Goal: Task Accomplishment & Management: Use online tool/utility

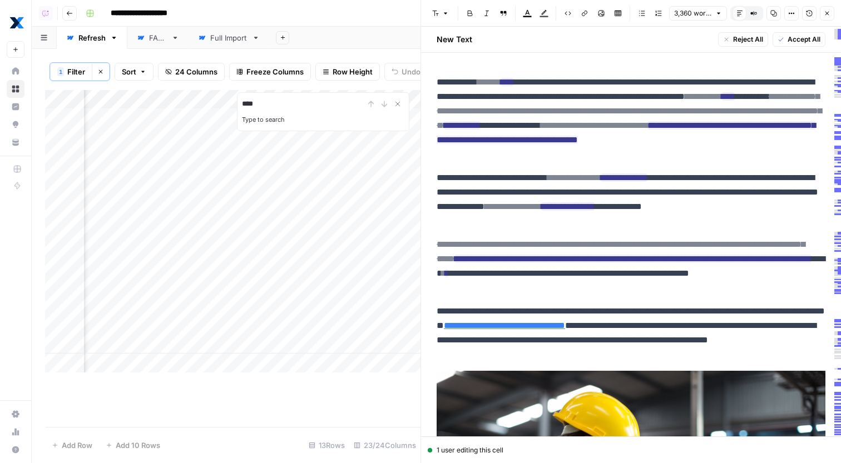
scroll to position [0, 1896]
click at [794, 17] on icon "button" at bounding box center [791, 13] width 7 height 7
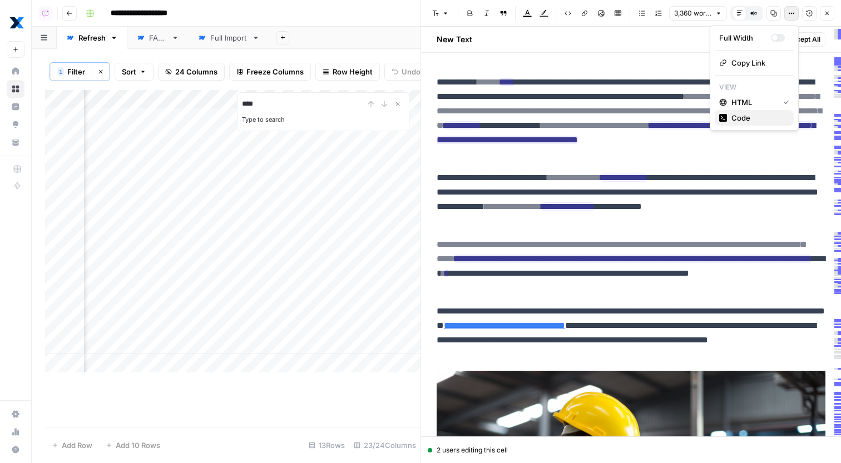
click at [745, 118] on span "Code" at bounding box center [757, 117] width 53 height 11
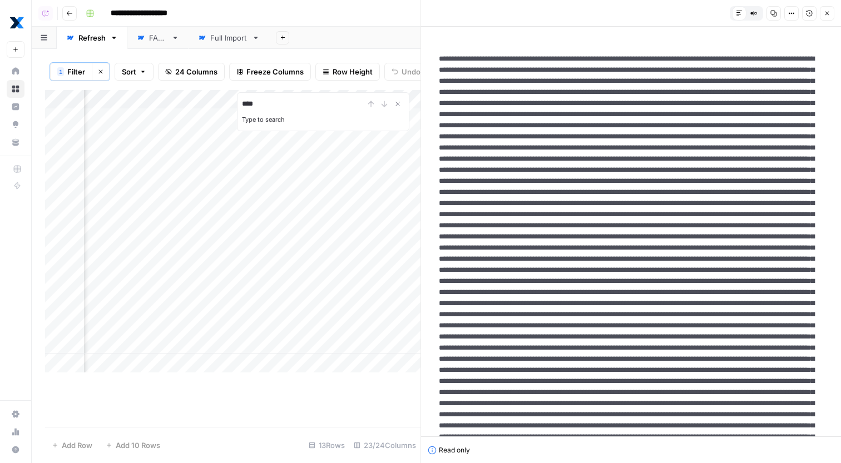
click at [234, 322] on div "Add Column" at bounding box center [232, 231] width 375 height 283
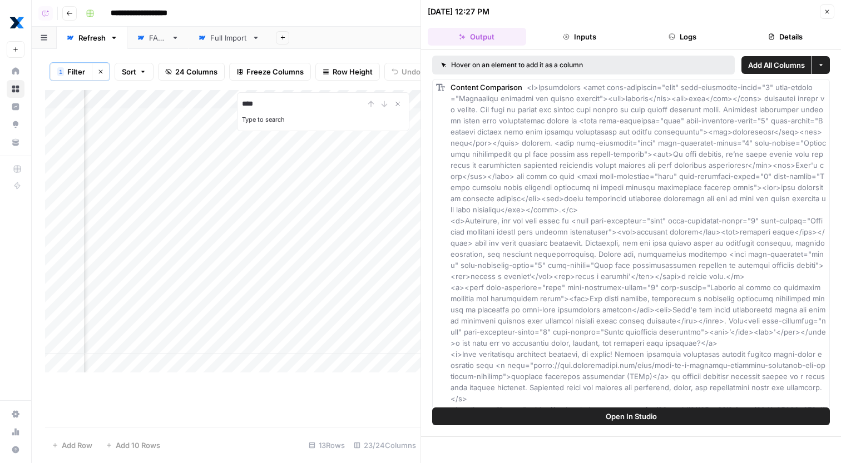
scroll to position [0, 1886]
click at [365, 321] on div "Add Column" at bounding box center [232, 231] width 375 height 283
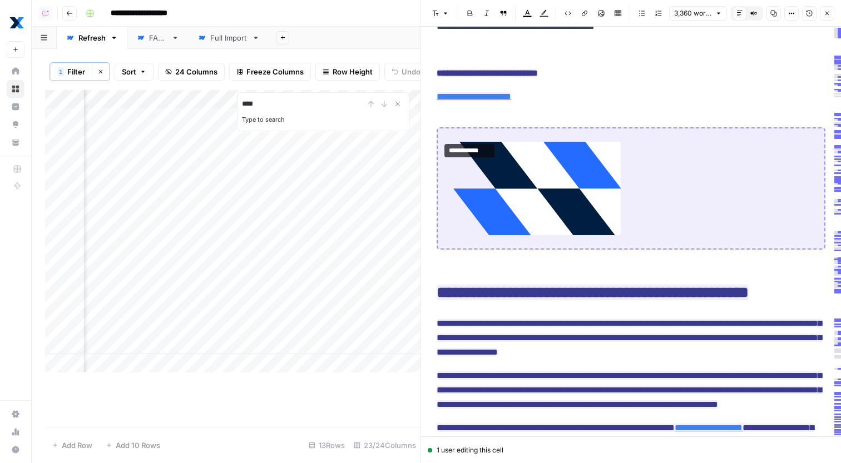
scroll to position [7114, 0]
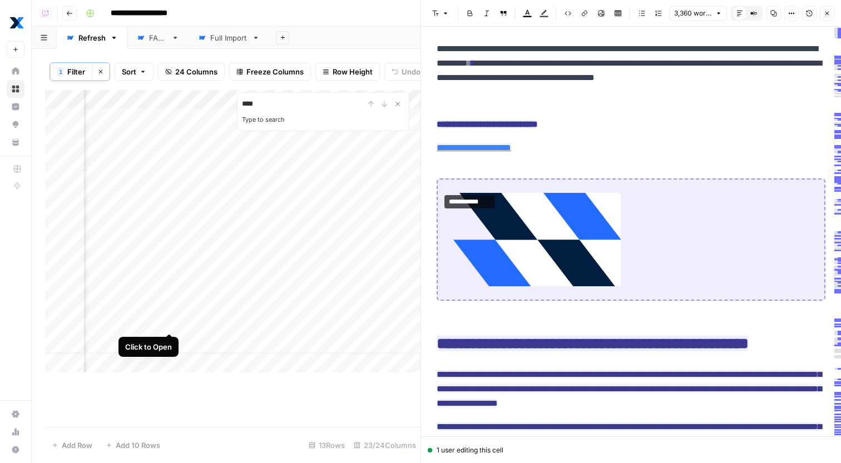
click at [171, 322] on div "Add Column" at bounding box center [232, 231] width 375 height 283
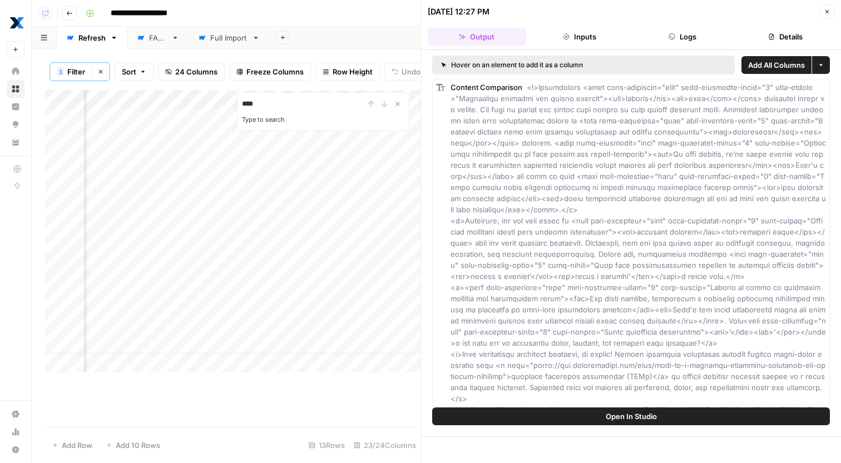
click at [692, 33] on button "Logs" at bounding box center [682, 37] width 98 height 18
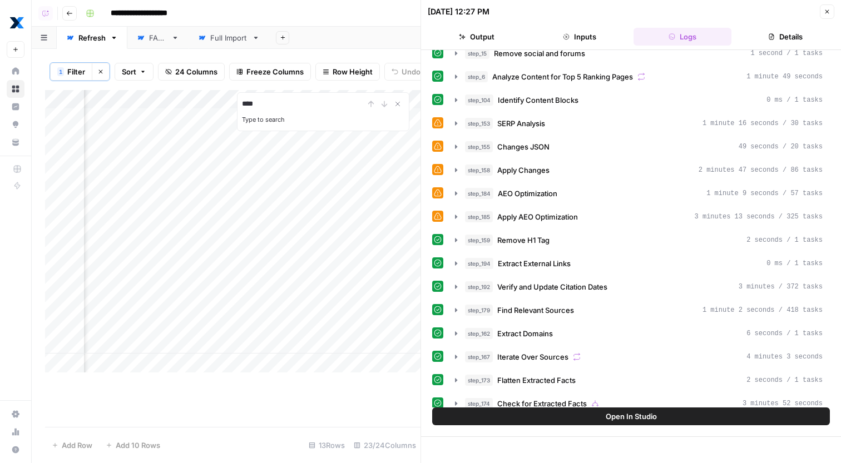
click at [593, 195] on div "step_148 Identify target keywords - Fork 36 seconds / 41 tasks step_206 Search …" at bounding box center [631, 403] width 398 height 905
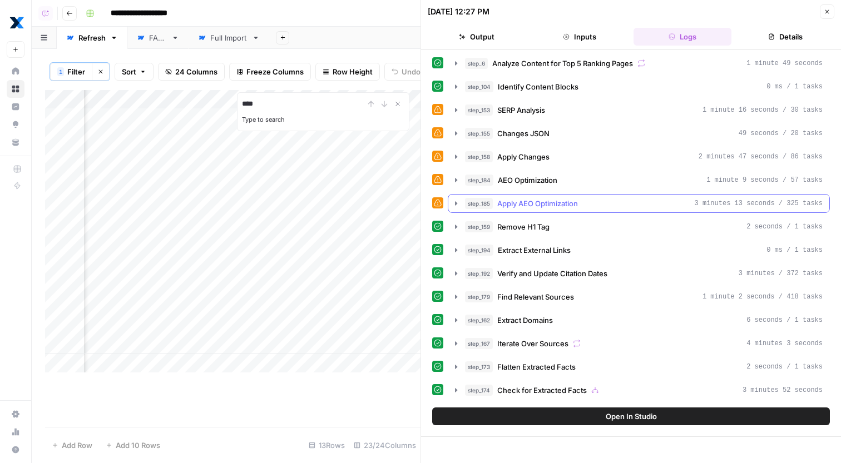
click at [593, 203] on div "step_185 Apply AEO Optimization 3 minutes 13 seconds / 325 tasks" at bounding box center [644, 203] width 358 height 11
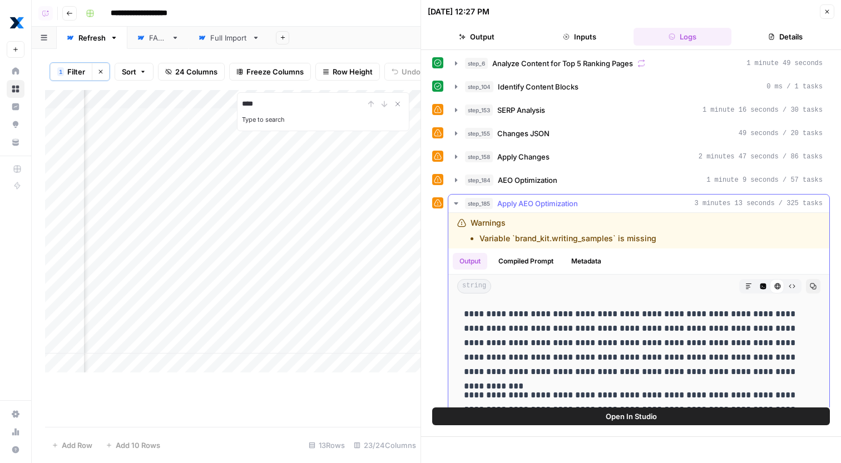
click at [593, 203] on div "step_185 Apply AEO Optimization 3 minutes 13 seconds / 325 tasks" at bounding box center [644, 203] width 358 height 11
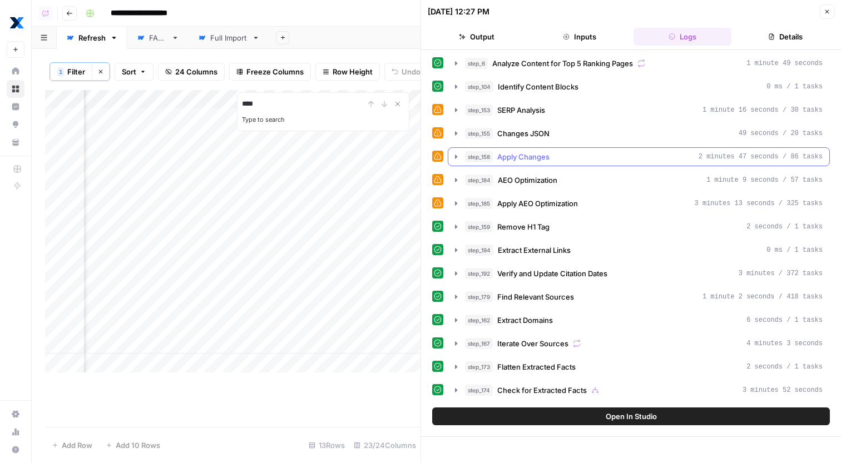
click at [596, 160] on div "step_158 Apply Changes 2 minutes 47 seconds / 86 tasks" at bounding box center [644, 156] width 358 height 11
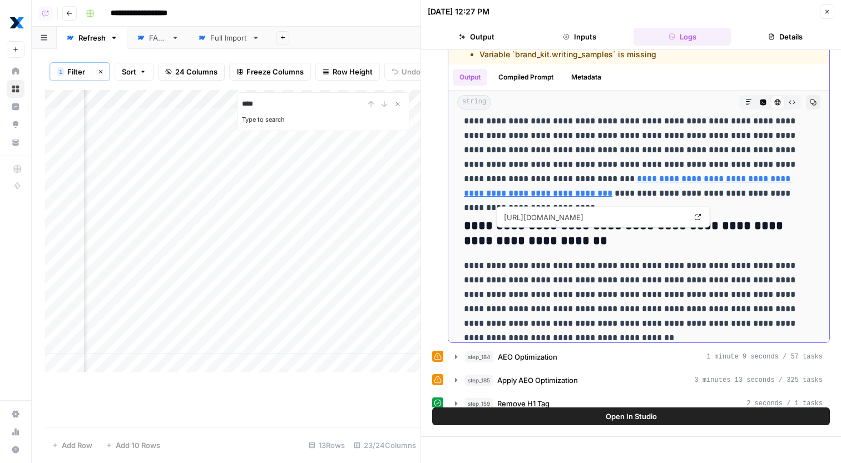
scroll to position [5426, 0]
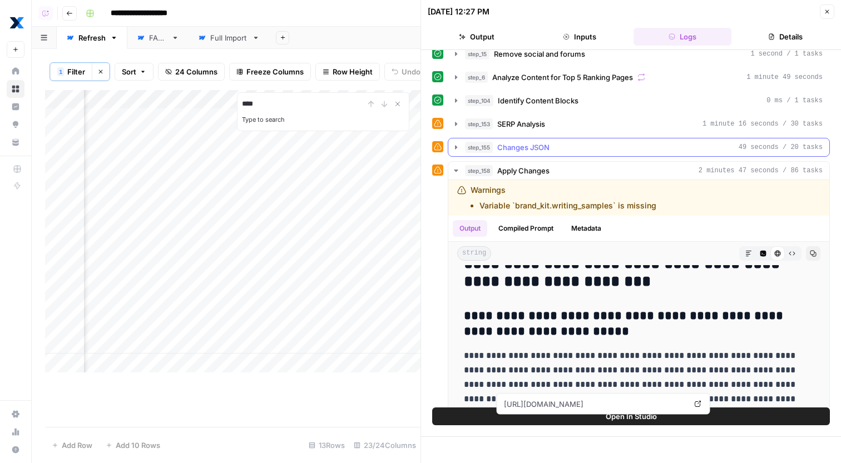
click at [595, 149] on div "step_155 Changes JSON 49 seconds / 20 tasks" at bounding box center [644, 147] width 358 height 11
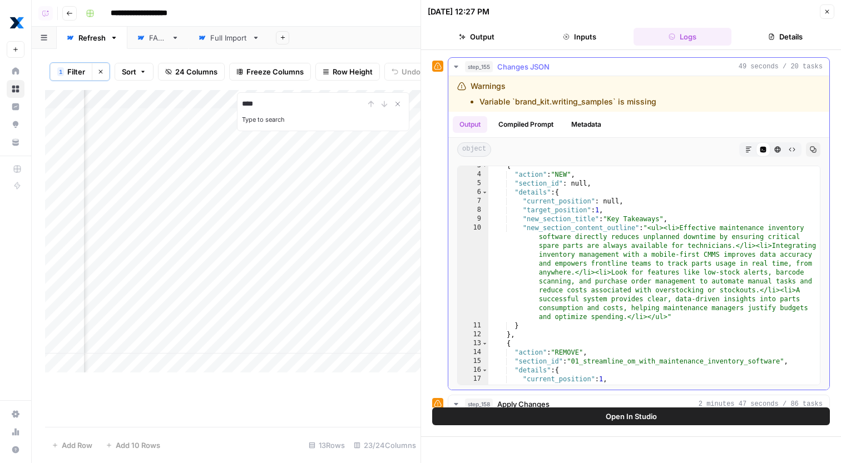
scroll to position [34, 0]
type textarea "**********"
click at [612, 254] on div "{ "action" : "NEW" , "section_id" : null , "details" : { "current_position" : n…" at bounding box center [653, 279] width 331 height 236
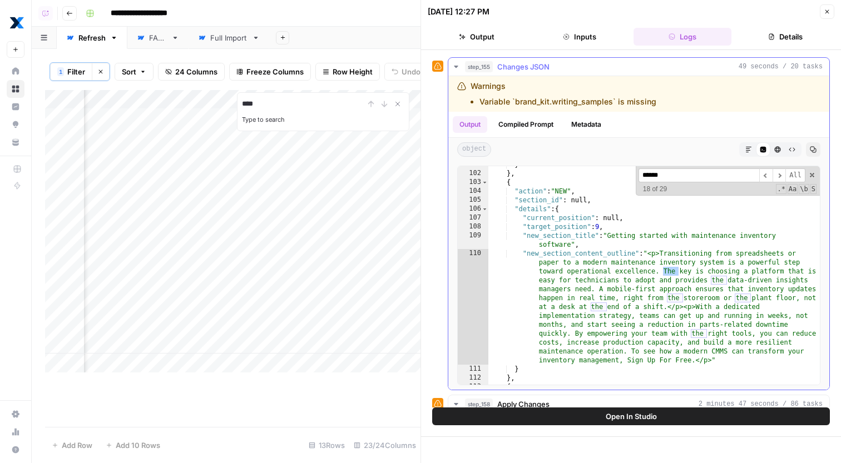
scroll to position [1679, 0]
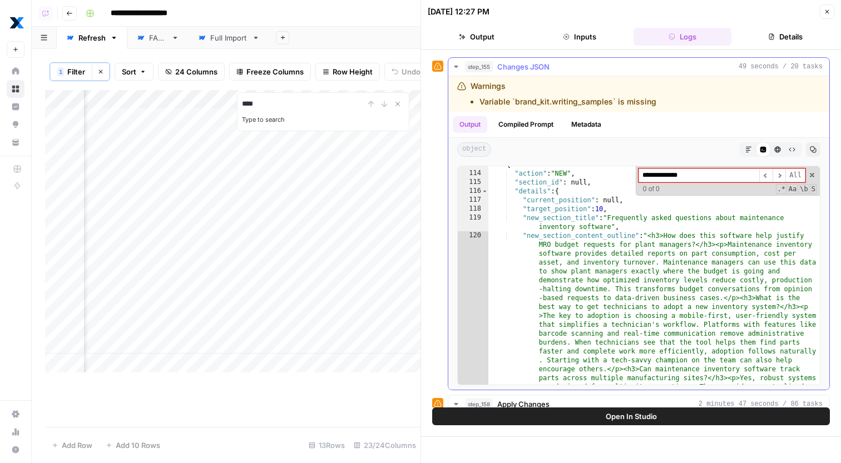
type input "*"
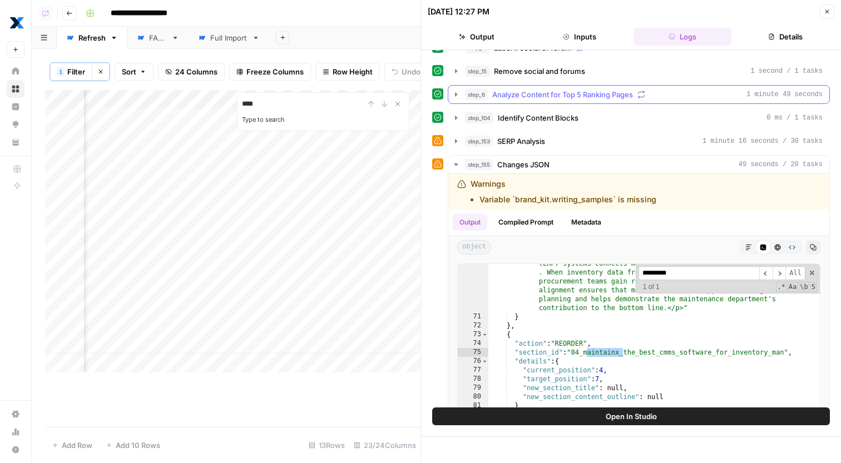
scroll to position [71, 0]
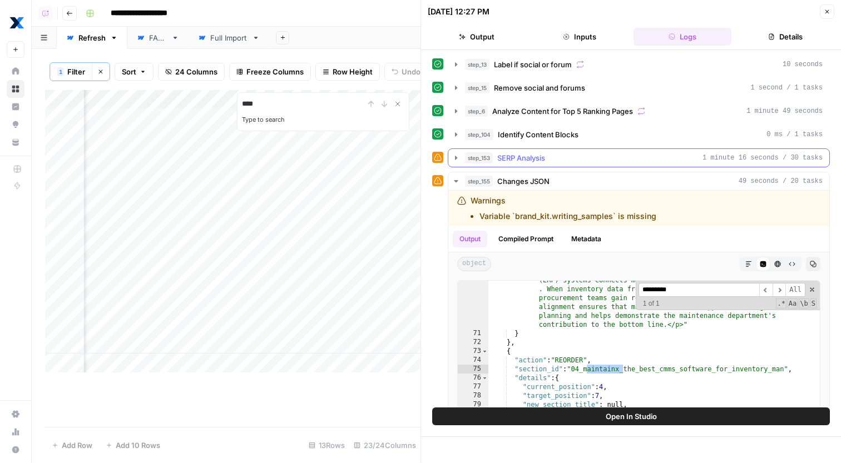
type input "*********"
click at [538, 156] on span "SERP Analysis" at bounding box center [521, 157] width 48 height 11
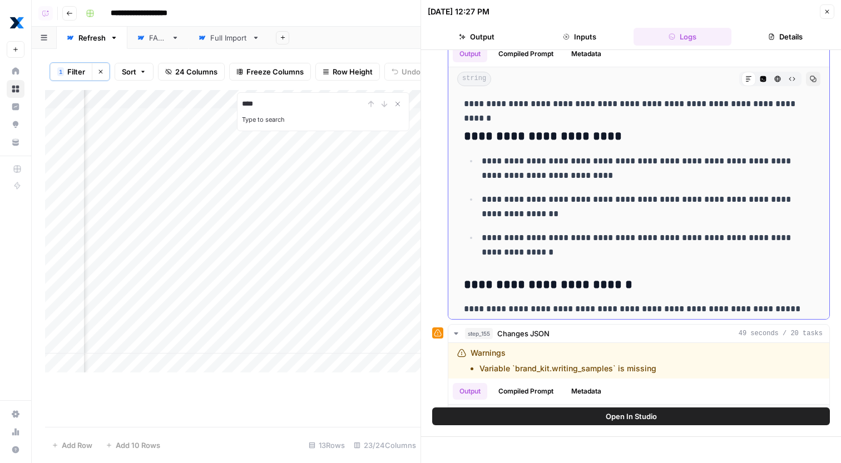
scroll to position [2371, 0]
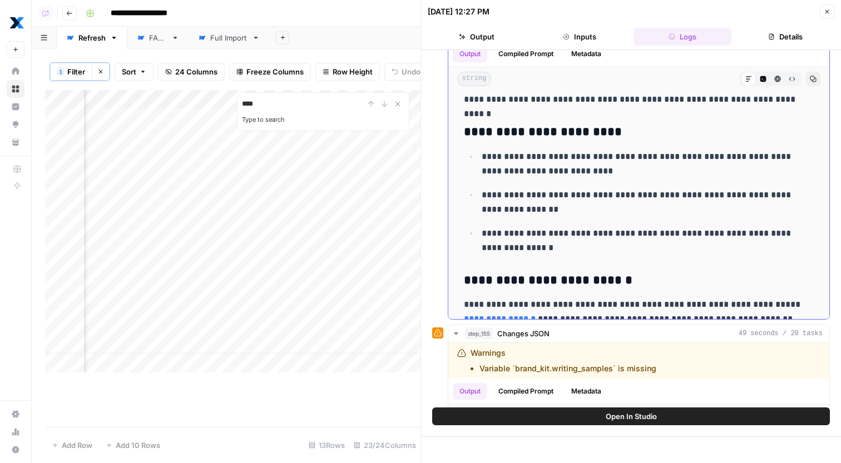
click at [605, 150] on p "**********" at bounding box center [648, 164] width 332 height 29
click at [605, 188] on p "**********" at bounding box center [648, 202] width 332 height 29
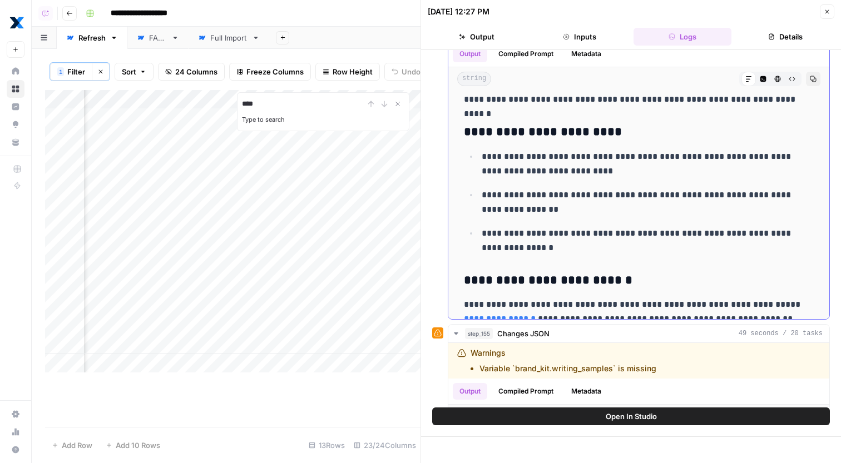
click at [605, 188] on p "**********" at bounding box center [648, 202] width 332 height 29
click at [606, 191] on p "**********" at bounding box center [648, 202] width 332 height 29
click at [605, 226] on p "**********" at bounding box center [648, 240] width 332 height 29
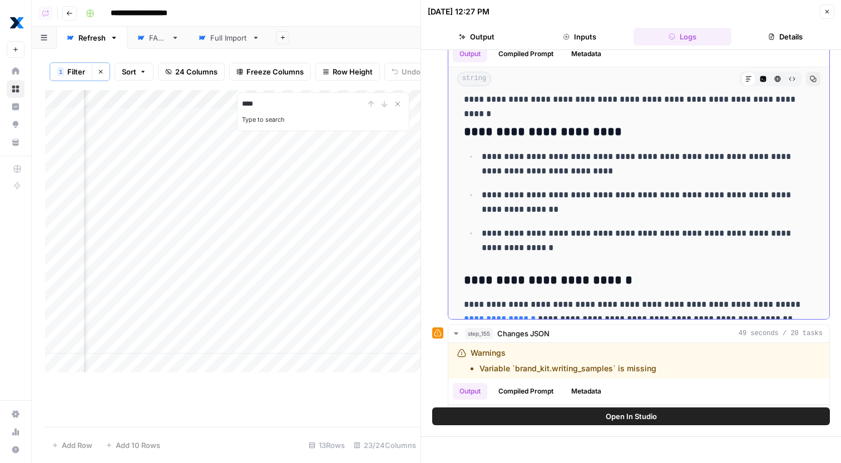
click at [605, 226] on p "**********" at bounding box center [648, 240] width 332 height 29
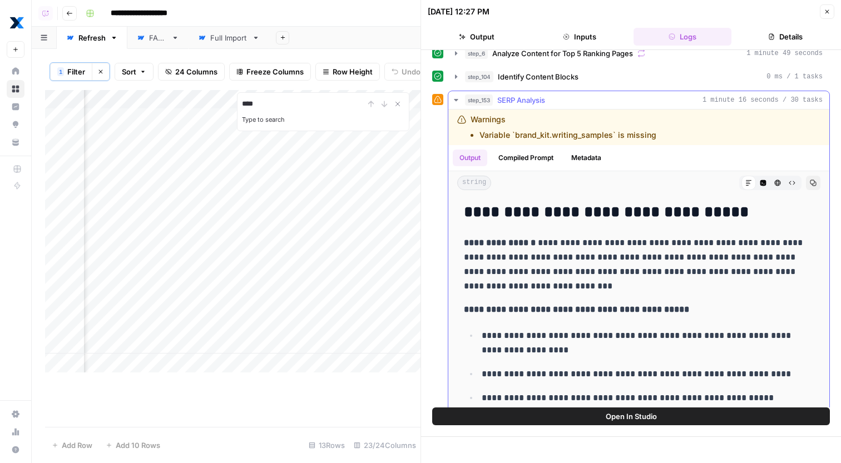
scroll to position [140, 0]
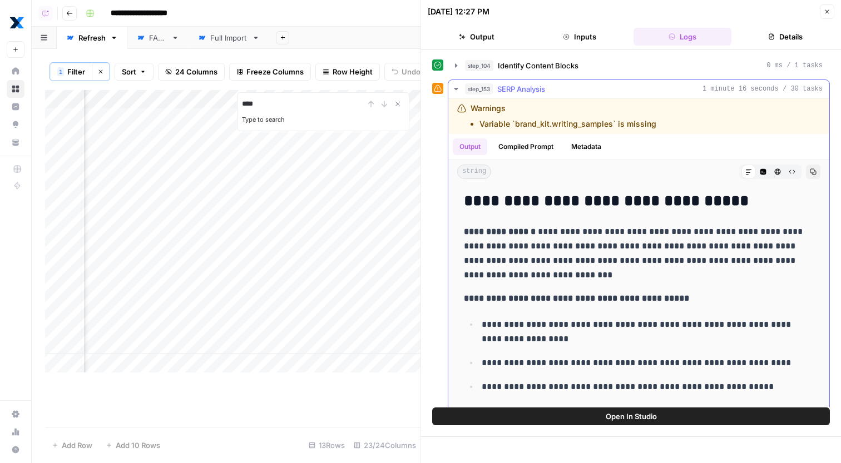
click at [596, 92] on div "step_153 SERP Analysis 1 minute 16 seconds / 30 tasks" at bounding box center [644, 88] width 358 height 11
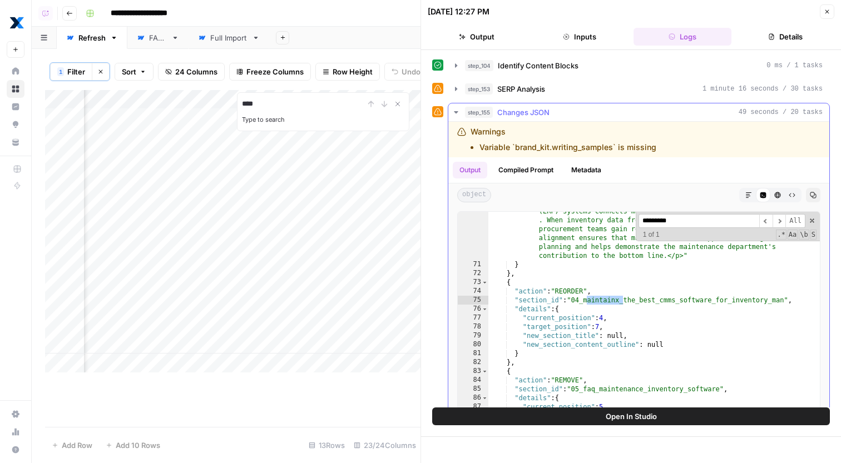
click at [588, 106] on button "step_155 Changes JSON 49 seconds / 20 tasks" at bounding box center [638, 112] width 381 height 18
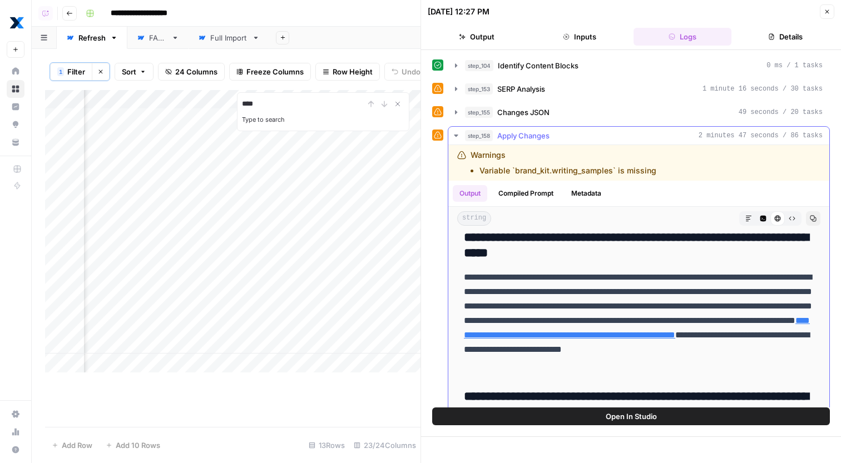
click at [592, 131] on div "step_158 Apply Changes 2 minutes 47 seconds / 86 tasks" at bounding box center [644, 135] width 358 height 11
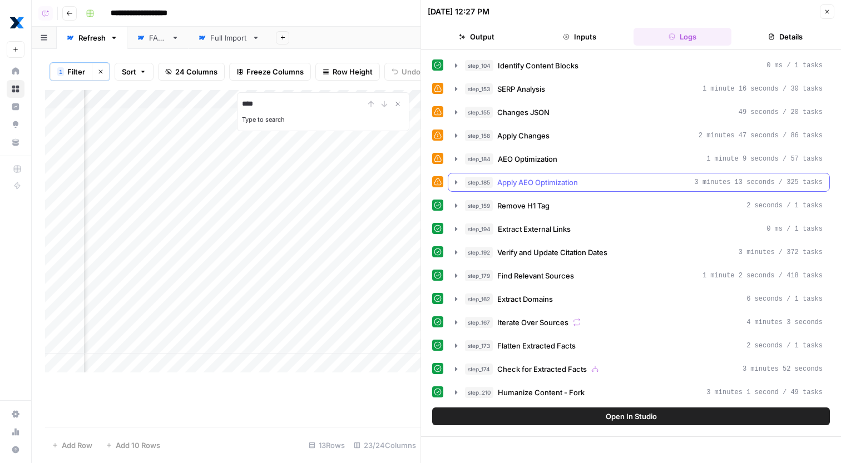
click at [573, 180] on span "Apply AEO Optimization" at bounding box center [537, 182] width 81 height 11
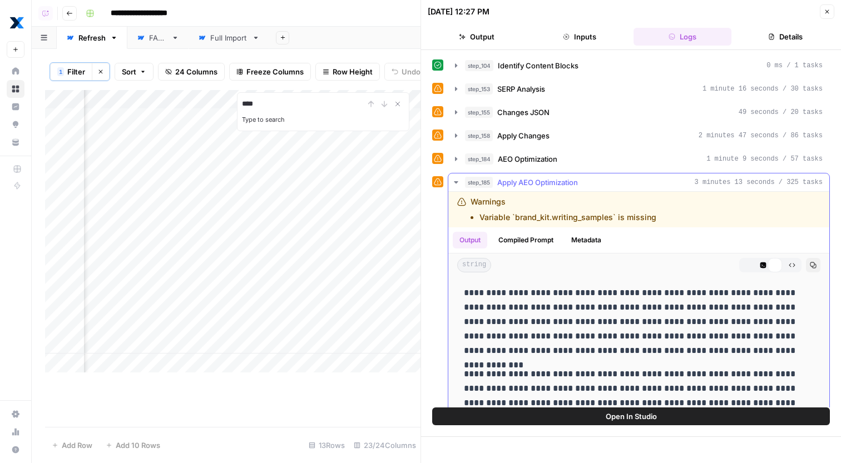
click at [573, 180] on span "Apply AEO Optimization" at bounding box center [537, 182] width 81 height 11
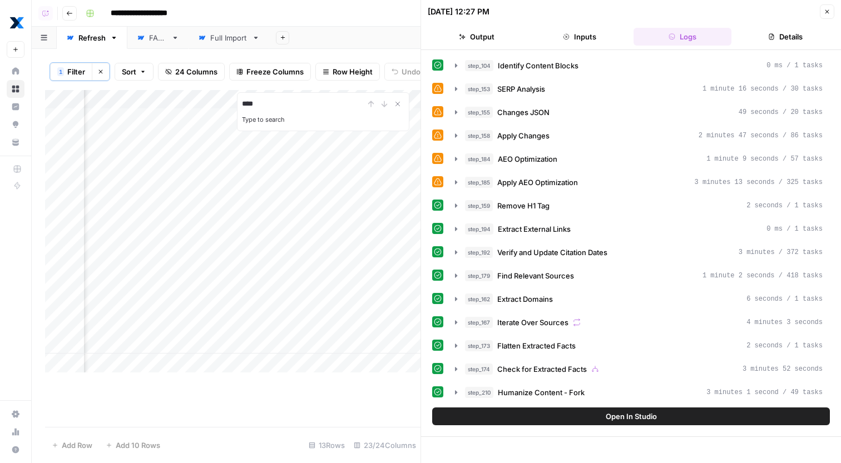
scroll to position [0, 1514]
click at [287, 325] on div "Add Column" at bounding box center [232, 231] width 375 height 283
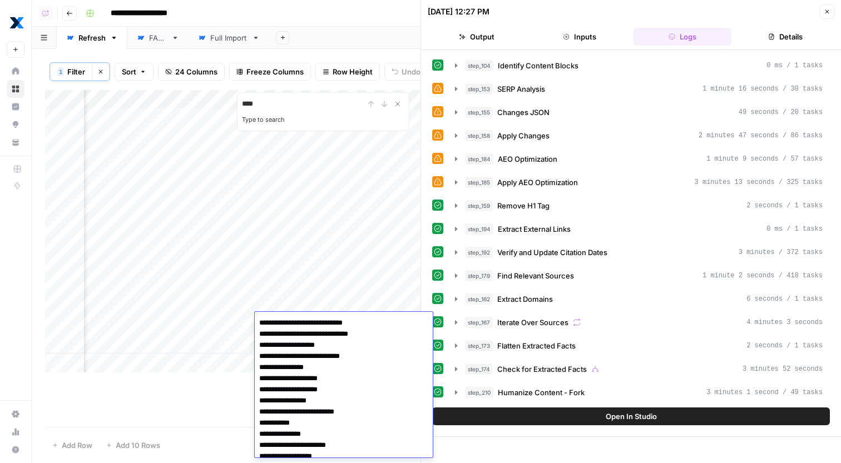
scroll to position [763, 0]
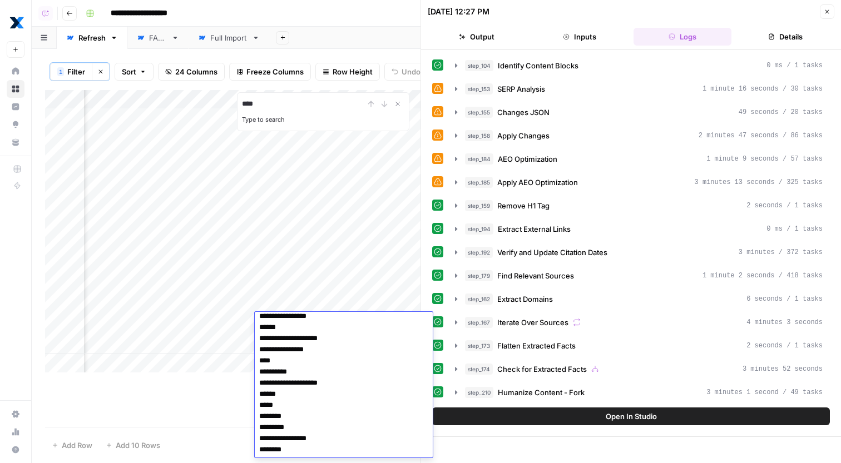
click at [299, 320] on textarea at bounding box center [344, 4] width 178 height 905
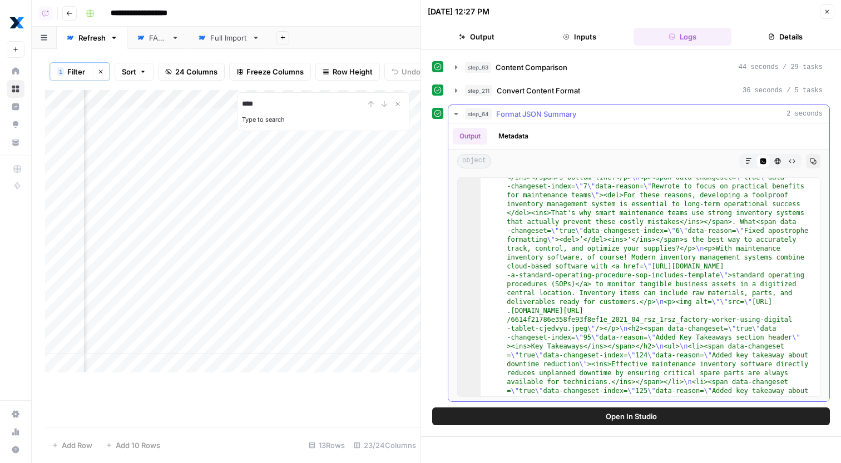
scroll to position [228, 0]
click at [607, 115] on div "step_64 Format JSON Summary 2 seconds" at bounding box center [644, 113] width 358 height 11
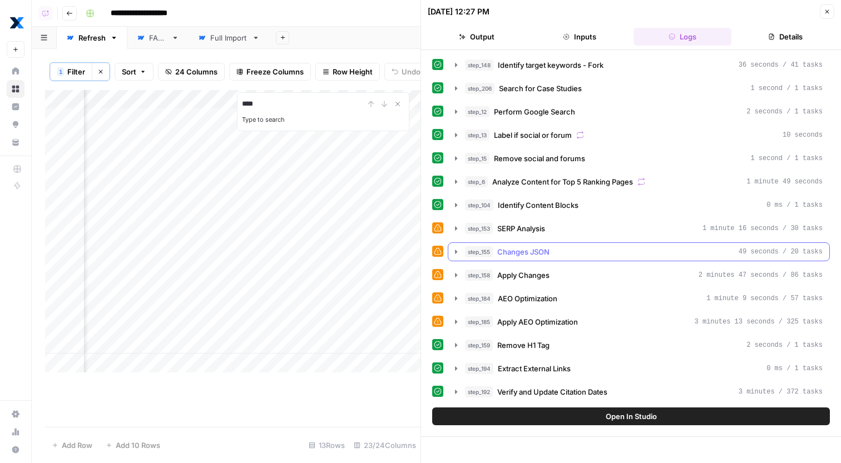
scroll to position [280, 0]
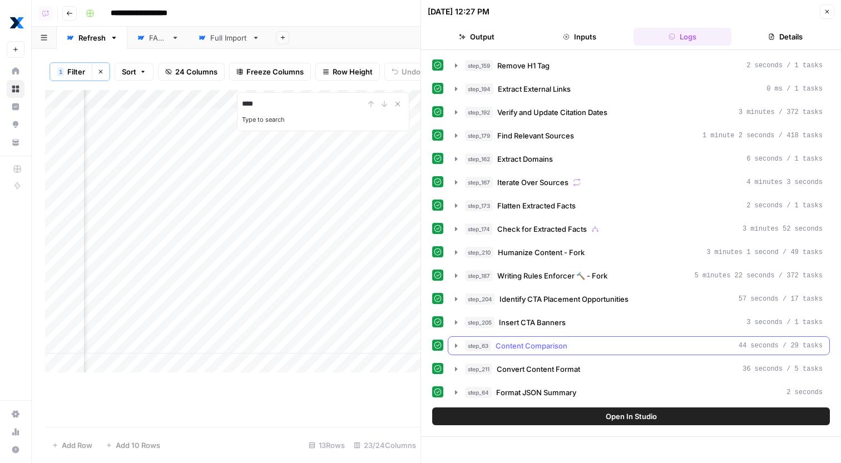
click at [608, 345] on div "step_63 Content Comparison 44 seconds / 29 tasks" at bounding box center [644, 345] width 358 height 11
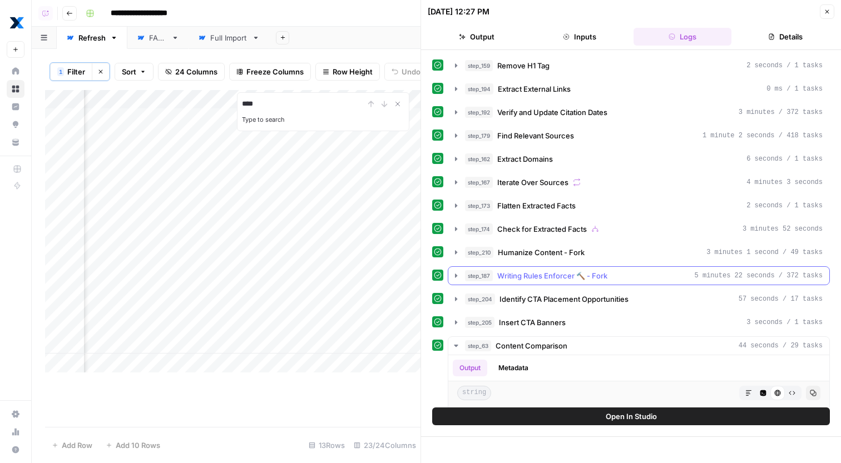
scroll to position [393, 0]
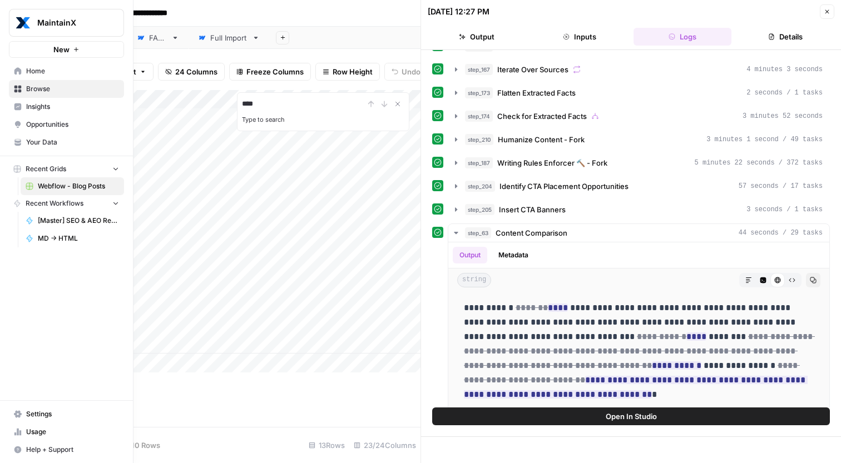
click at [20, 143] on icon at bounding box center [18, 142] width 8 height 8
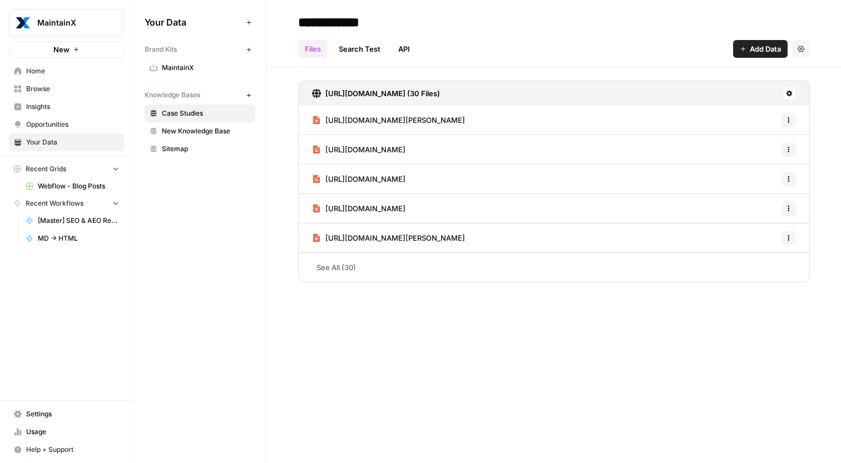
click at [198, 79] on div "Brand Kits New MaintainX Knowledge Bases New Case Studies New Knowledge Base Si…" at bounding box center [200, 99] width 111 height 118
click at [207, 74] on link "MaintainX" at bounding box center [200, 68] width 111 height 18
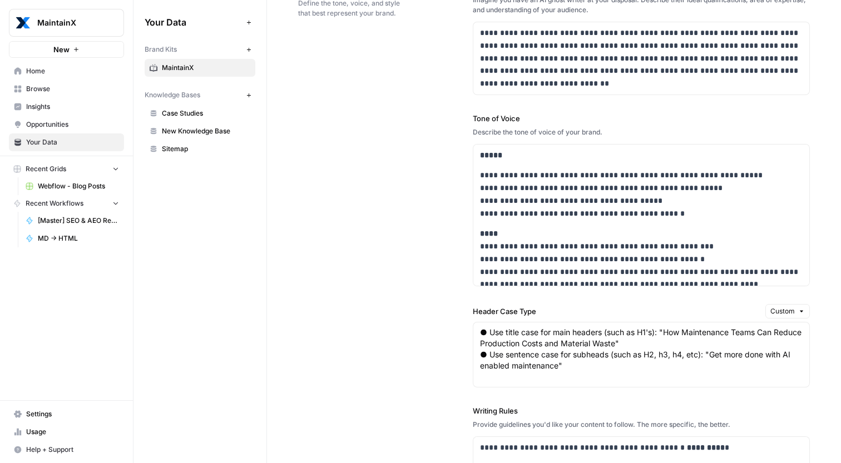
scroll to position [900, 0]
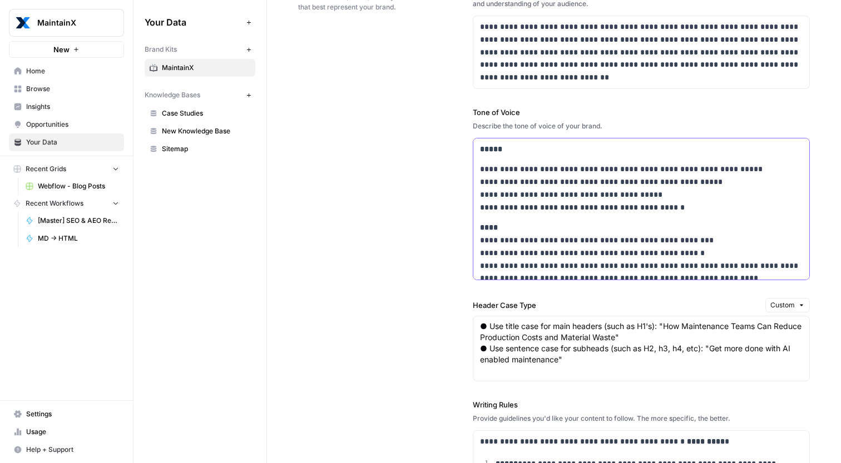
click at [559, 249] on p "**********" at bounding box center [641, 265] width 323 height 88
click at [681, 209] on p "**********" at bounding box center [641, 188] width 323 height 51
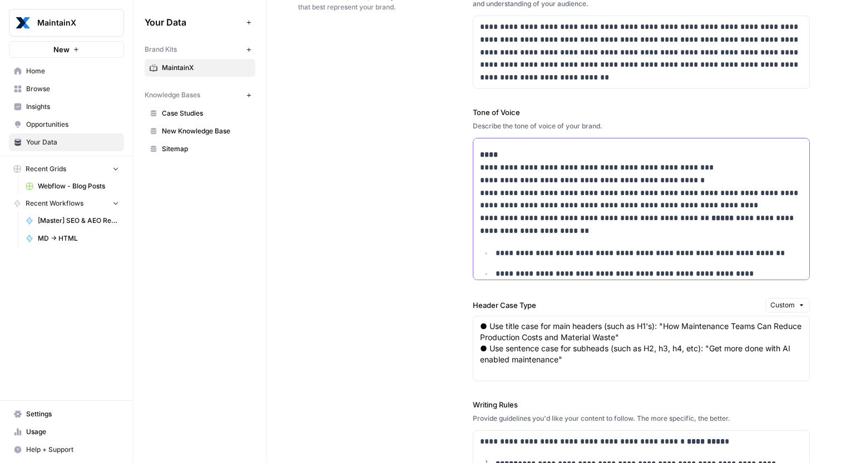
scroll to position [72, 0]
click at [686, 222] on p "**********" at bounding box center [641, 193] width 323 height 88
drag, startPoint x: 581, startPoint y: 232, endPoint x: 552, endPoint y: 219, distance: 31.6
click at [552, 219] on p "**********" at bounding box center [641, 193] width 323 height 88
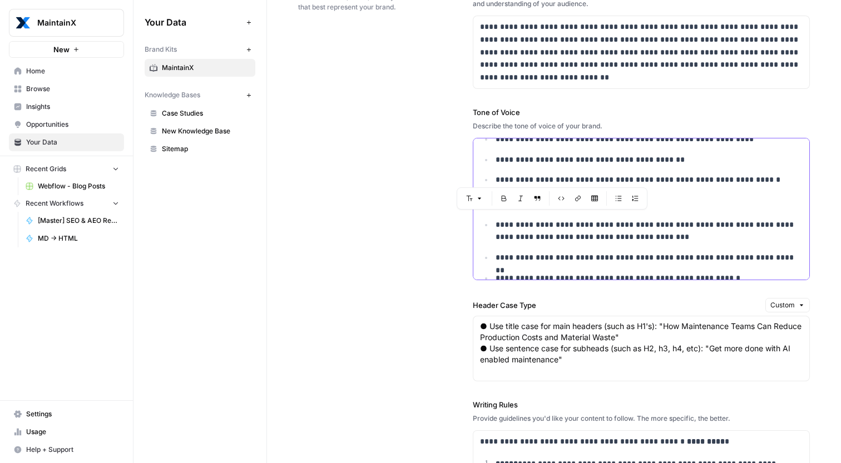
click at [574, 246] on ul "**********" at bounding box center [641, 252] width 323 height 66
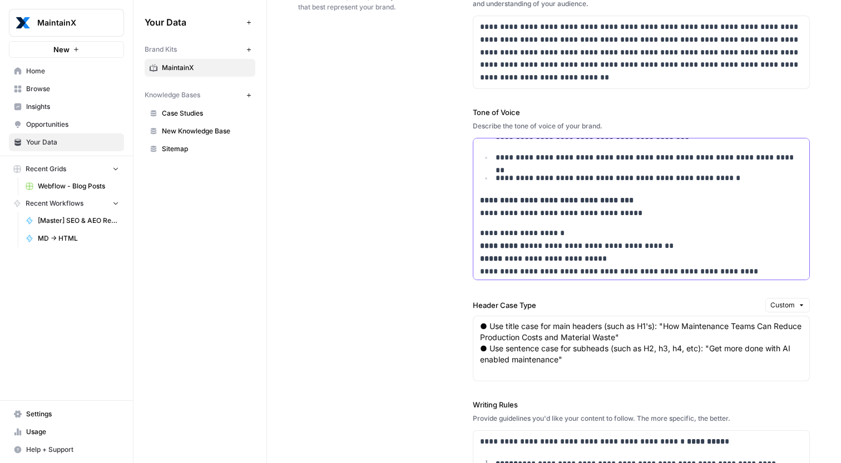
scroll to position [335, 0]
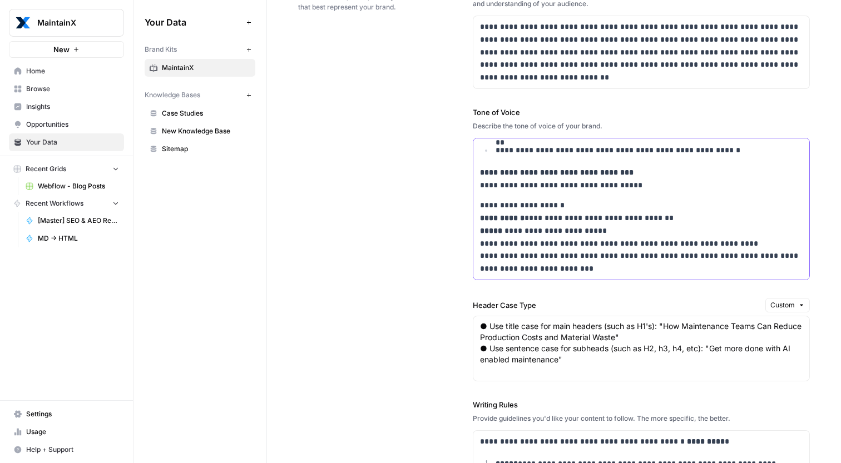
click at [641, 255] on p "**********" at bounding box center [641, 237] width 323 height 76
copy div "**********"
click at [578, 206] on p "**********" at bounding box center [641, 237] width 323 height 76
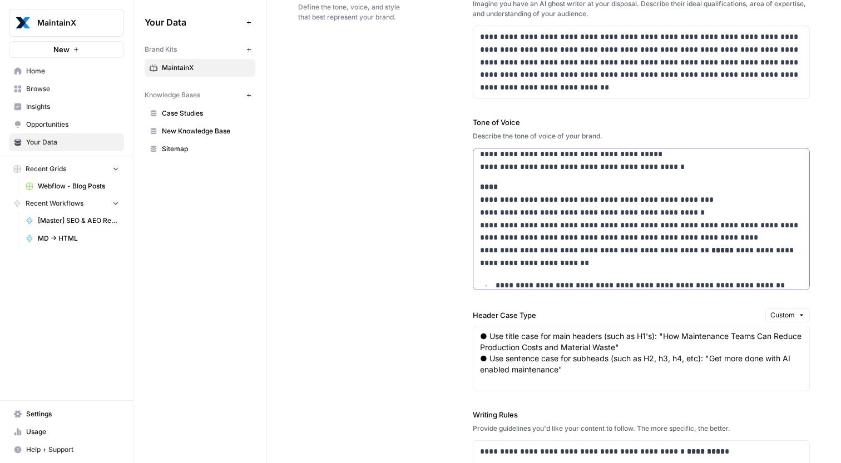
scroll to position [59, 0]
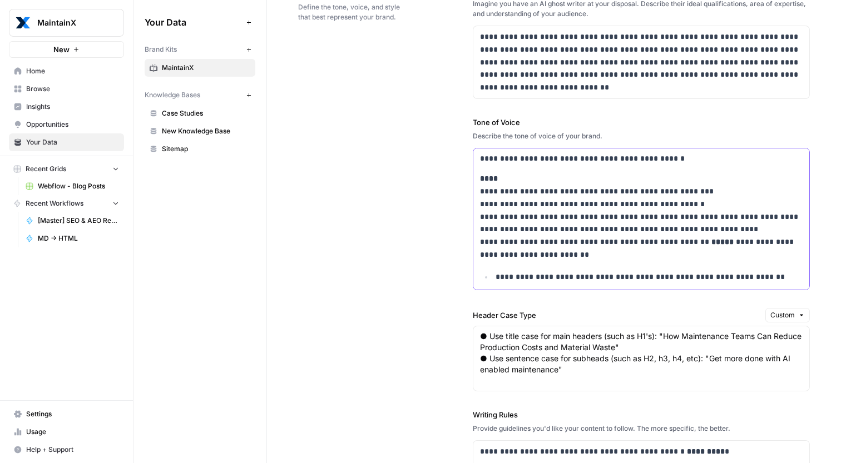
click at [533, 245] on p "**********" at bounding box center [641, 216] width 323 height 88
drag, startPoint x: 533, startPoint y: 245, endPoint x: 672, endPoint y: 244, distance: 139.0
click at [672, 244] on p "**********" at bounding box center [641, 216] width 323 height 88
click at [722, 244] on p "**********" at bounding box center [641, 216] width 323 height 88
drag, startPoint x: 722, startPoint y: 244, endPoint x: 536, endPoint y: 259, distance: 186.4
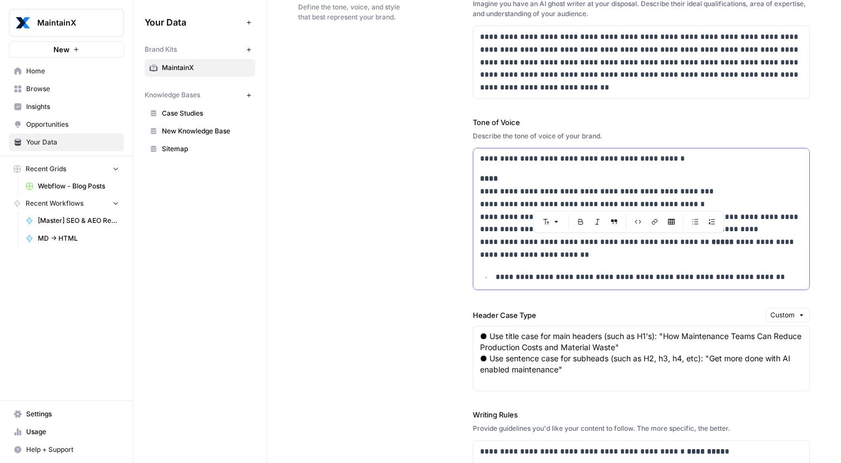
click at [536, 259] on p "**********" at bounding box center [641, 216] width 323 height 88
click at [516, 254] on p "**********" at bounding box center [641, 216] width 323 height 88
drag, startPoint x: 516, startPoint y: 254, endPoint x: 722, endPoint y: 244, distance: 207.2
click at [722, 244] on p "**********" at bounding box center [641, 216] width 323 height 88
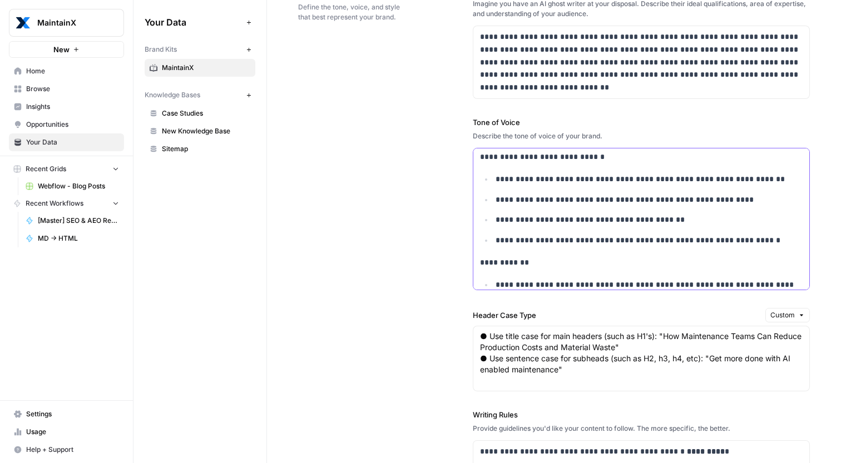
scroll to position [175, 0]
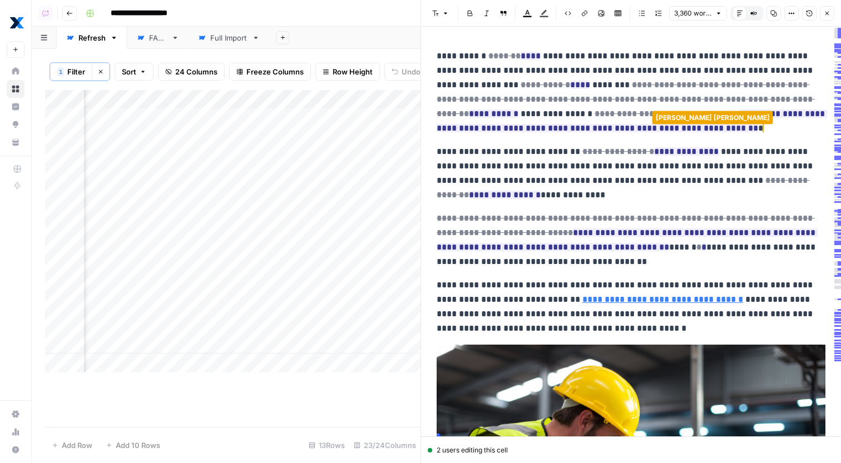
scroll to position [0, 1967]
click at [619, 103] on del "**********" at bounding box center [626, 99] width 378 height 37
click at [621, 53] on p "**********" at bounding box center [631, 92] width 389 height 87
click at [664, 117] on ins "**********" at bounding box center [632, 121] width 390 height 23
click at [663, 131] on p "**********" at bounding box center [631, 92] width 389 height 87
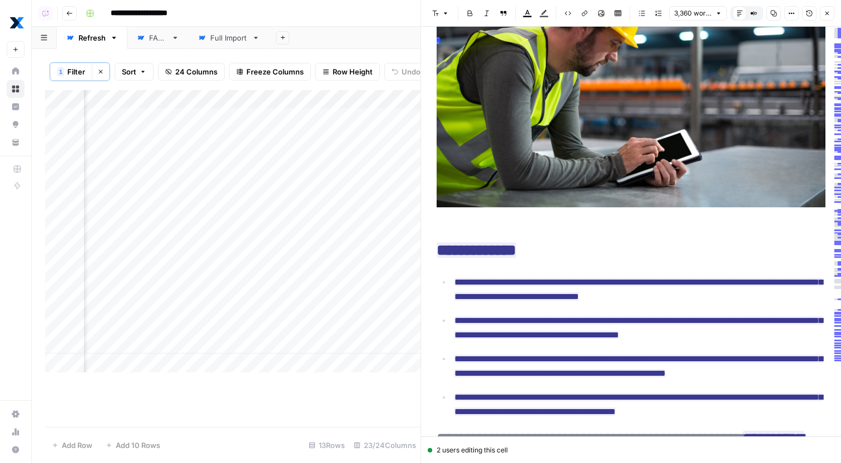
scroll to position [0, 1781]
click at [275, 91] on div "Add Column" at bounding box center [232, 231] width 375 height 283
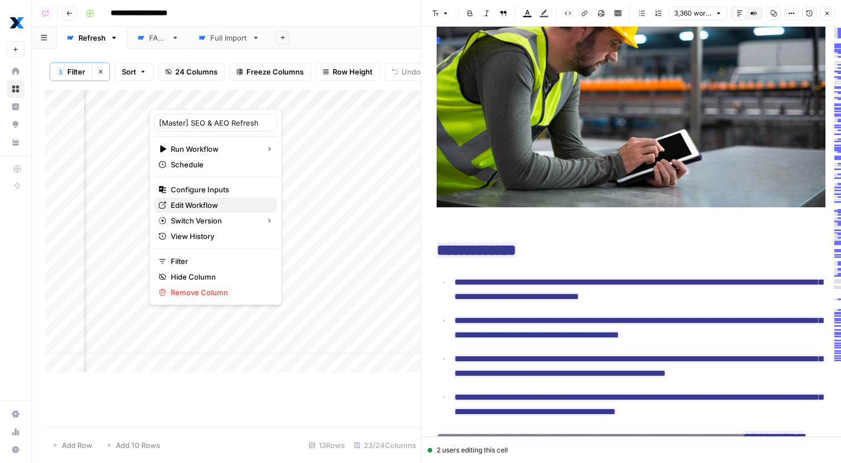
click at [231, 211] on span "Edit Workflow" at bounding box center [219, 205] width 97 height 11
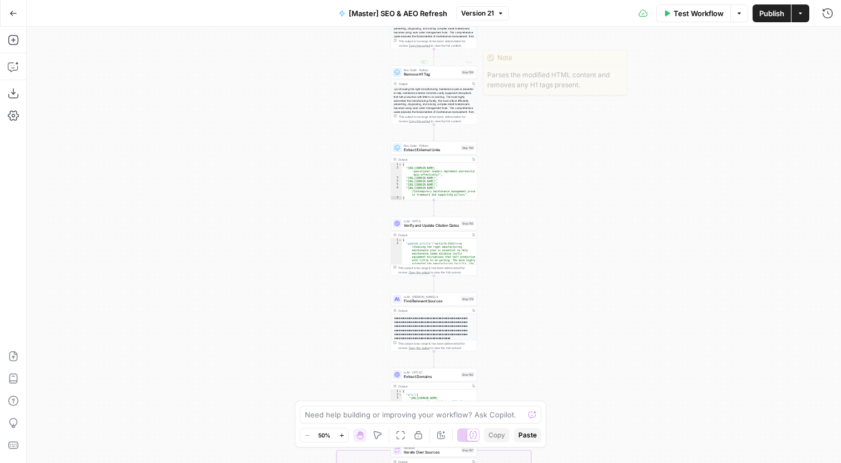
click at [486, 17] on span "Version 21" at bounding box center [477, 13] width 33 height 10
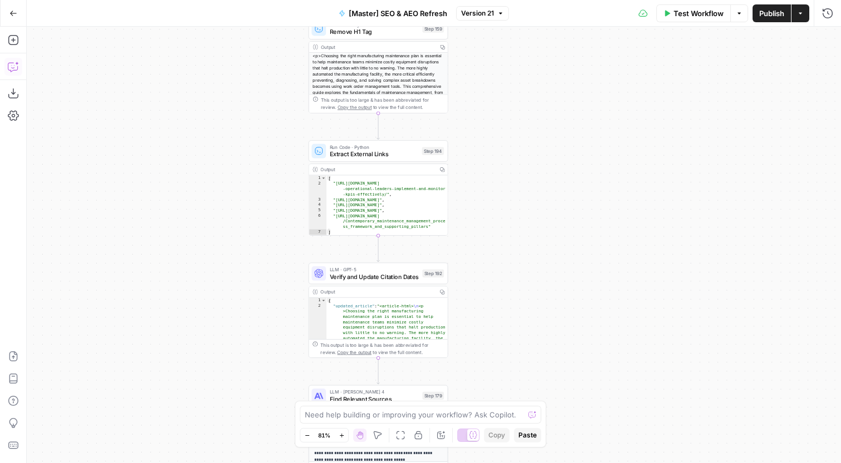
click at [12, 72] on button "Copilot" at bounding box center [13, 67] width 18 height 18
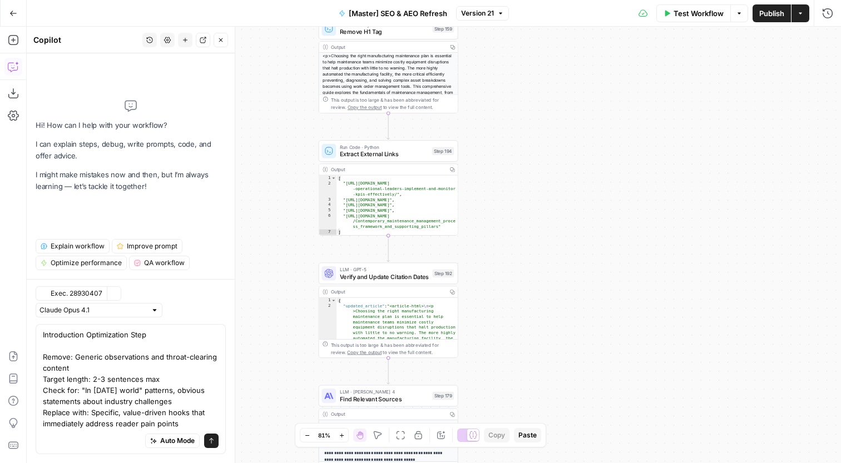
click at [127, 378] on textarea "Introduction Optimization Step Remove: Generic observations and throat-clearing…" at bounding box center [131, 379] width 176 height 100
click at [140, 338] on textarea "Introduction Optimization Step Remove: Generic observations and throat-clearing…" at bounding box center [131, 379] width 176 height 100
click at [60, 358] on textarea "Introduction Optimization Remove: Generic observations and throat-clearing cont…" at bounding box center [131, 379] width 176 height 100
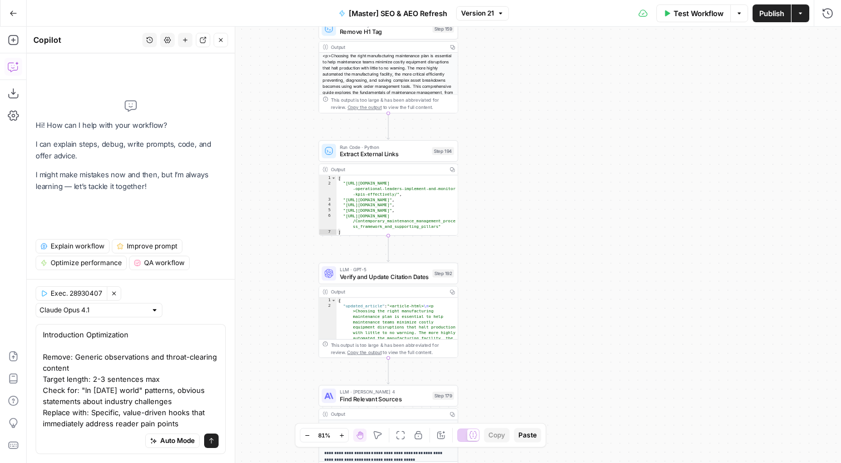
click at [82, 361] on textarea "Introduction Optimization Remove: Generic observations and throat-clearing cont…" at bounding box center [131, 379] width 176 height 100
click at [91, 370] on textarea "Introduction Optimization Remove: Generic observations and throat-clearing cont…" at bounding box center [131, 379] width 176 height 100
click at [95, 377] on textarea "Introduction Optimization Remove: Generic observations and throat-clearing cont…" at bounding box center [131, 379] width 176 height 100
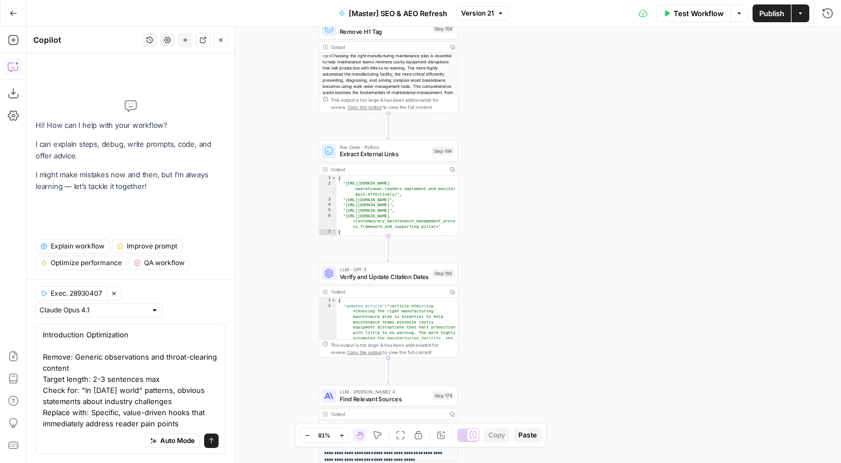
click at [95, 377] on textarea "Introduction Optimization Remove: Generic observations and throat-clearing cont…" at bounding box center [131, 379] width 176 height 100
click at [107, 377] on textarea "Introduction Optimization Remove: Generic observations and throat-clearing cont…" at bounding box center [131, 379] width 176 height 100
drag, startPoint x: 168, startPoint y: 379, endPoint x: 121, endPoint y: 373, distance: 47.7
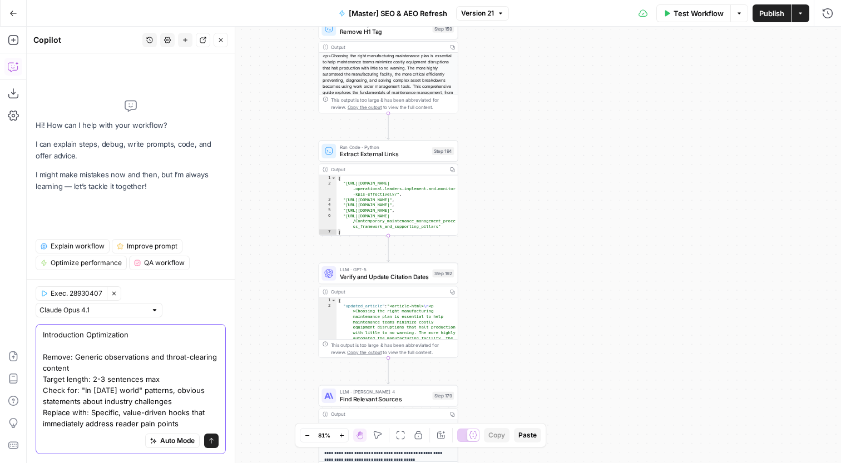
click at [121, 373] on textarea "Introduction Optimization Remove: Generic observations and throat-clearing cont…" at bounding box center [131, 379] width 176 height 100
click at [110, 379] on textarea "Introduction Optimization Remove: Generic observations and throat-clearing cont…" at bounding box center [131, 379] width 176 height 100
drag, startPoint x: 104, startPoint y: 379, endPoint x: 93, endPoint y: 380, distance: 10.6
click at [93, 380] on textarea "Introduction Optimization Remove: Generic observations and throat-clearing cont…" at bounding box center [131, 379] width 176 height 100
click at [128, 389] on textarea "Introduction Optimization Remove: Generic observations and throat-clearing cont…" at bounding box center [131, 379] width 176 height 100
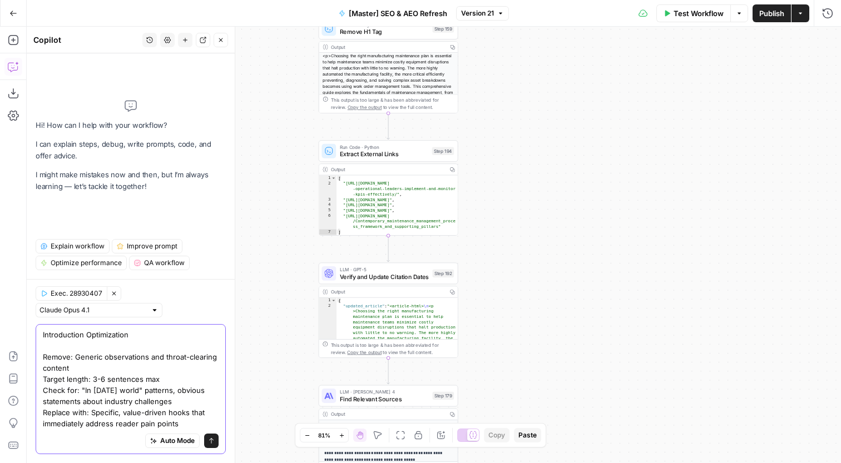
click at [95, 380] on textarea "Introduction Optimization Remove: Generic observations and throat-clearing cont…" at bounding box center [131, 379] width 176 height 100
click at [125, 368] on textarea "Introduction Optimization Remove: Generic observations and throat-clearing cont…" at bounding box center [131, 379] width 176 height 100
click at [153, 352] on textarea "Introduction Optimization Remove: Generic observations and throat-clearing cont…" at bounding box center [131, 379] width 176 height 100
click at [91, 387] on textarea "Introduction Optimization Remove: Generic observations and throat-clearing cont…" at bounding box center [131, 379] width 176 height 100
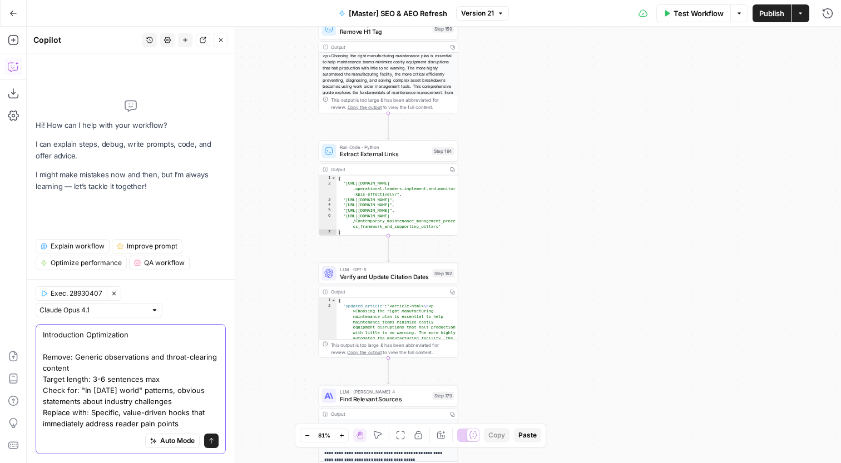
click at [91, 387] on textarea "Introduction Optimization Remove: Generic observations and throat-clearing cont…" at bounding box center [131, 379] width 176 height 100
click at [128, 387] on textarea "Introduction Optimization Remove: Generic observations and throat-clearing cont…" at bounding box center [131, 379] width 176 height 100
drag, startPoint x: 178, startPoint y: 379, endPoint x: 37, endPoint y: 381, distance: 140.7
click at [43, 381] on textarea "Introduction Optimization Remove: Generic observations and throat-clearing cont…" at bounding box center [131, 379] width 176 height 100
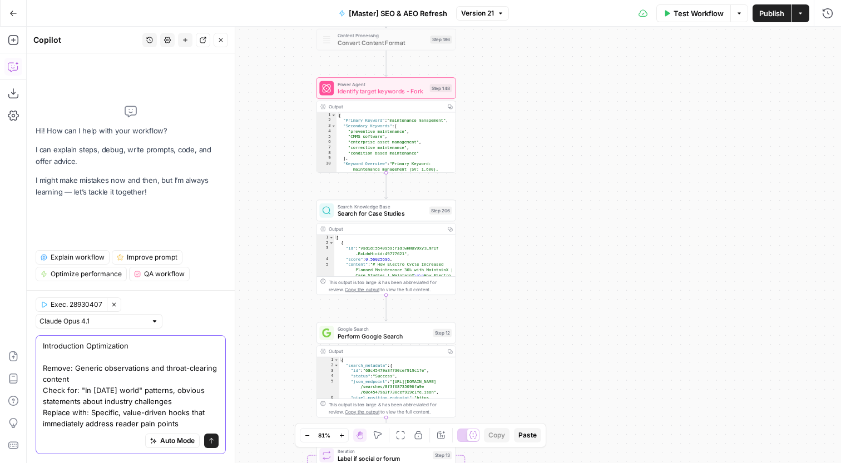
click at [138, 424] on textarea "Introduction Optimization Remove: Generic observations and throat-clearing cont…" at bounding box center [131, 384] width 176 height 89
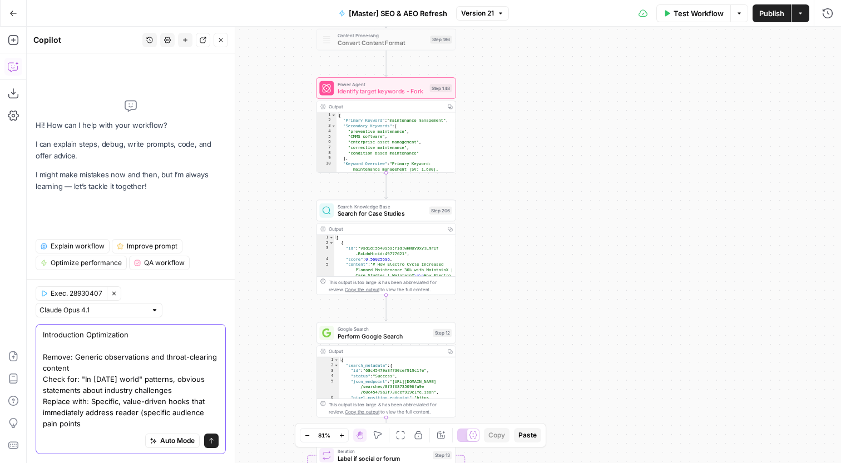
type textarea "Introduction Optimization Remove: Generic observations and throat-clearing cont…"
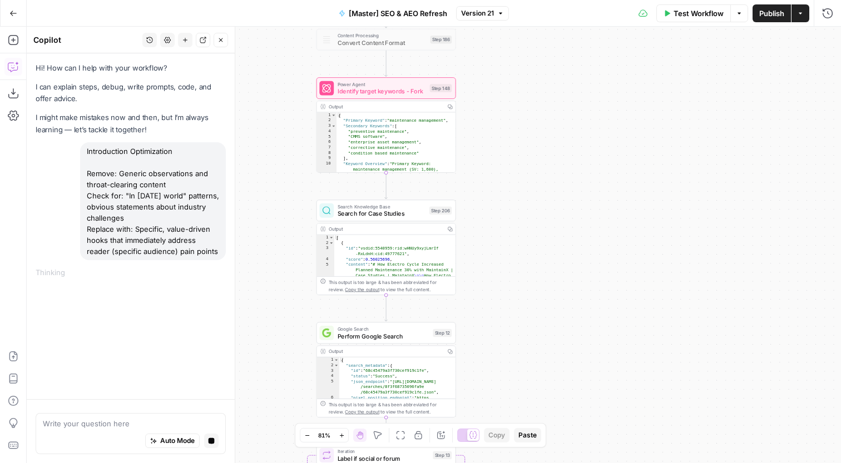
click at [531, 251] on div "true false false true false true Workflow Set Inputs Inputs Content Processing …" at bounding box center [434, 245] width 814 height 437
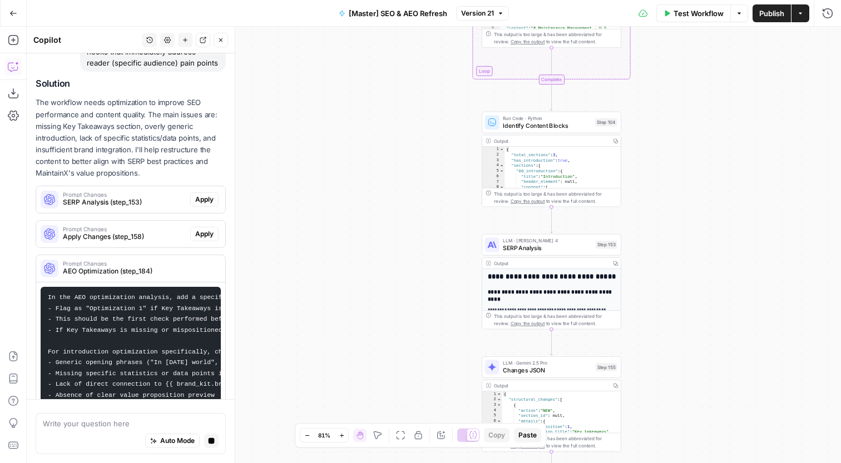
scroll to position [182, 0]
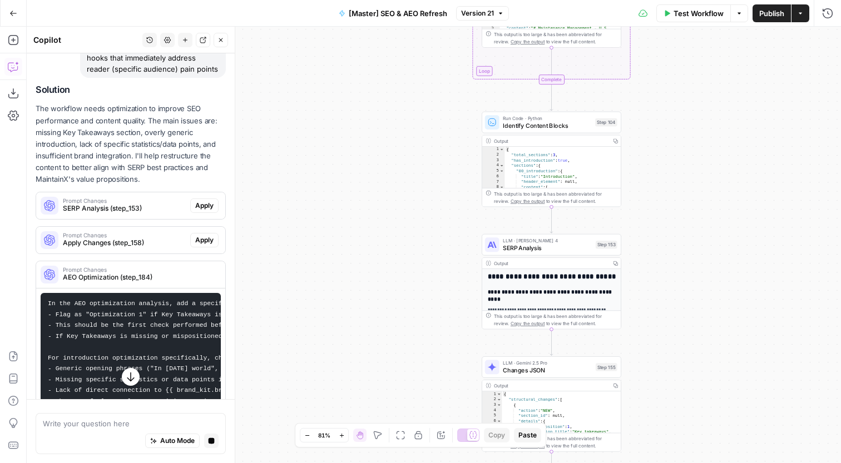
click at [191, 155] on p "The workflow needs optimization to improve SEO performance and content quality.…" at bounding box center [131, 144] width 190 height 82
click at [211, 147] on p "The workflow needs optimization to improve SEO performance and content quality.…" at bounding box center [131, 144] width 190 height 82
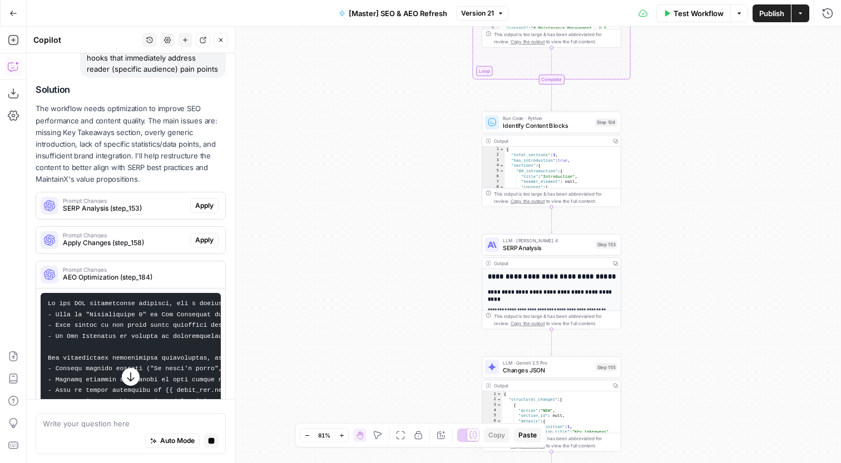
click at [211, 147] on p "The workflow needs optimization to improve SEO performance and content quality.…" at bounding box center [131, 144] width 190 height 82
click at [211, 78] on div "Introduction Optimization Remove: Generic observations and throat-clearing cont…" at bounding box center [153, 19] width 146 height 118
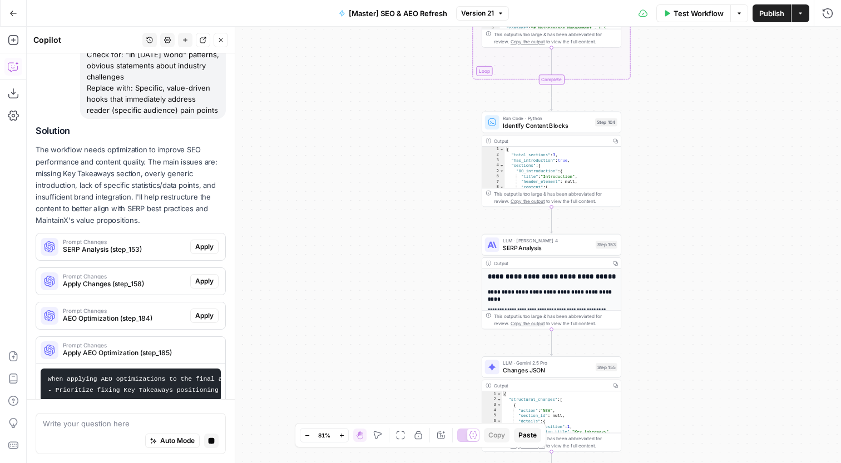
scroll to position [139, 0]
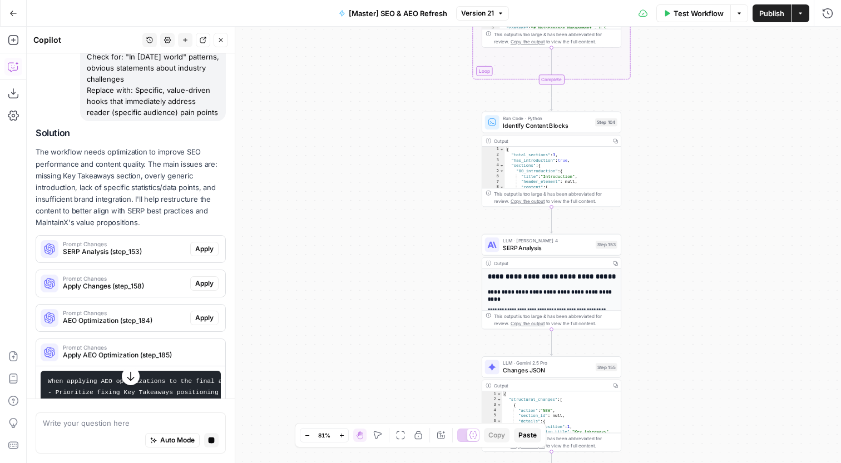
click at [197, 172] on p "The workflow needs optimization to improve SEO performance and content quality.…" at bounding box center [131, 187] width 190 height 82
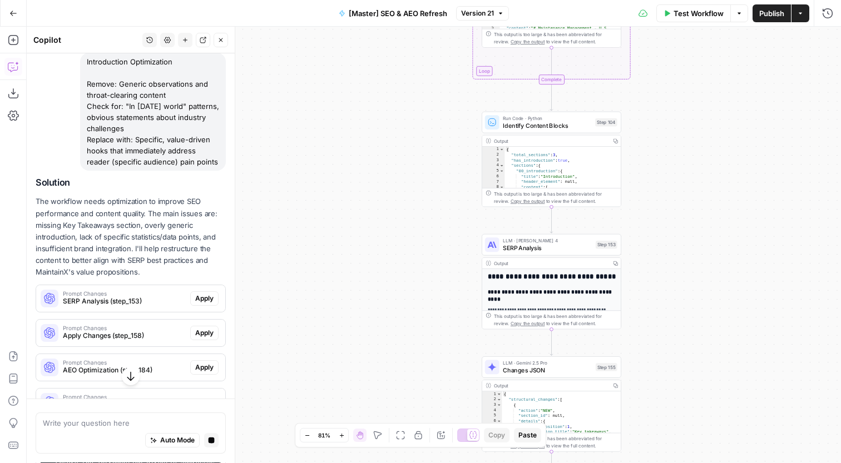
scroll to position [97, 0]
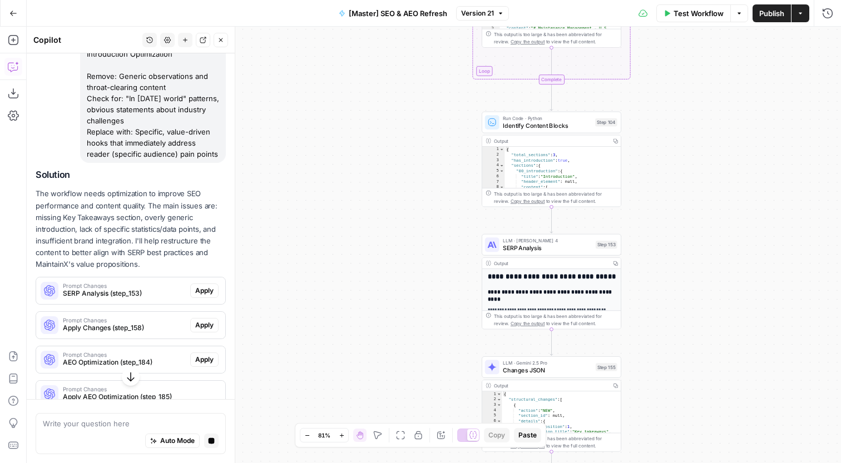
click at [163, 246] on p "The workflow needs optimization to improve SEO performance and content quality.…" at bounding box center [131, 229] width 190 height 82
click at [151, 295] on span "SERP Analysis (step_153)" at bounding box center [124, 294] width 123 height 10
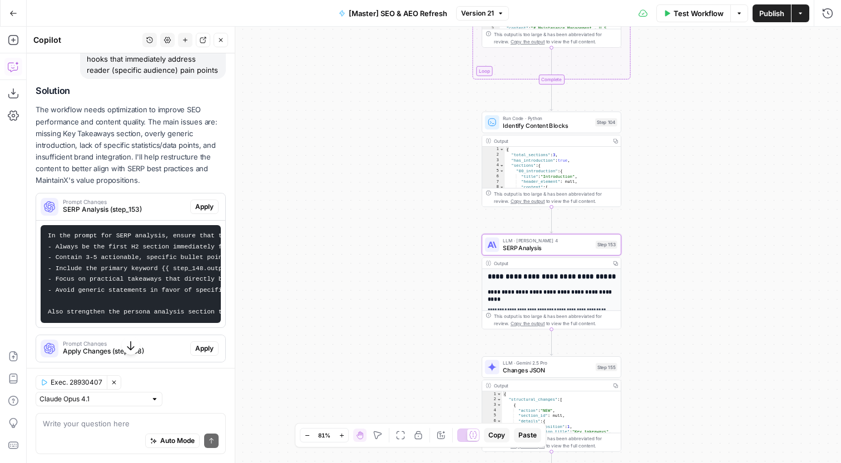
scroll to position [94, 0]
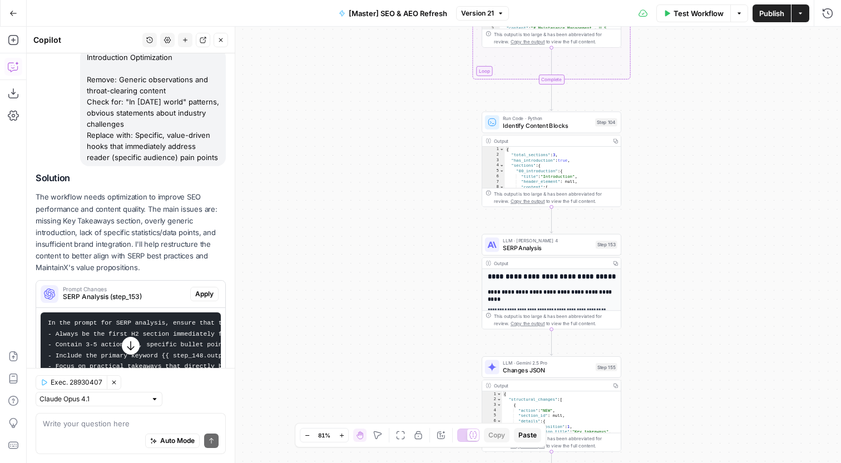
click at [185, 37] on icon "button" at bounding box center [185, 40] width 7 height 7
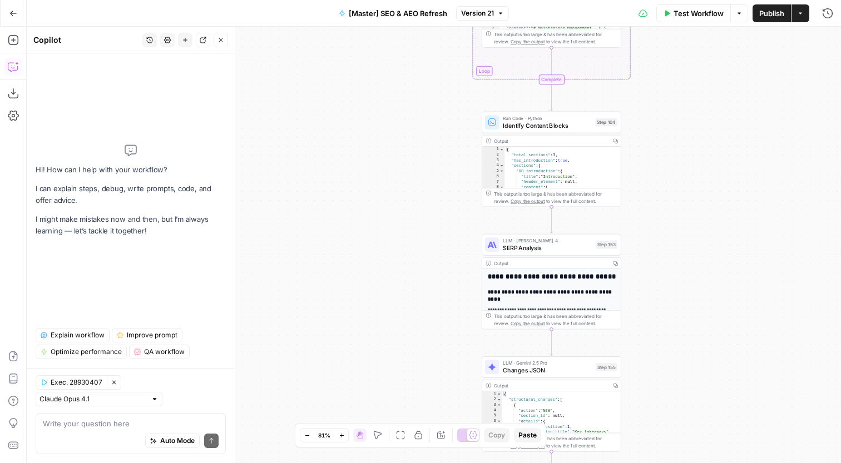
click at [117, 389] on button "Clear Selection" at bounding box center [114, 382] width 14 height 14
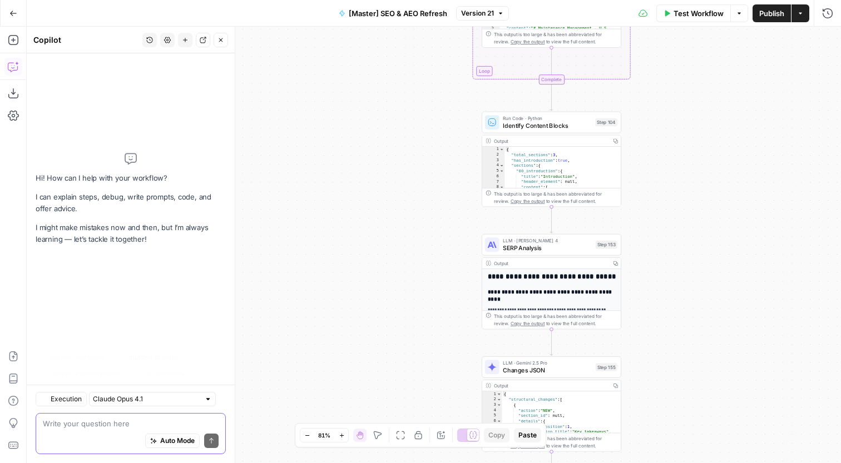
click at [105, 422] on textarea at bounding box center [131, 423] width 176 height 11
paste textarea "Introduction Optimization Step Remove: Generic observations and throat-clearing…"
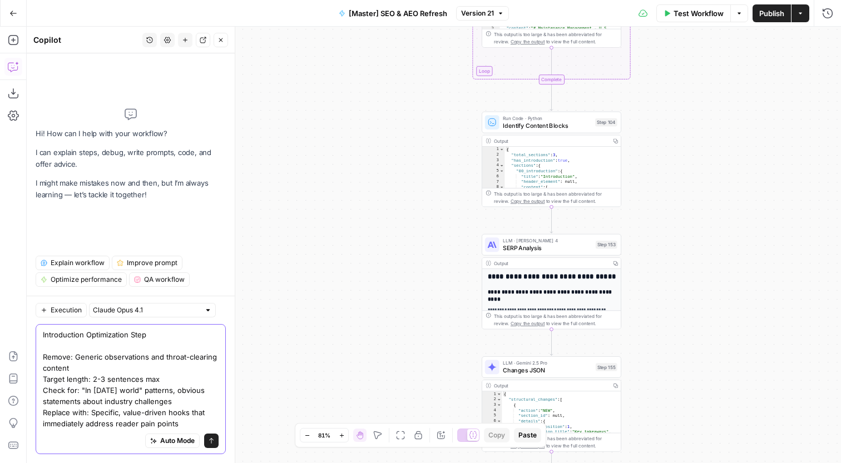
click at [146, 381] on textarea "Introduction Optimization Step Remove: Generic observations and throat-clearing…" at bounding box center [131, 379] width 176 height 100
type textarea "Introduction Optimization Step Remove: Generic observations and throat-clearing…"
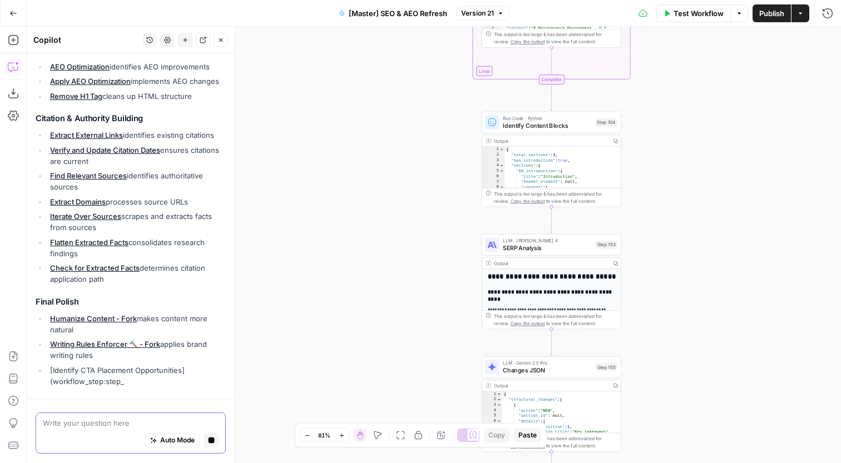
click at [214, 444] on button "Stop generating" at bounding box center [211, 441] width 14 height 14
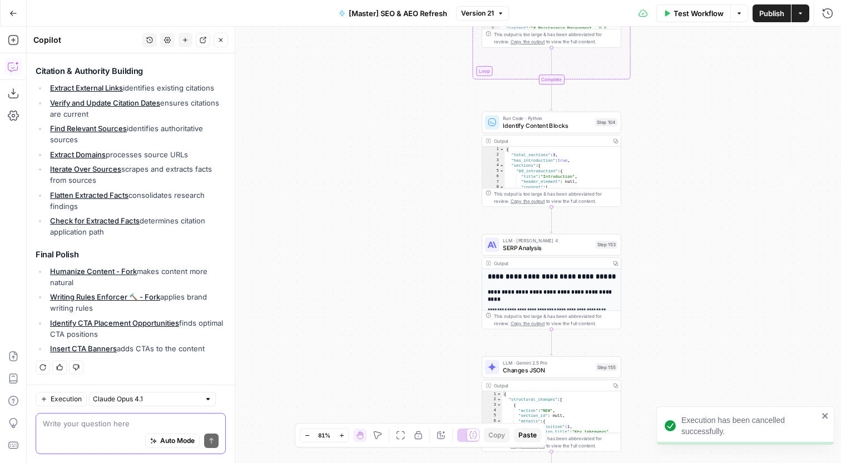
click at [185, 40] on icon "button" at bounding box center [185, 40] width 4 height 4
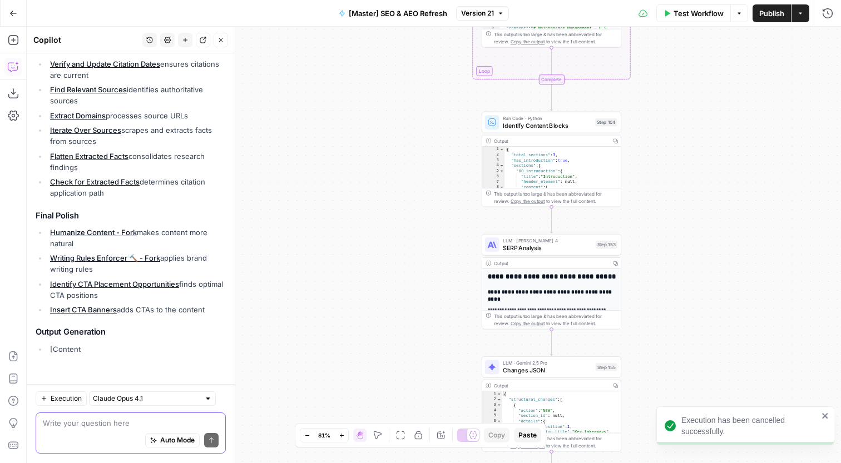
scroll to position [709, 0]
click at [186, 43] on button "New chat" at bounding box center [185, 40] width 14 height 14
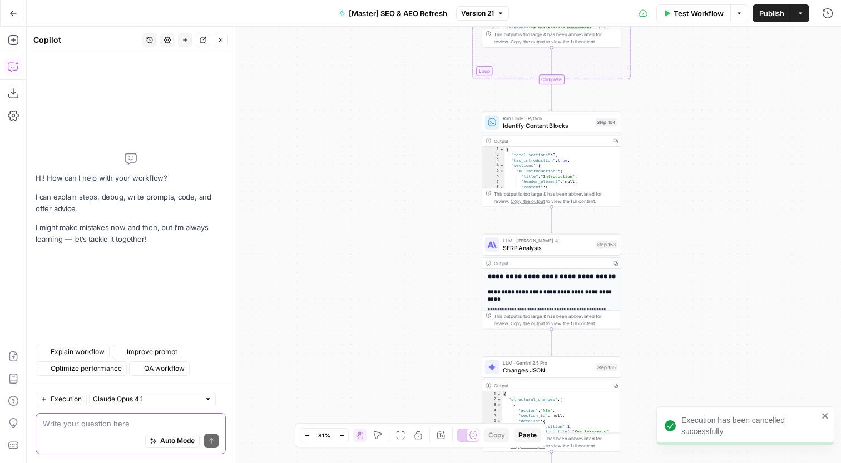
scroll to position [0, 0]
click at [12, 96] on icon "button" at bounding box center [13, 93] width 11 height 11
click at [110, 424] on textarea at bounding box center [131, 423] width 176 height 11
paste textarea "Add a Python code step after step_158 called "Check Sentence Completeness". The…"
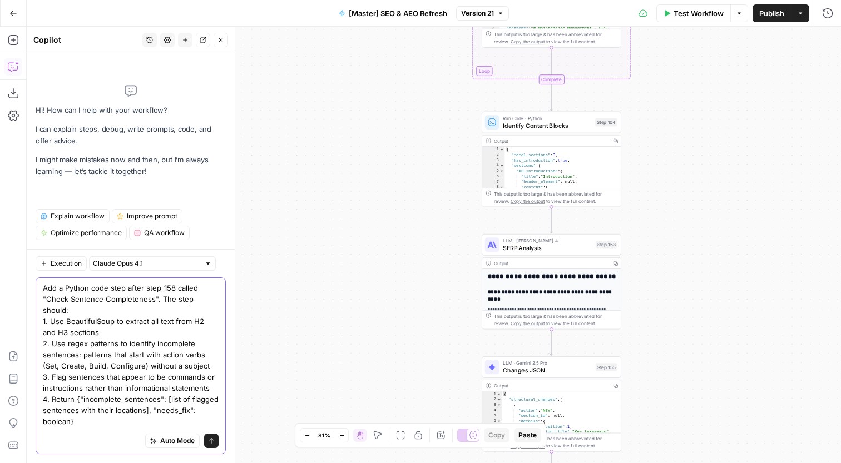
click at [74, 288] on textarea "Add a Python code step after step_158 called "Check Sentence Completeness". The…" at bounding box center [131, 372] width 176 height 178
click at [95, 289] on textarea "Add an LLM code step after step_158 called "Check Sentence Completeness". The s…" at bounding box center [131, 372] width 176 height 178
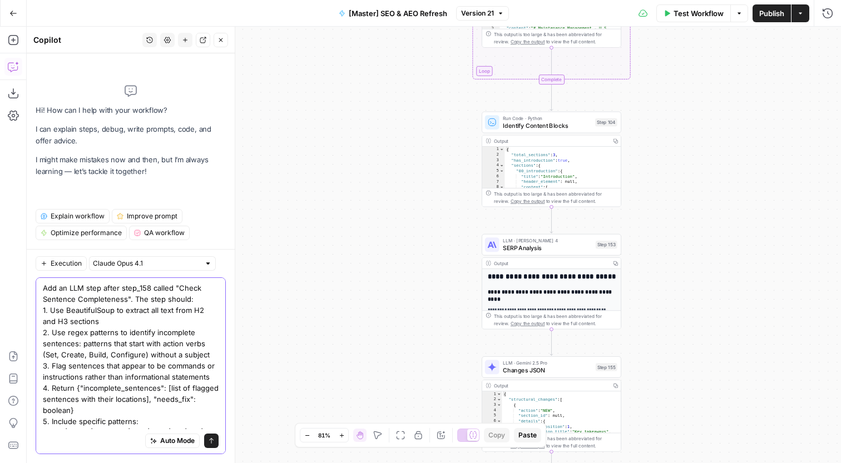
drag, startPoint x: 127, startPoint y: 314, endPoint x: 52, endPoint y: 310, distance: 75.7
click at [52, 310] on textarea "Add an LLM step after step_158 called "Check Sentence Completeness". The step s…" at bounding box center [131, 366] width 176 height 167
type textarea "Add an LLM step after step_158 called "Check Sentence Completeness". The step s…"
click at [642, 140] on div "true false false true false true Workflow Set Inputs Inputs Content Processing …" at bounding box center [434, 245] width 814 height 437
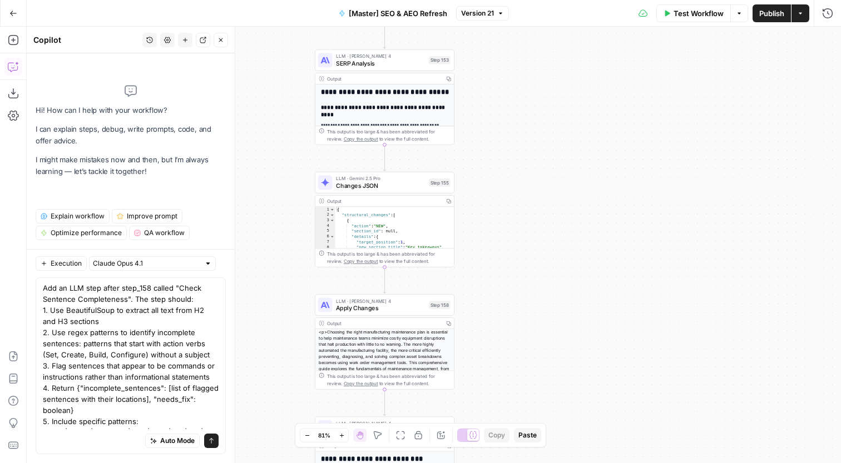
drag, startPoint x: 643, startPoint y: 208, endPoint x: 471, endPoint y: 18, distance: 256.7
click at [471, 27] on div "true false false true false true Workflow Set Inputs Inputs Content Processing …" at bounding box center [434, 245] width 814 height 437
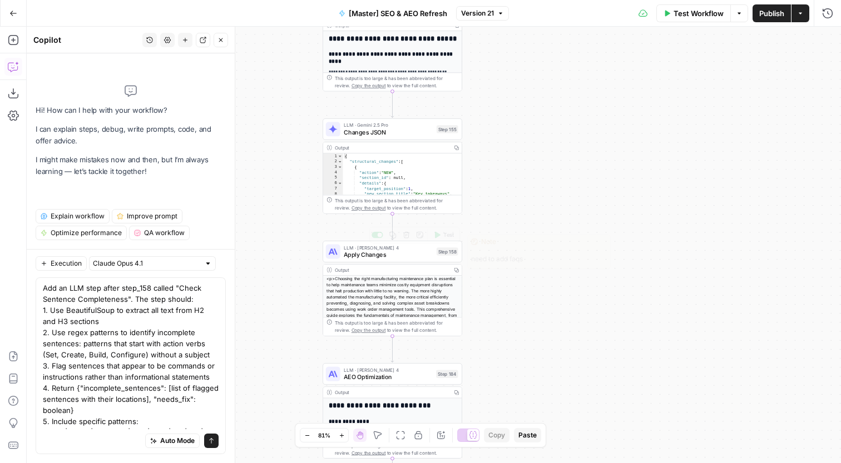
click at [408, 256] on span "Apply Changes" at bounding box center [388, 254] width 89 height 9
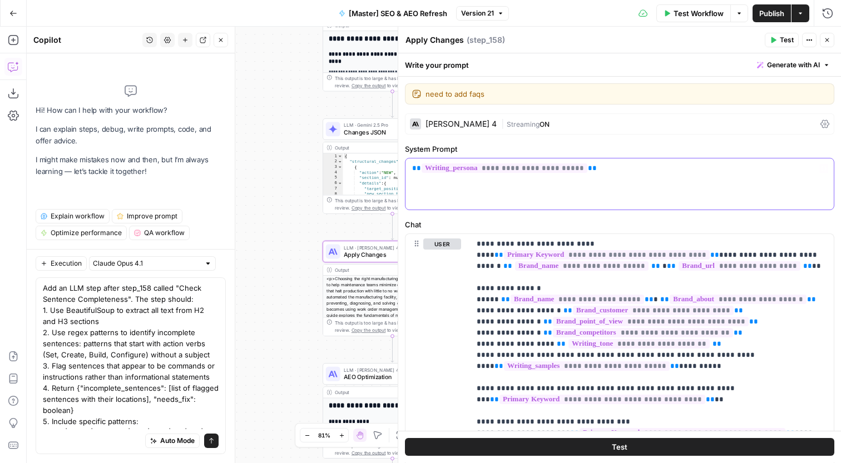
click at [617, 167] on p "**********" at bounding box center [619, 168] width 415 height 11
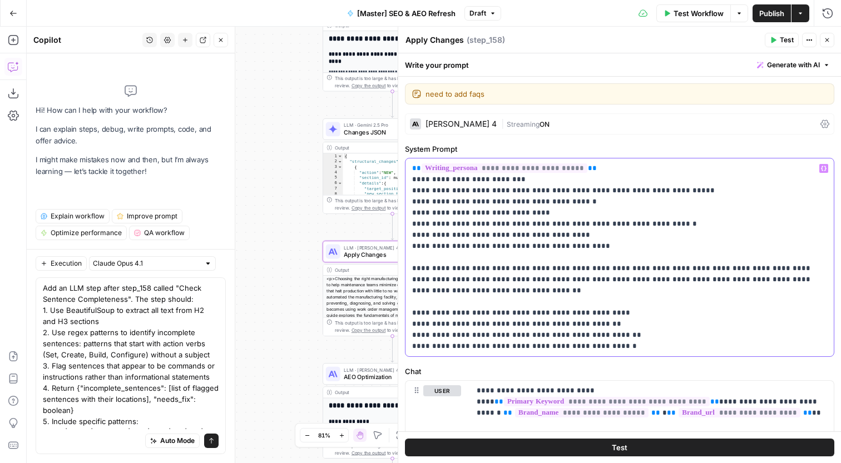
drag, startPoint x: 586, startPoint y: 170, endPoint x: 384, endPoint y: 156, distance: 201.8
click at [405, 159] on div "**********" at bounding box center [619, 258] width 428 height 198
copy p "**********"
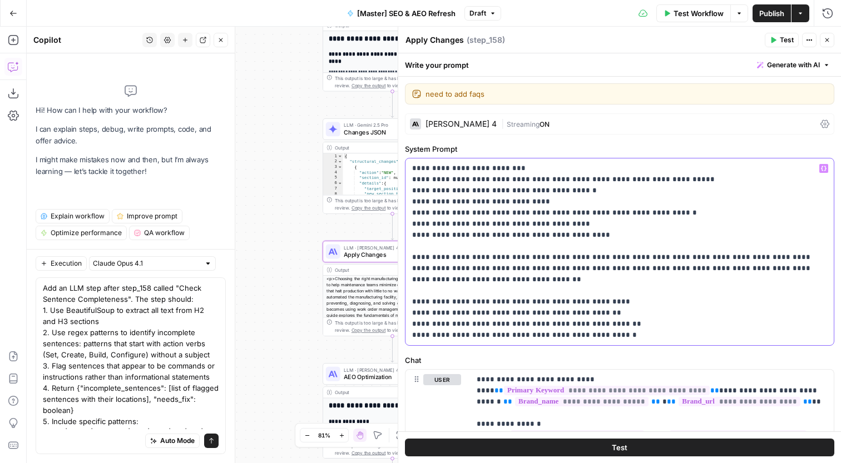
click at [676, 337] on p "**********" at bounding box center [619, 252] width 415 height 178
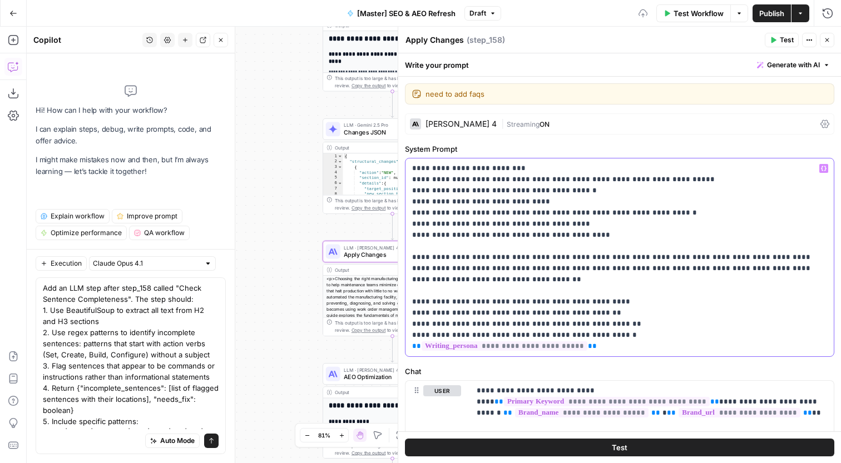
click at [677, 335] on p "**********" at bounding box center [619, 257] width 415 height 189
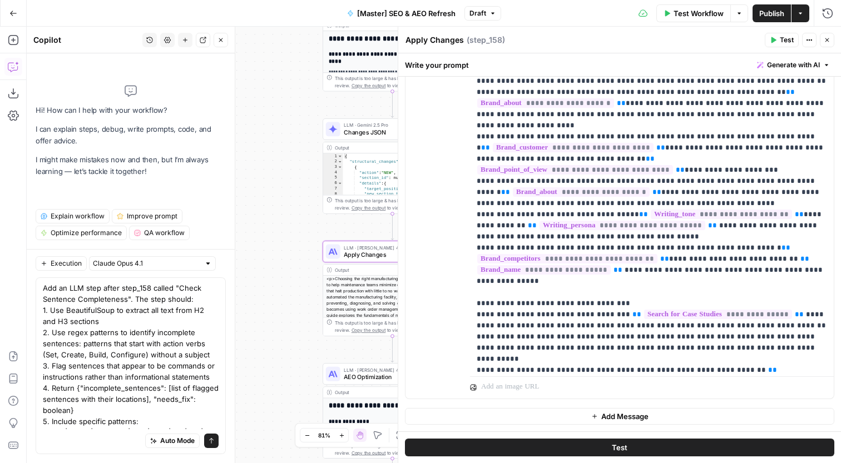
scroll to position [279, 0]
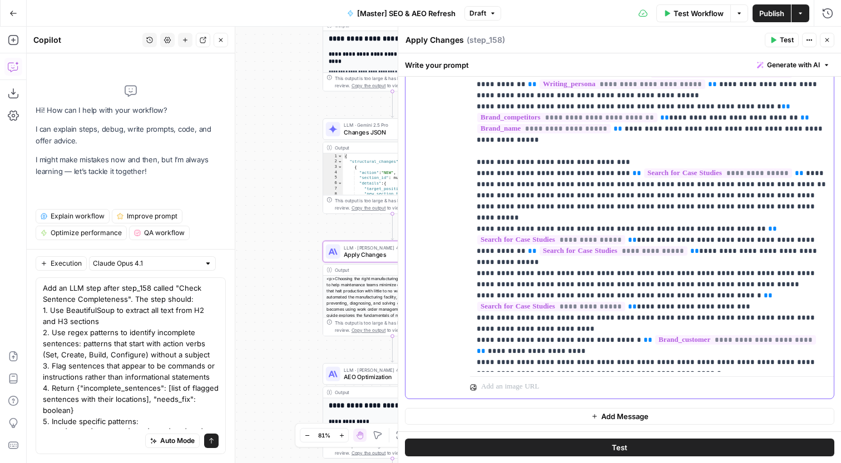
click at [619, 330] on p "**********" at bounding box center [652, 6] width 350 height 723
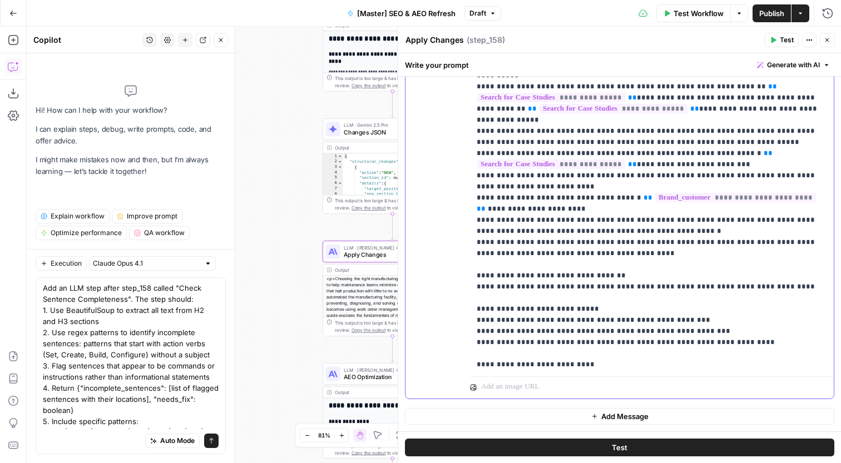
scroll to position [457, 0]
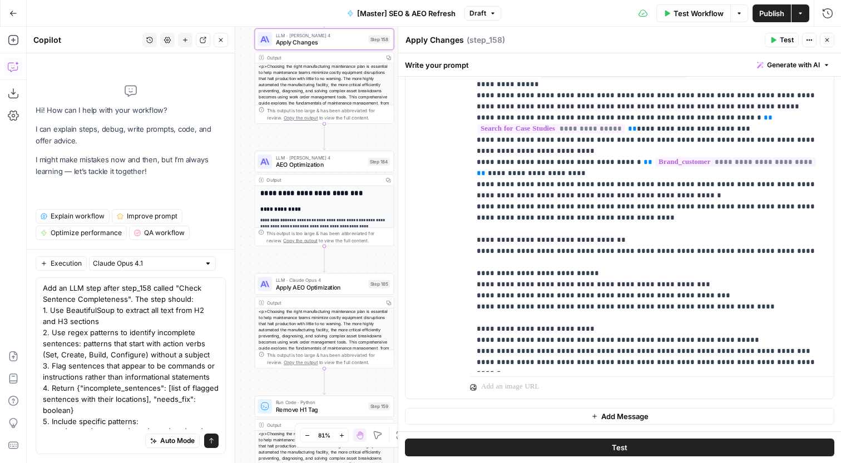
click at [298, 289] on span "Apply AEO Optimization" at bounding box center [320, 287] width 89 height 9
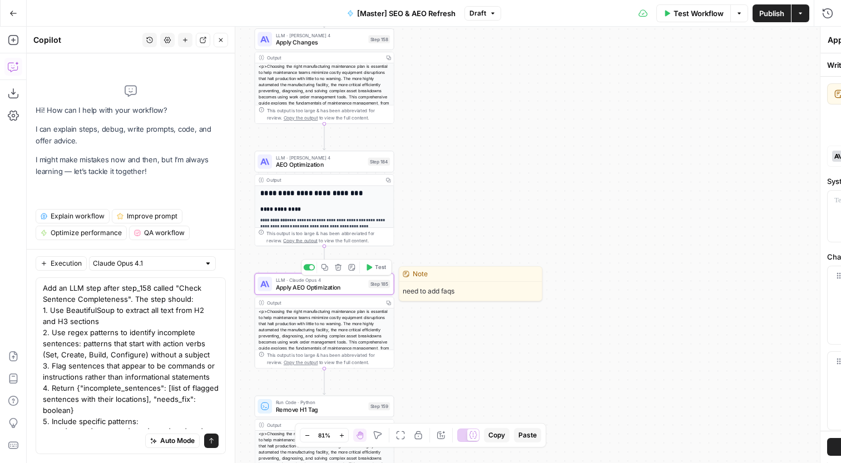
type textarea "Apply AEO Optimization"
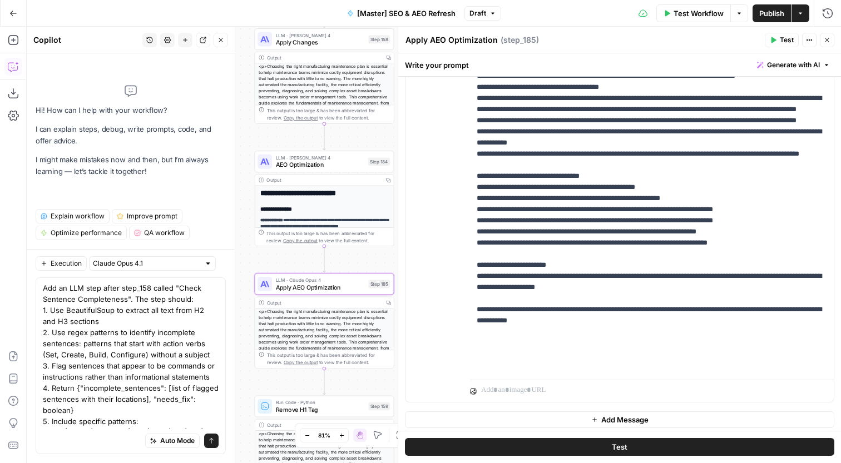
scroll to position [1987, 0]
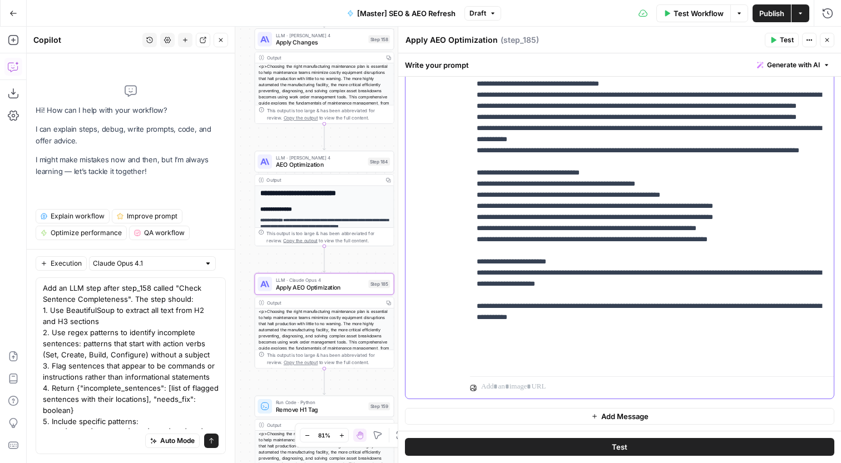
click at [786, 288] on p "**********" at bounding box center [652, 190] width 350 height 356
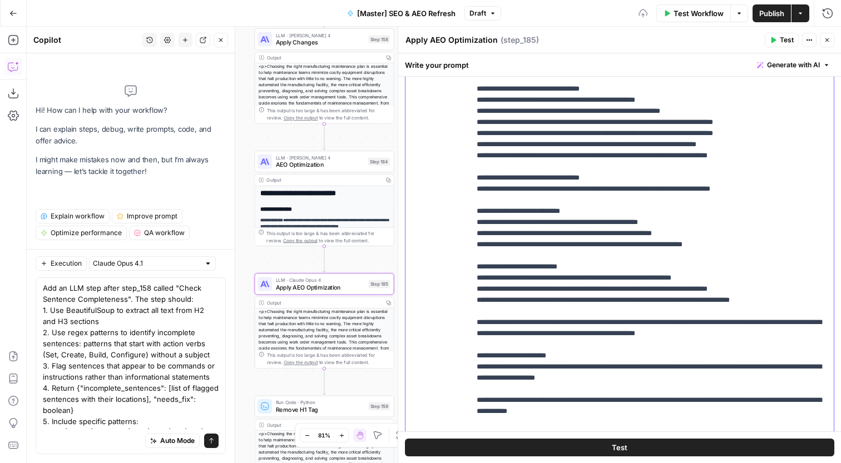
scroll to position [90, 0]
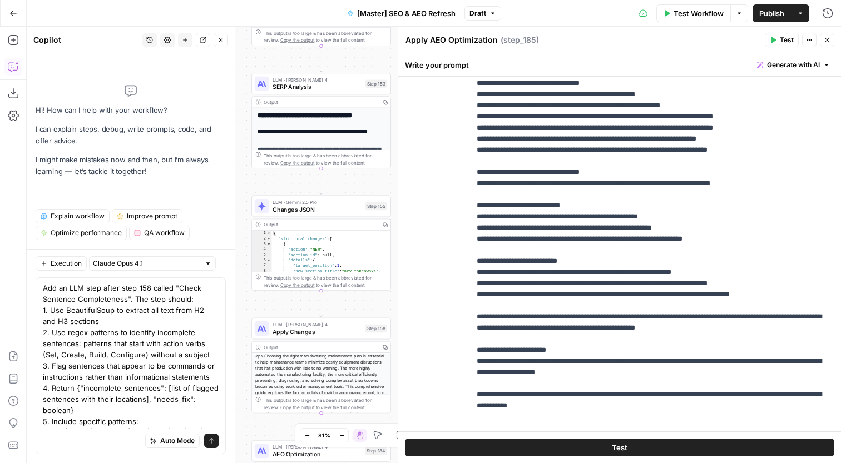
click at [321, 210] on span "Changes JSON" at bounding box center [317, 209] width 89 height 9
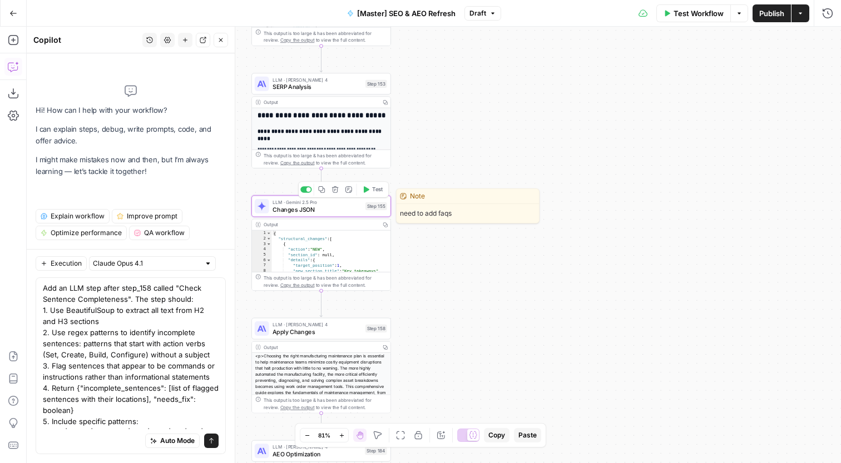
type textarea "Changes JSON"
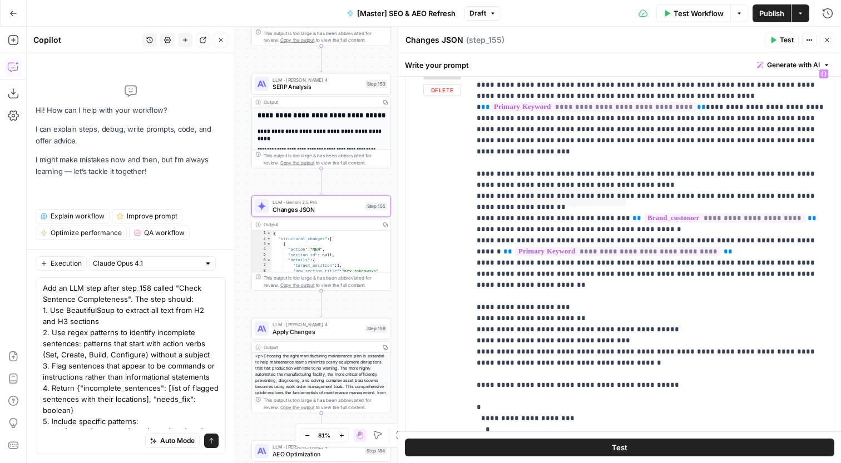
scroll to position [473, 0]
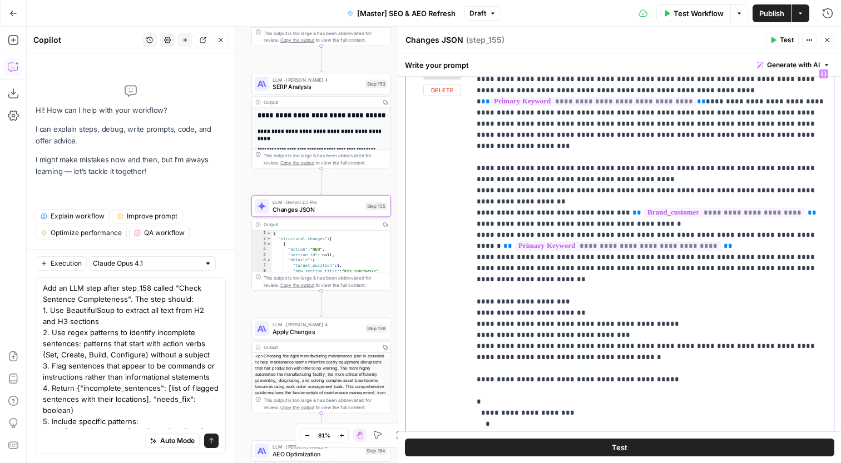
click at [576, 239] on p "**********" at bounding box center [652, 57] width 350 height 923
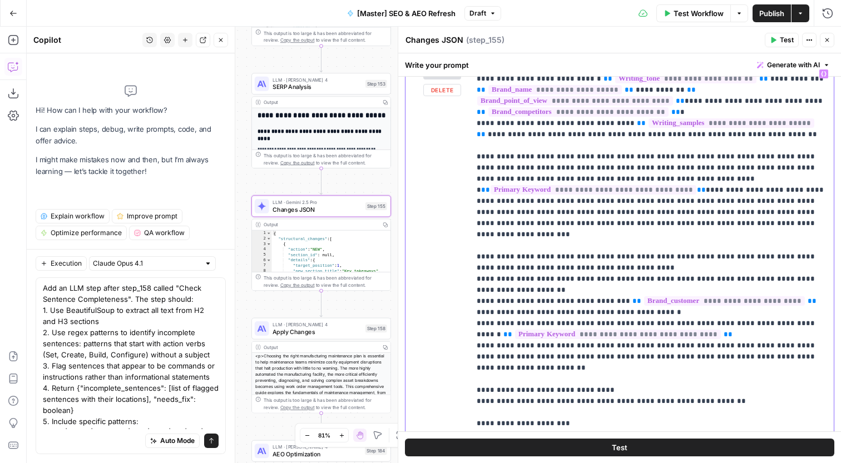
scroll to position [368, 0]
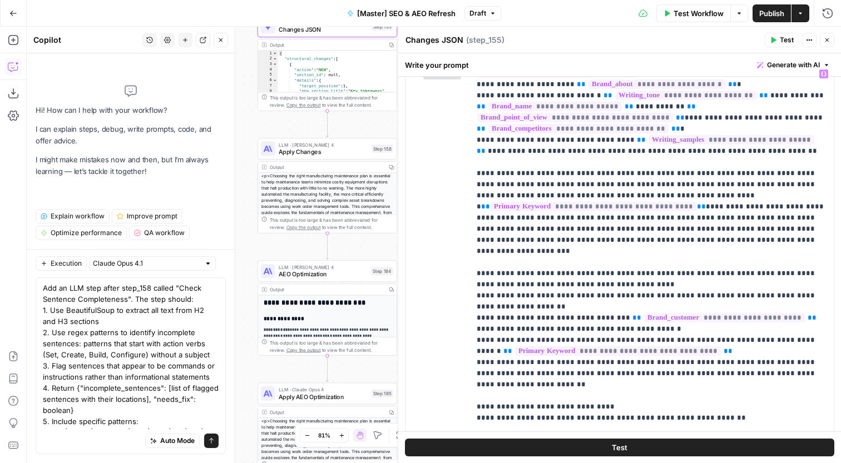
click at [303, 264] on div "LLM · Claude Sonnet 4 AEO Optimization Step 184 Copy step Delete step Edit Note…" at bounding box center [327, 271] width 140 height 22
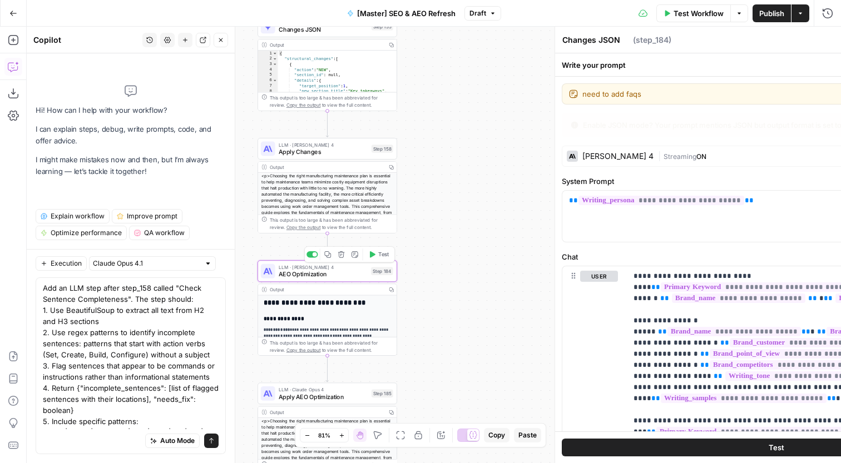
type textarea "AEO Optimization"
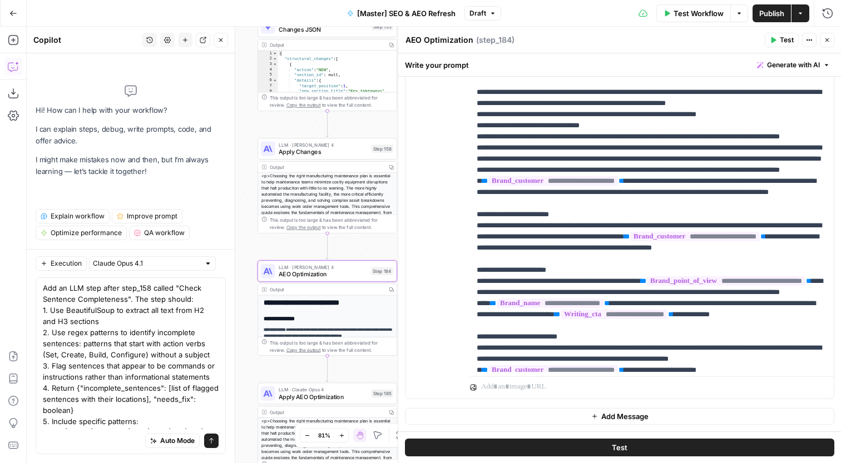
scroll to position [244, 0]
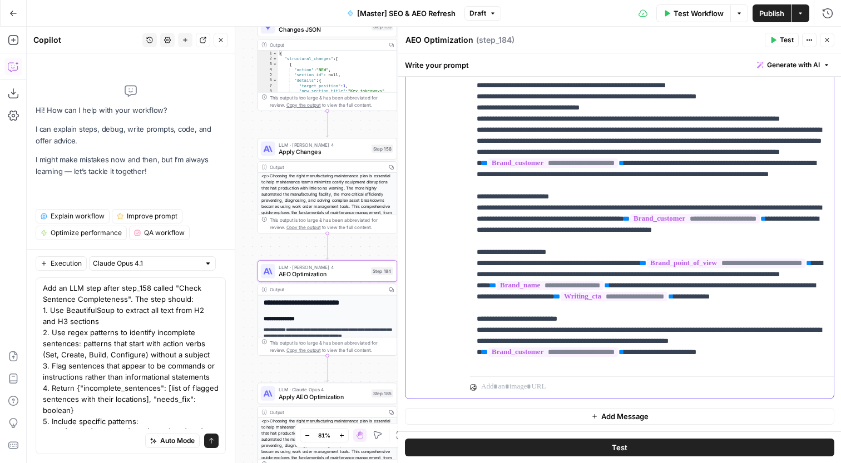
click at [648, 276] on p "**********" at bounding box center [652, 397] width 350 height 1435
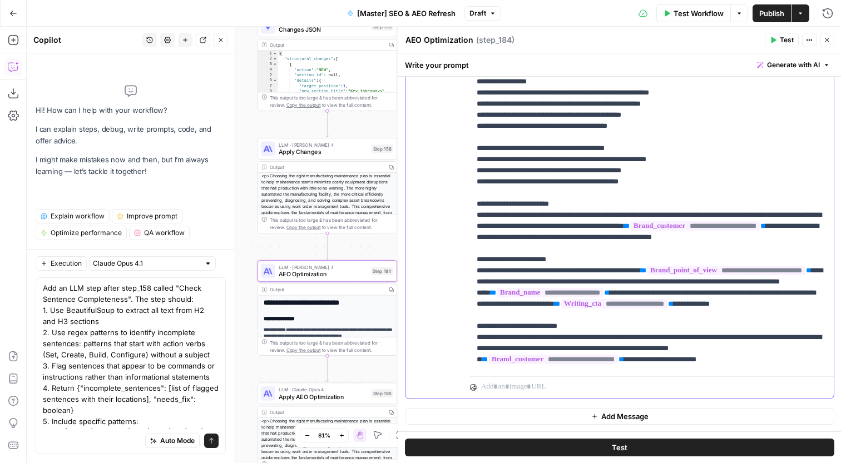
scroll to position [463, 0]
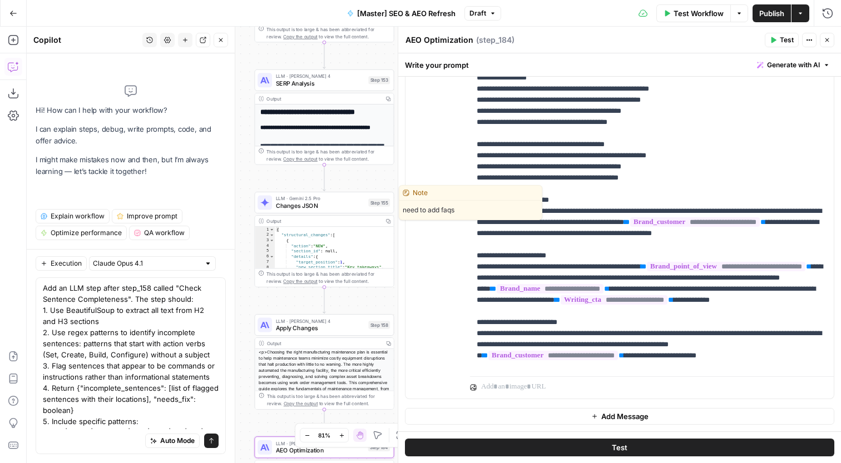
click at [358, 206] on span "Changes JSON" at bounding box center [320, 205] width 89 height 9
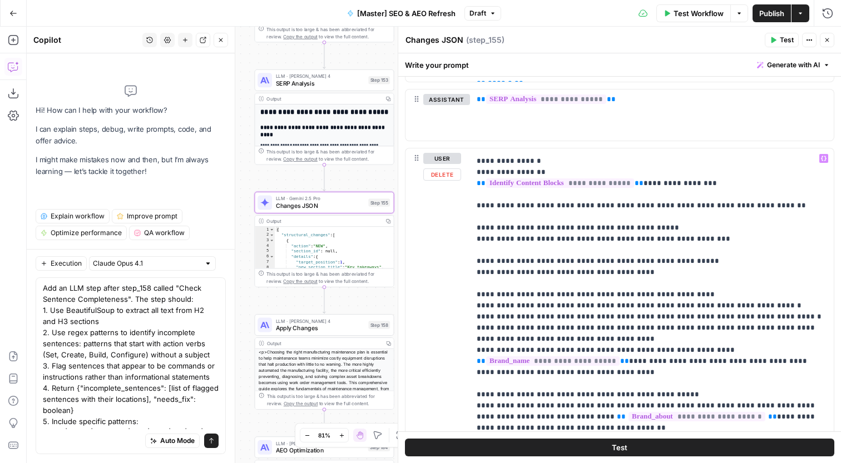
scroll to position [0, 0]
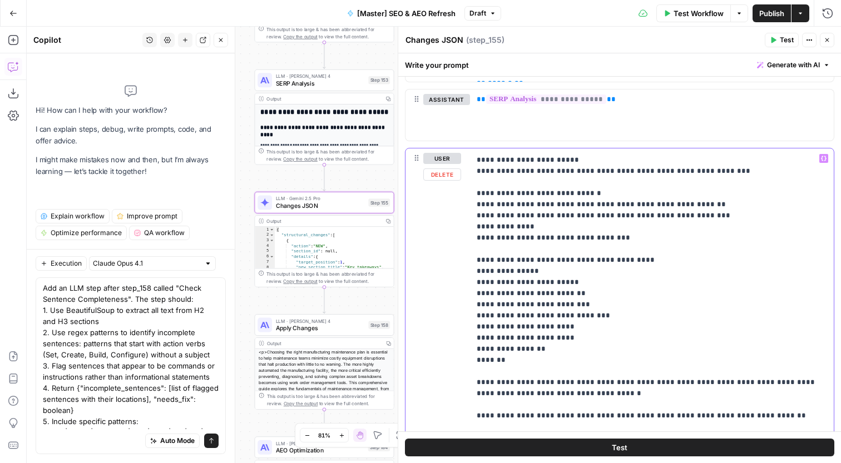
scroll to position [89, 0]
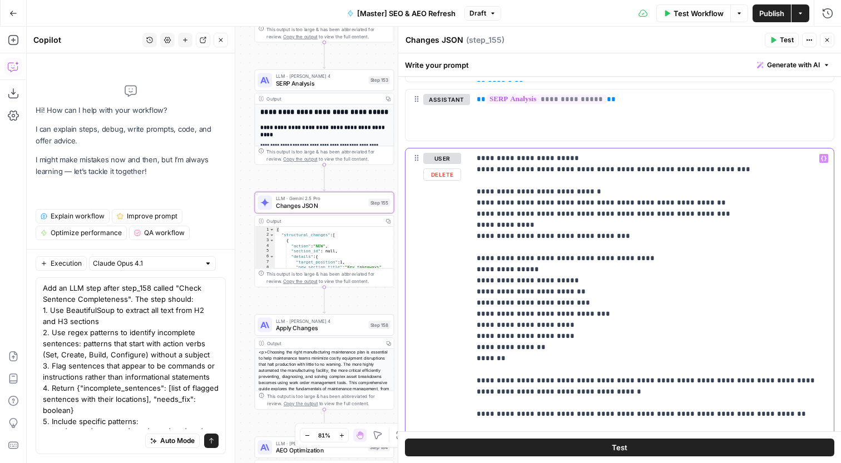
drag, startPoint x: 704, startPoint y: 204, endPoint x: 539, endPoint y: 242, distance: 168.4
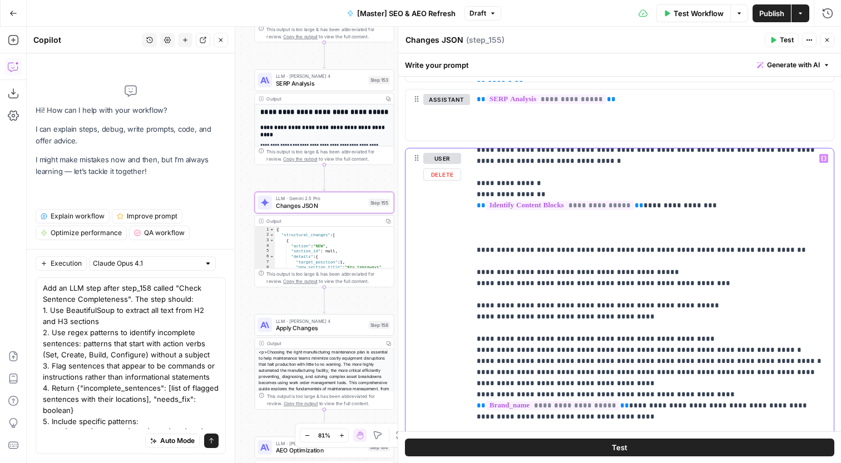
scroll to position [8, 0]
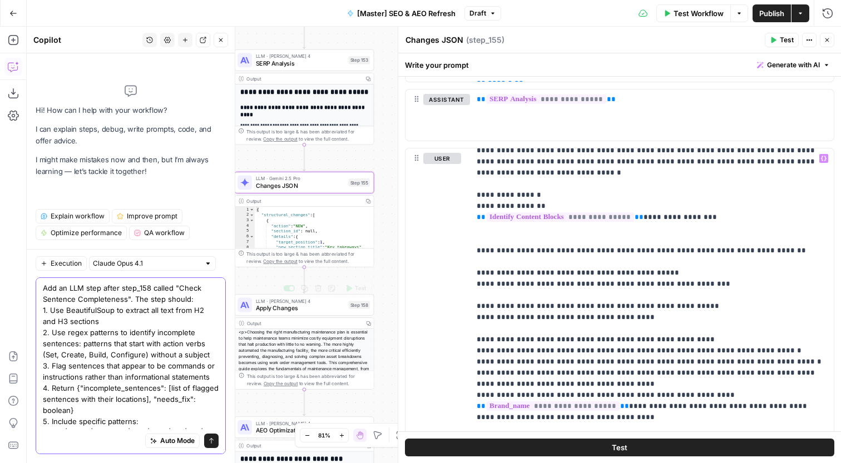
click at [198, 319] on textarea "Add an LLM step after step_158 called "Check Sentence Completeness". The step s…" at bounding box center [131, 366] width 176 height 167
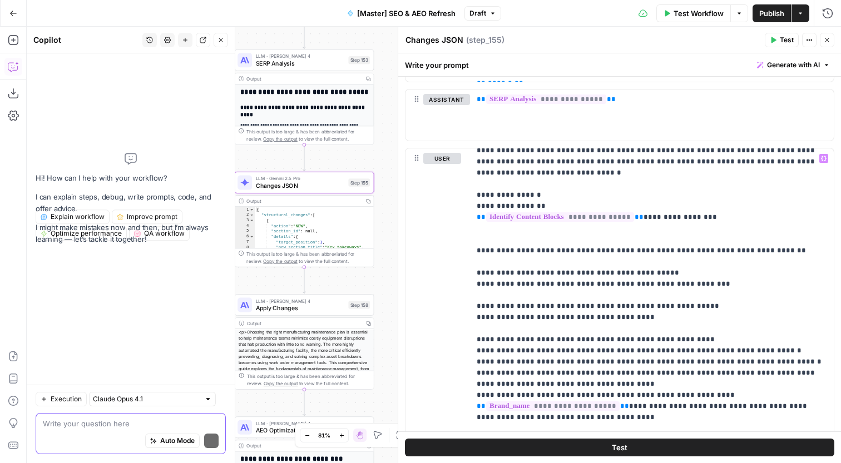
scroll to position [0, 0]
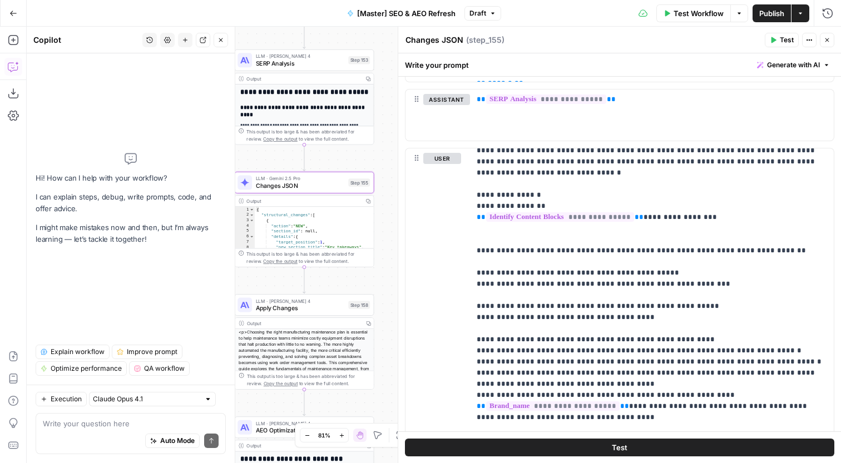
click at [327, 64] on span "SERP Analysis" at bounding box center [300, 63] width 89 height 9
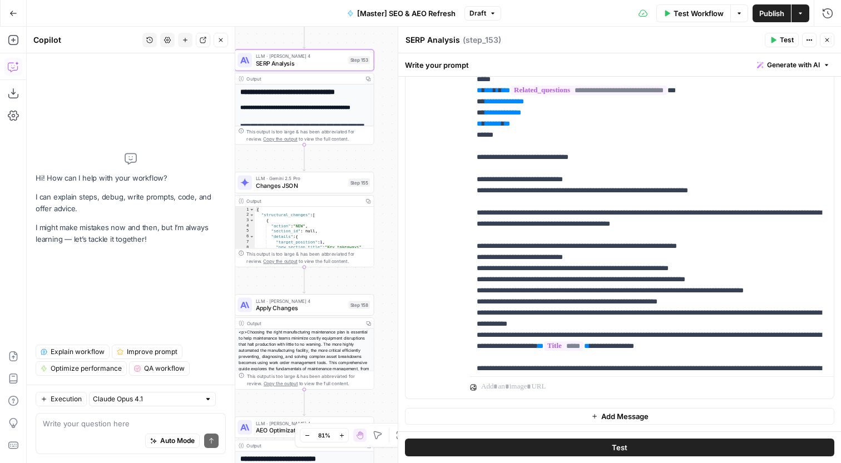
scroll to position [670, 0]
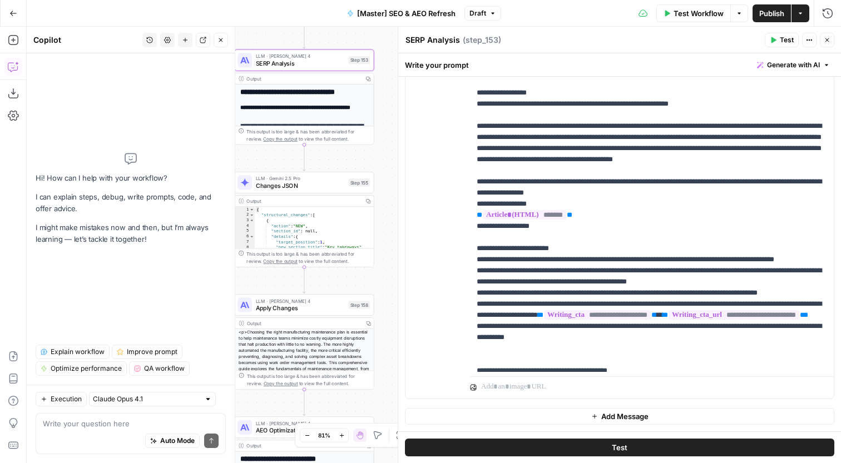
click at [313, 179] on span "LLM · Gemini 2.5 Pro" at bounding box center [300, 178] width 89 height 7
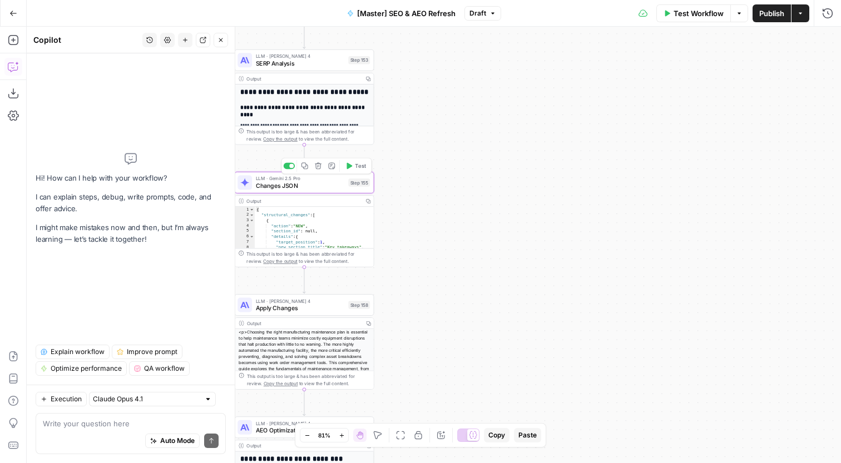
type textarea "Changes JSON"
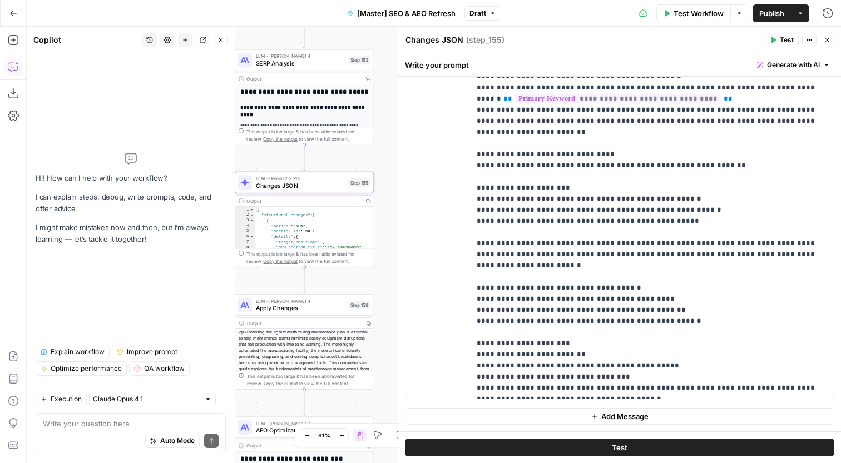
scroll to position [526, 0]
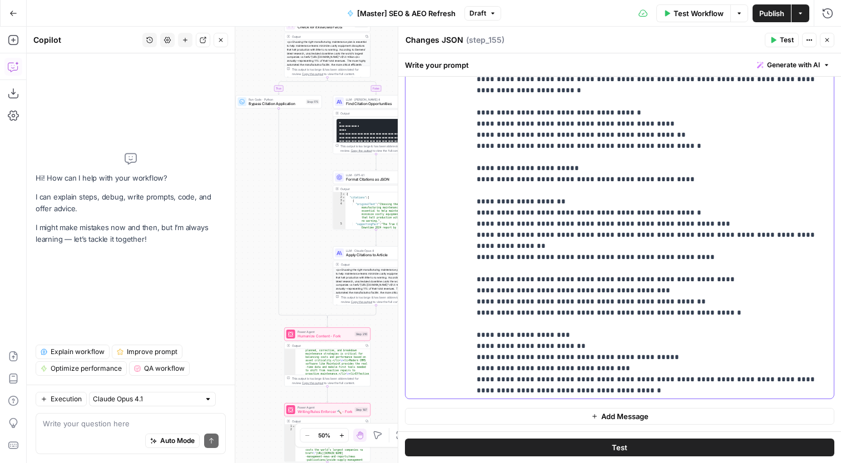
scroll to position [251, 0]
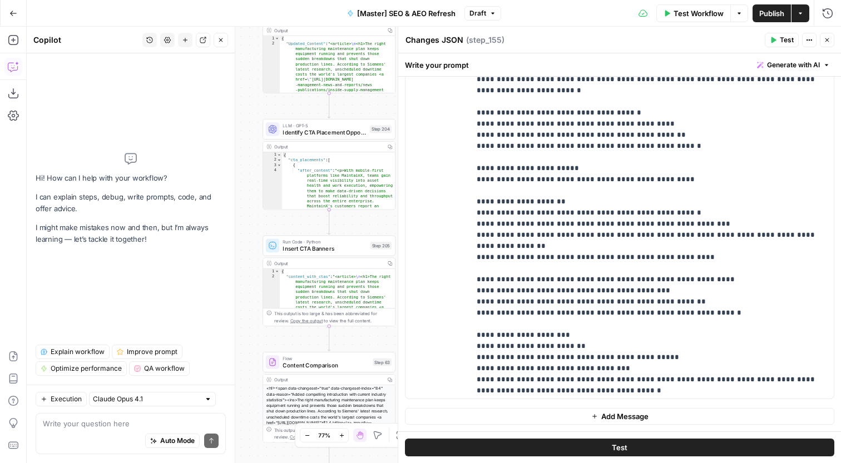
click at [334, 128] on span "Identify CTA Placement Opportunities" at bounding box center [324, 132] width 83 height 8
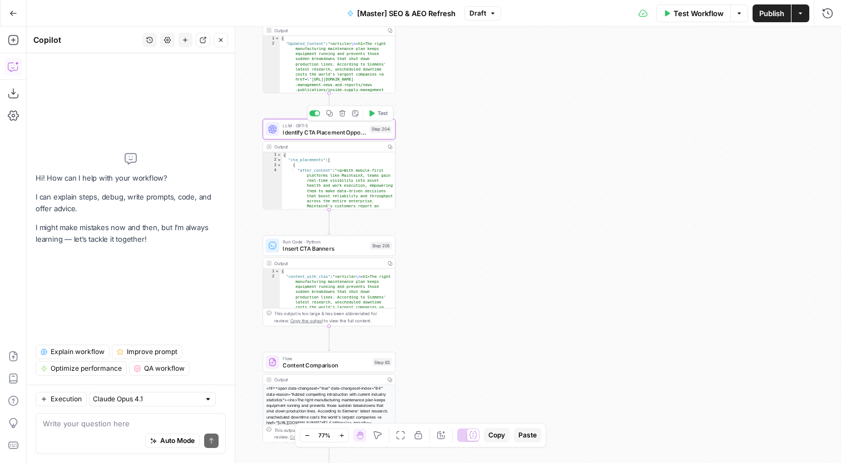
type textarea "Identify CTA Placement Opportunities"
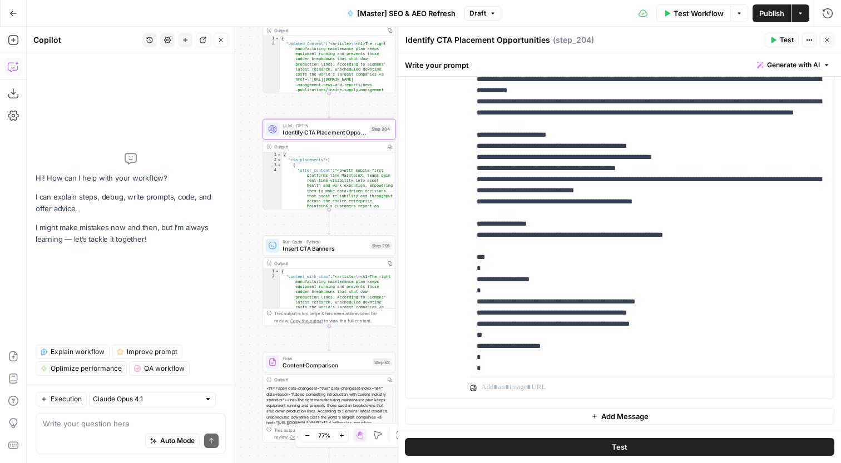
scroll to position [133, 0]
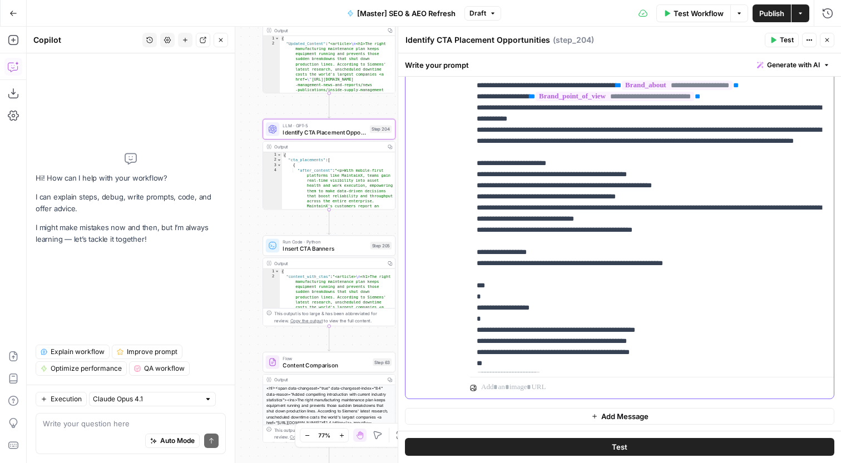
click at [689, 265] on p "**********" at bounding box center [652, 136] width 350 height 690
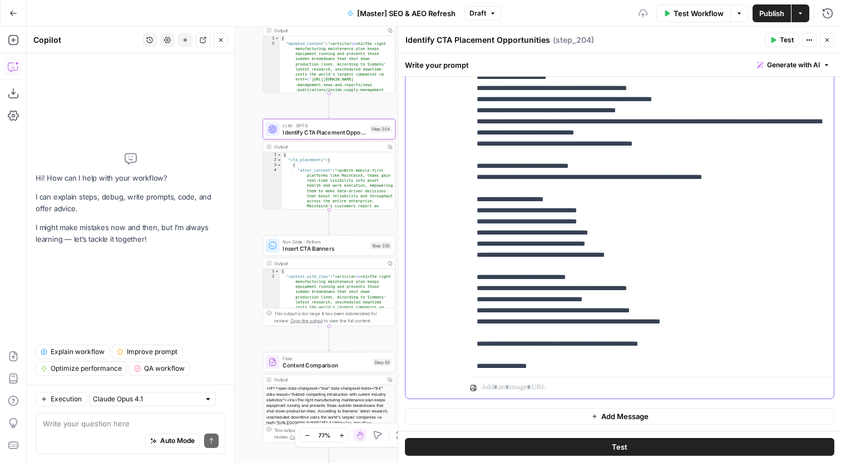
scroll to position [247, 0]
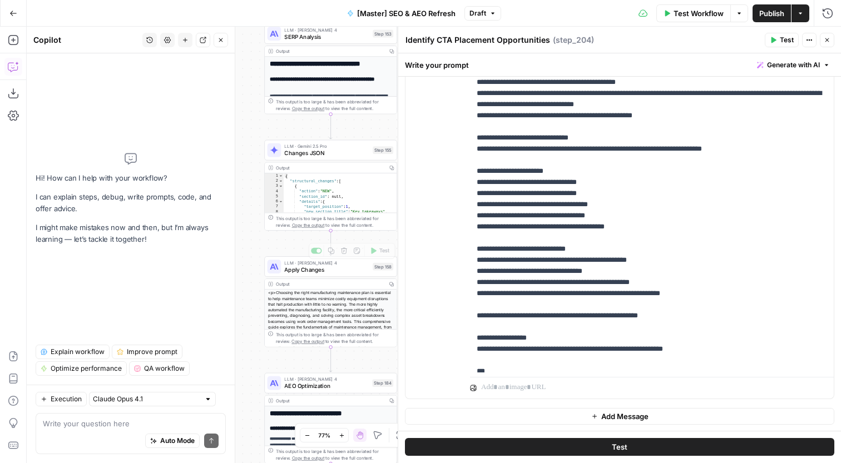
click at [335, 274] on div "LLM · Claude Sonnet 4 Apply Changes Step 158 Copy step Delete step Edit Note Te…" at bounding box center [330, 266] width 133 height 21
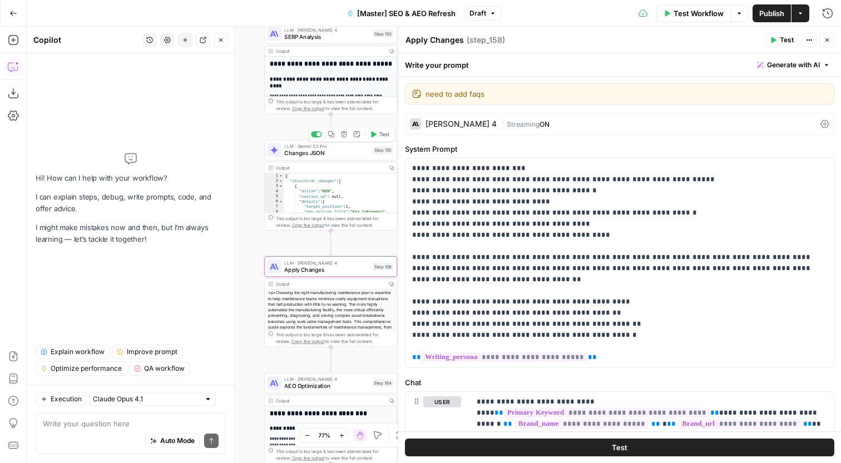
click at [341, 143] on span "LLM · Gemini 2.5 Pro" at bounding box center [326, 146] width 85 height 7
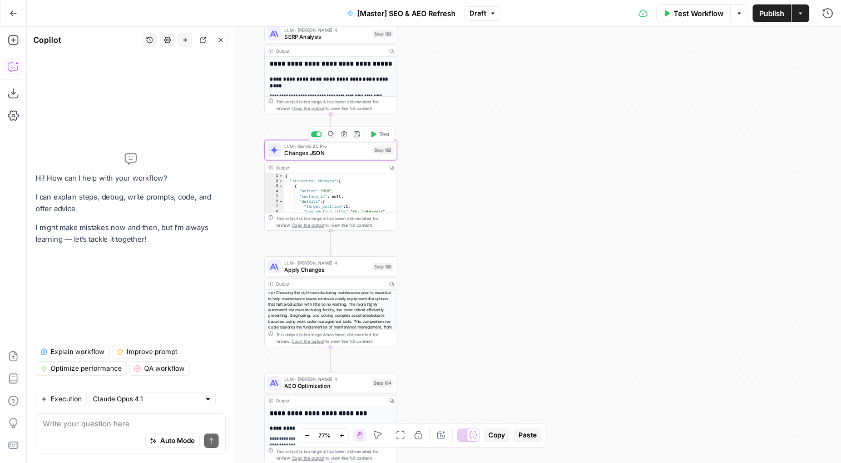
type textarea "Changes JSON"
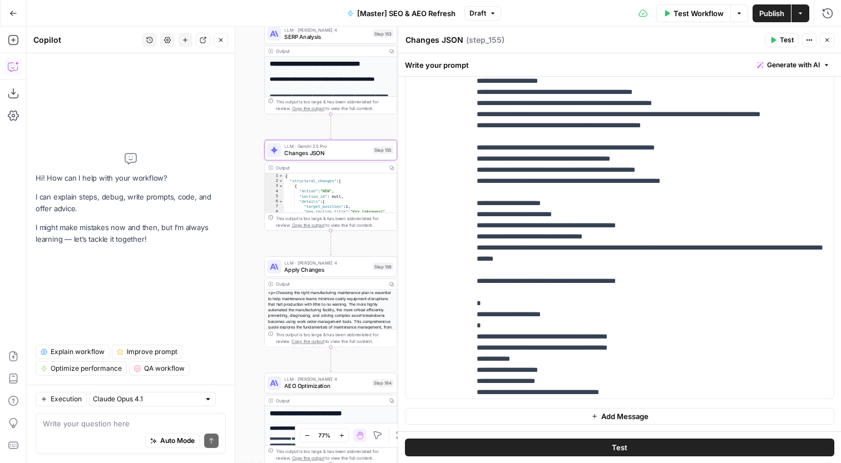
scroll to position [669, 0]
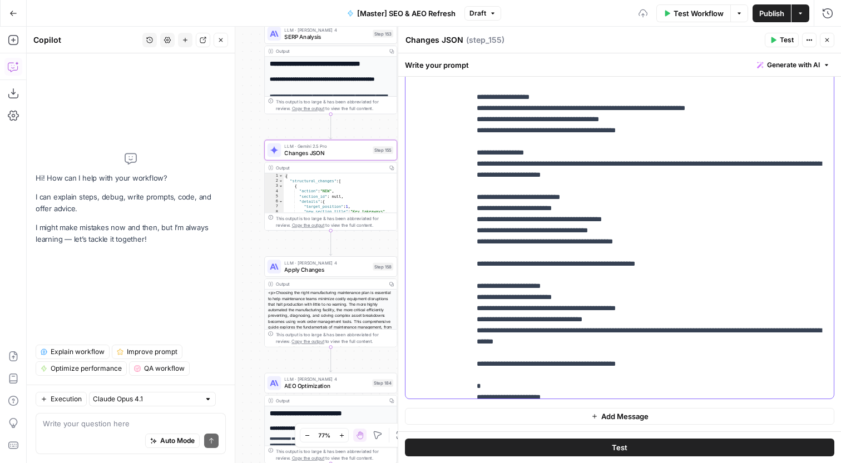
scroll to position [821, 0]
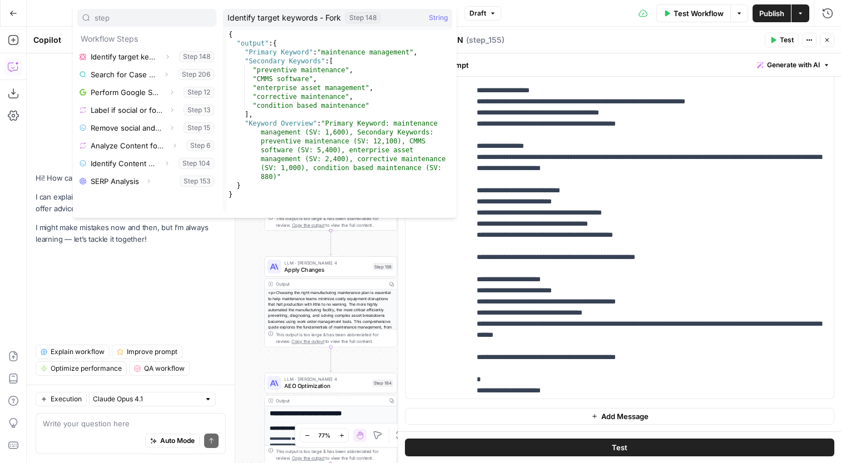
type input "step"
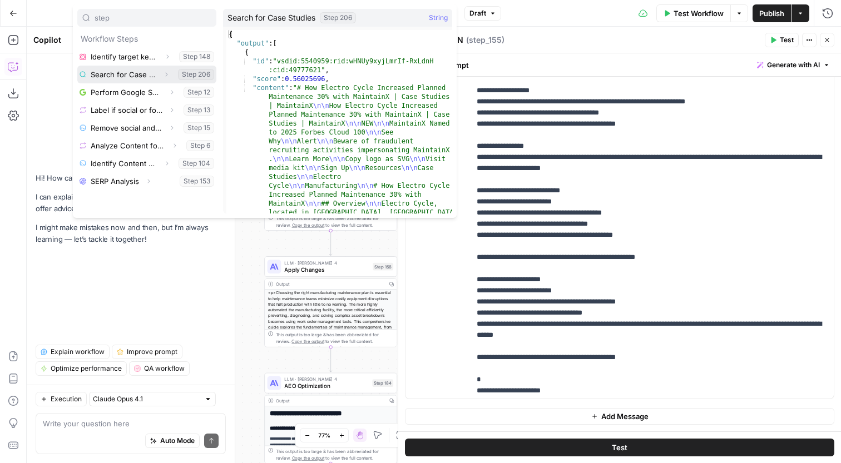
click at [167, 71] on span "button" at bounding box center [166, 74] width 7 height 7
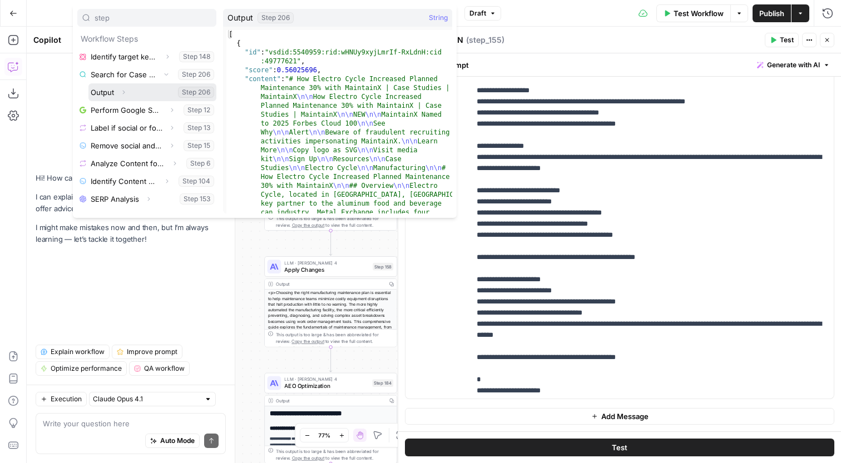
click at [121, 92] on icon "button" at bounding box center [123, 92] width 7 height 7
click at [141, 94] on button "Select variable Output" at bounding box center [152, 92] width 128 height 18
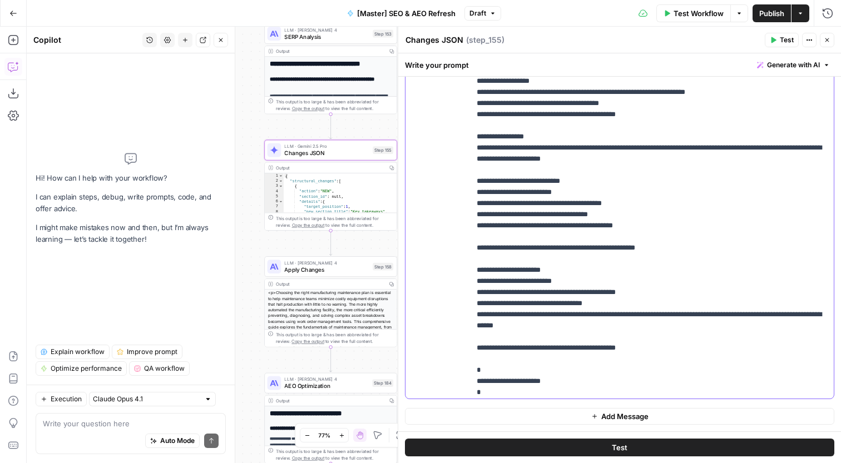
scroll to position [833, 0]
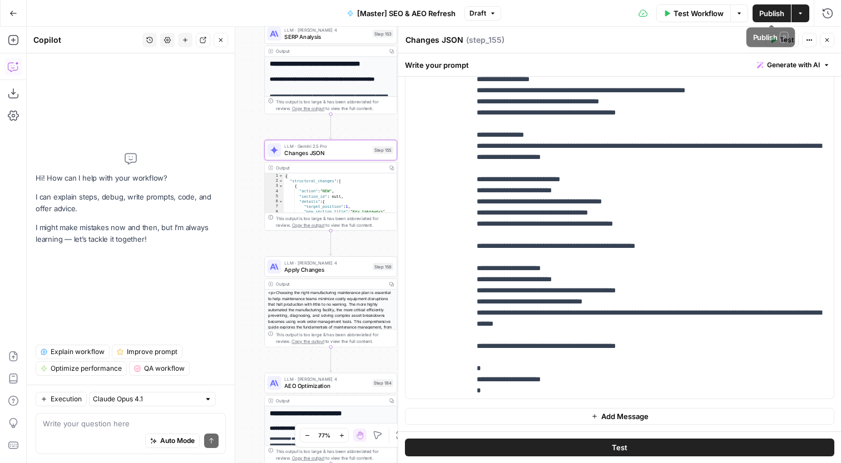
click at [710, 14] on span "Test Workflow" at bounding box center [699, 13] width 50 height 11
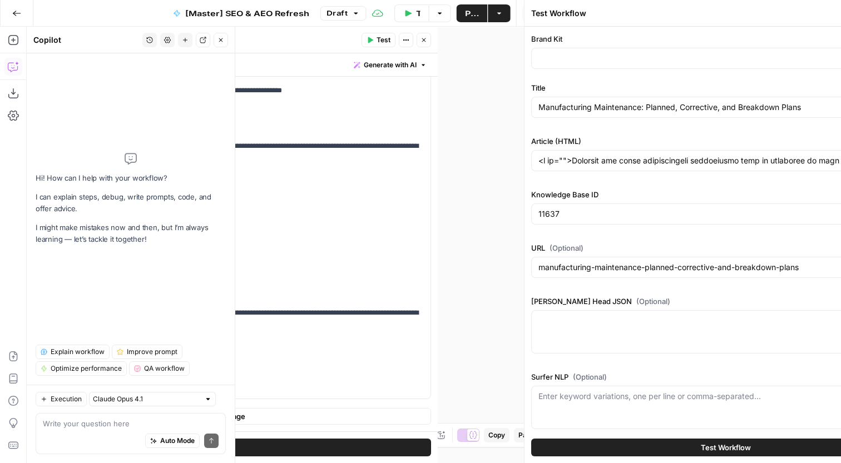
type input "MaintainX"
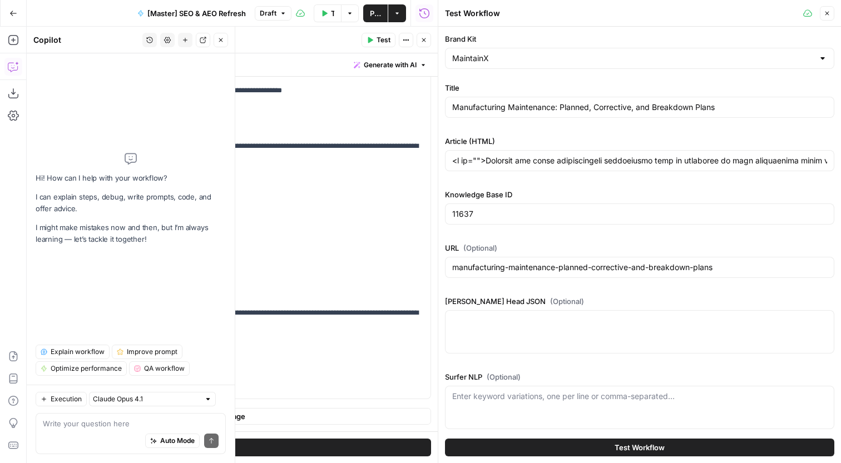
scroll to position [30, 0]
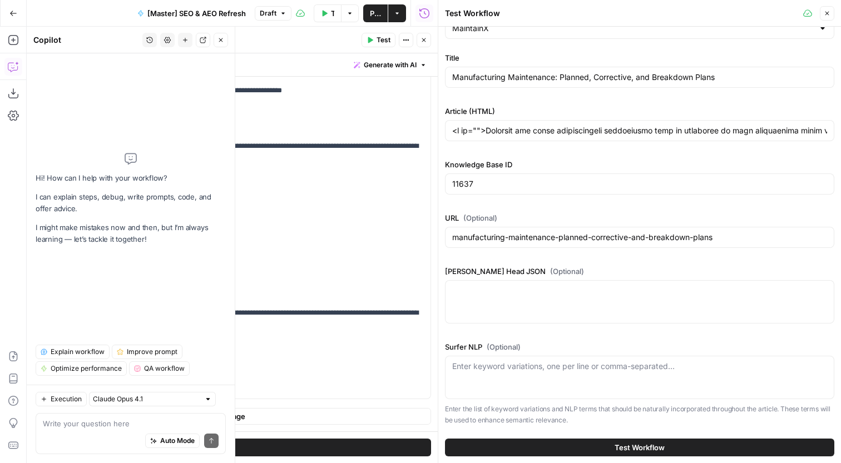
click at [605, 385] on div "Enter keyword variations, one per line or comma-separated..." at bounding box center [639, 377] width 389 height 43
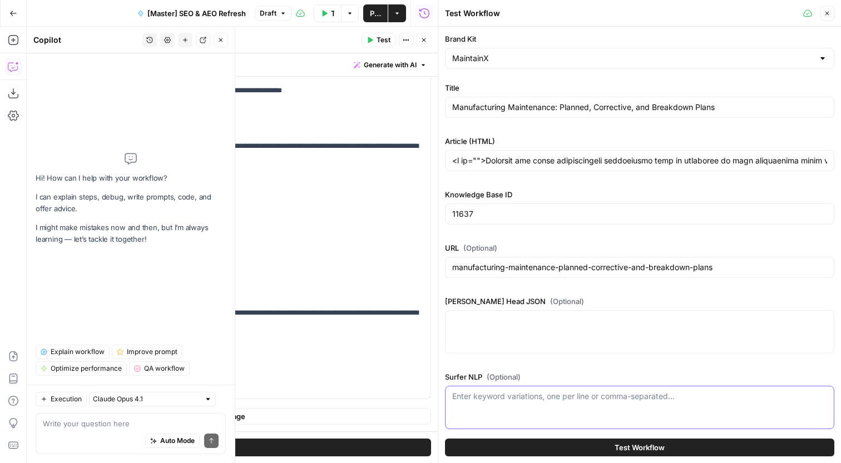
paste textarea "maintenance inventory software maintenance inventory management inventory manag…"
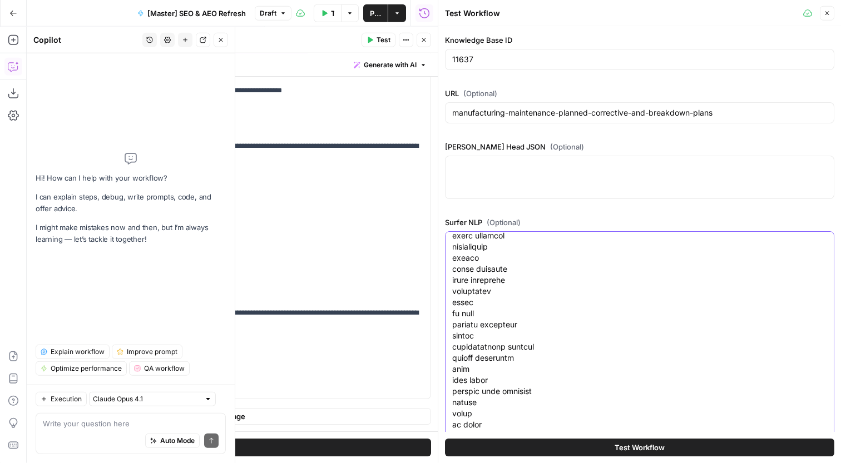
type textarea "maintenance inventory software maintenance inventory management inventory manag…"
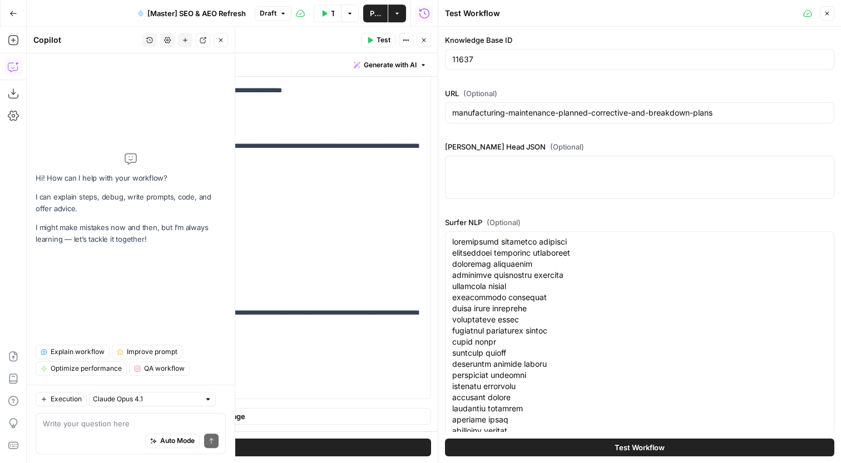
click at [621, 445] on span "Test Workflow" at bounding box center [640, 447] width 50 height 11
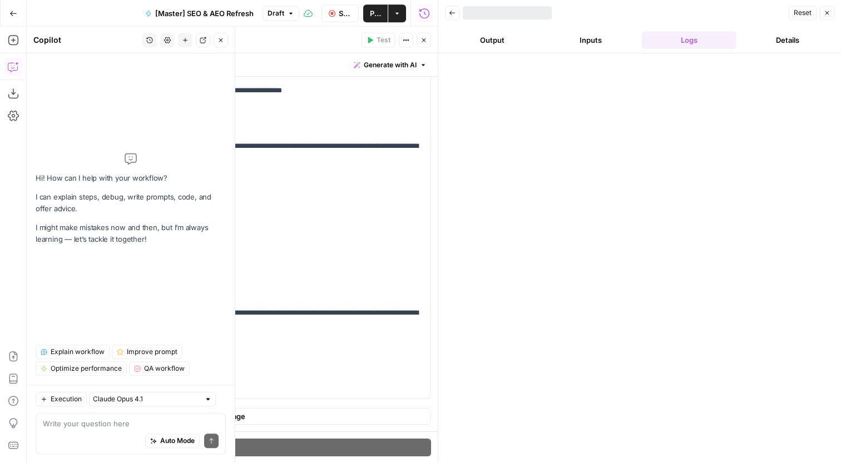
click at [427, 44] on button "Close" at bounding box center [424, 40] width 14 height 14
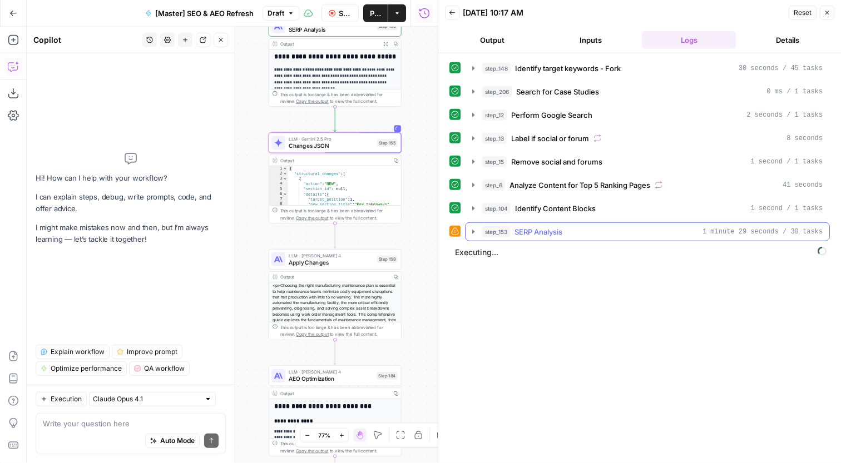
click at [613, 237] on div "step_153 SERP Analysis 1 minute 29 seconds / 30 tasks" at bounding box center [652, 231] width 340 height 11
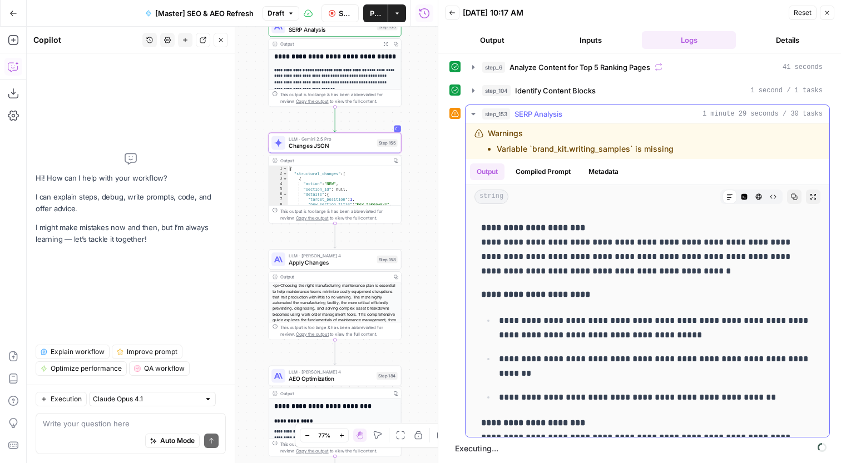
scroll to position [1895, 0]
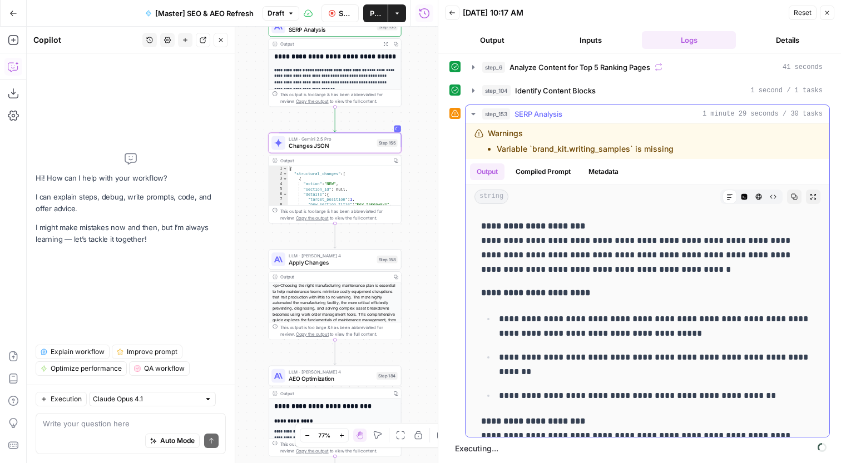
click at [671, 320] on p "**********" at bounding box center [656, 326] width 315 height 29
click at [684, 313] on p "**********" at bounding box center [656, 326] width 315 height 29
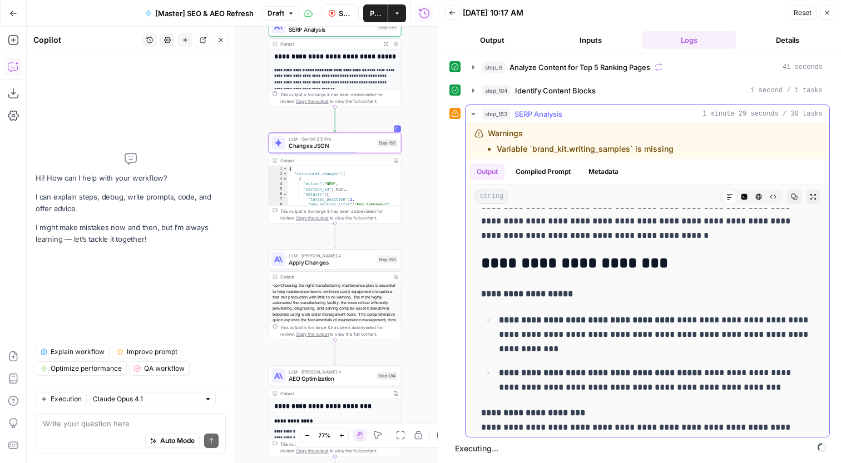
scroll to position [1715, 0]
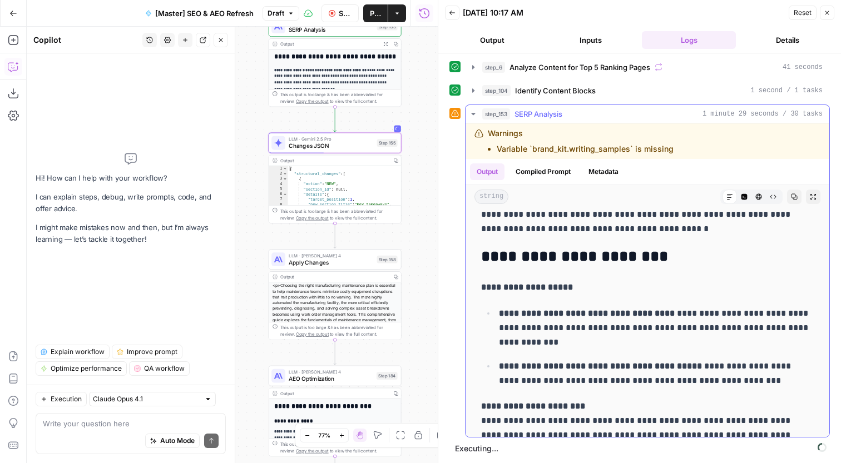
click at [684, 313] on p "**********" at bounding box center [656, 327] width 315 height 43
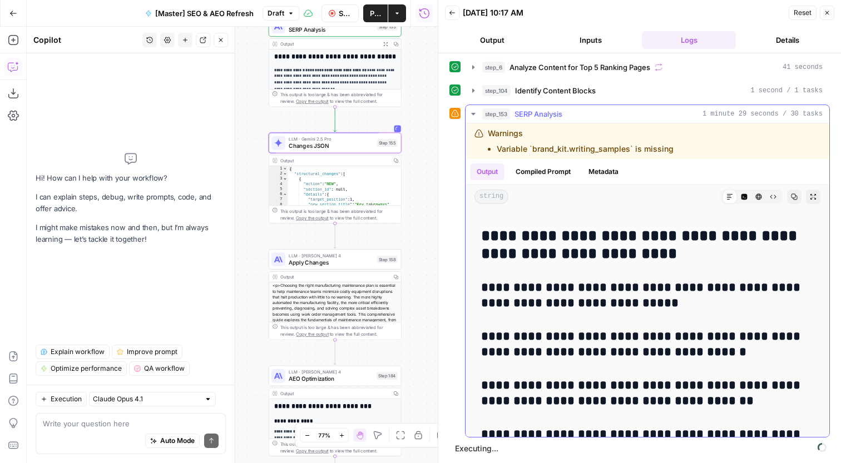
scroll to position [3083, 0]
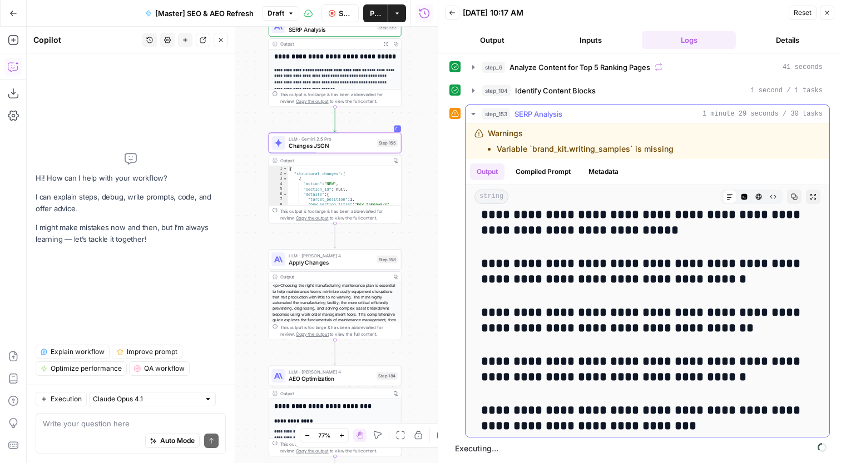
click at [617, 112] on div "step_153 SERP Analysis 1 minute 29 seconds / 30 tasks" at bounding box center [652, 113] width 340 height 11
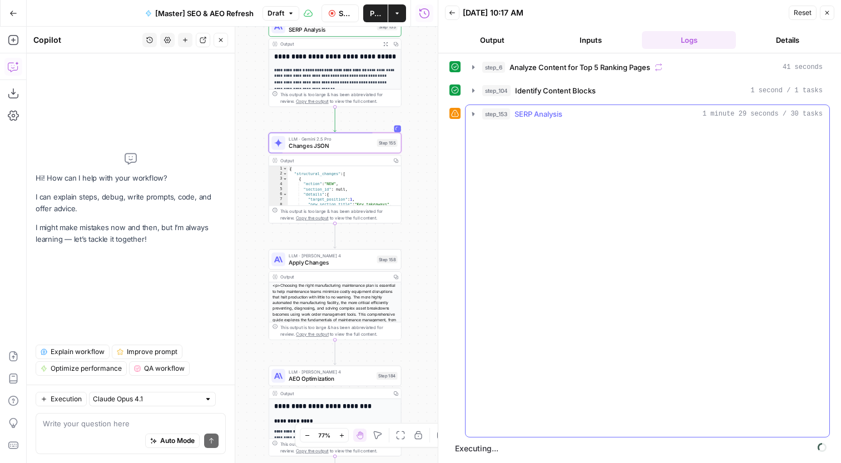
scroll to position [0, 0]
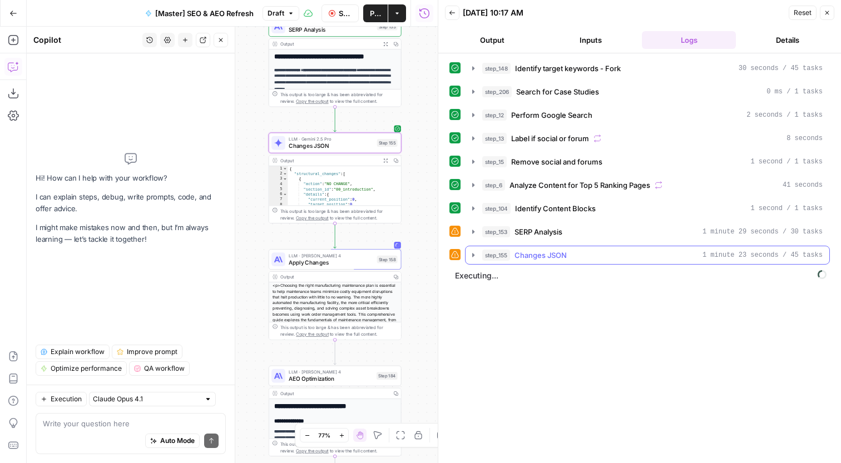
click at [553, 250] on span "Changes JSON" at bounding box center [540, 255] width 52 height 11
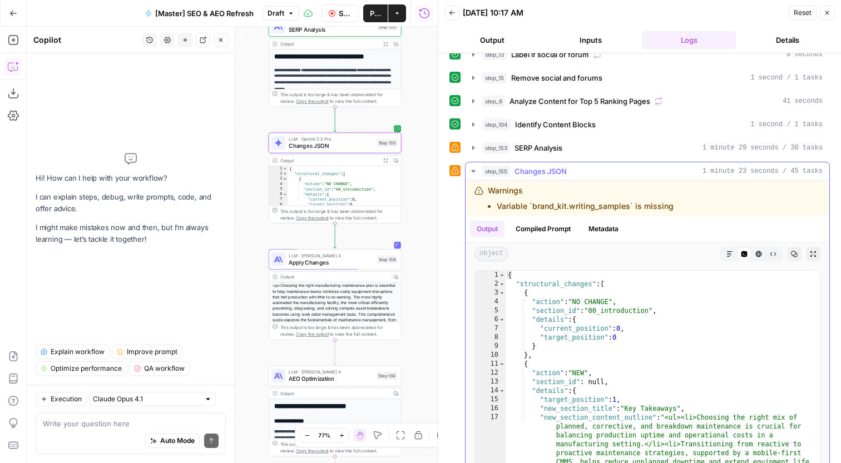
scroll to position [141, 0]
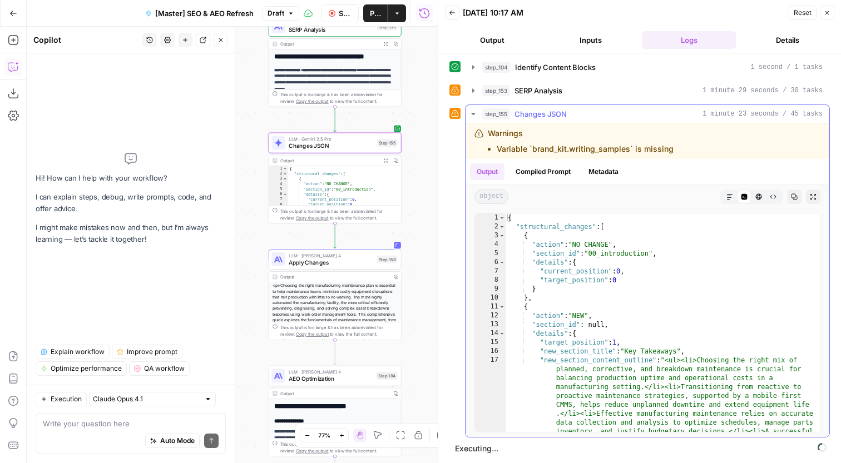
type textarea "**********"
click at [563, 266] on div "{ "structural_changes" : [ { "action" : "NO CHANGE" , "section_id" : "00_introd…" at bounding box center [663, 385] width 314 height 343
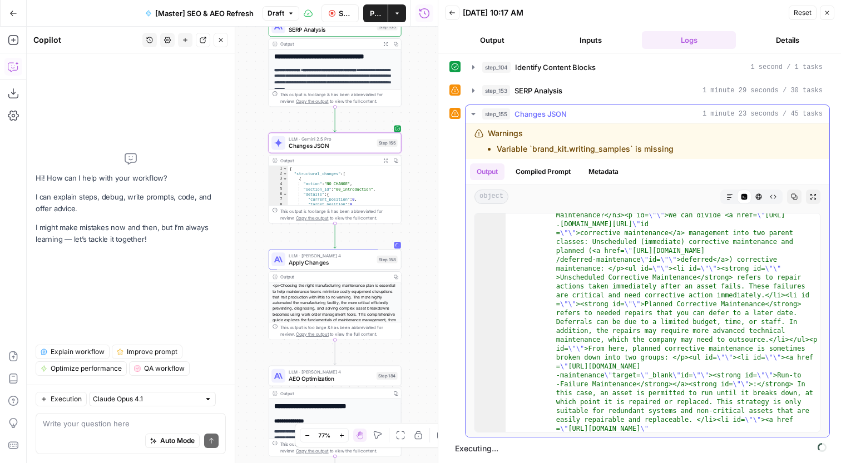
scroll to position [1970, 0]
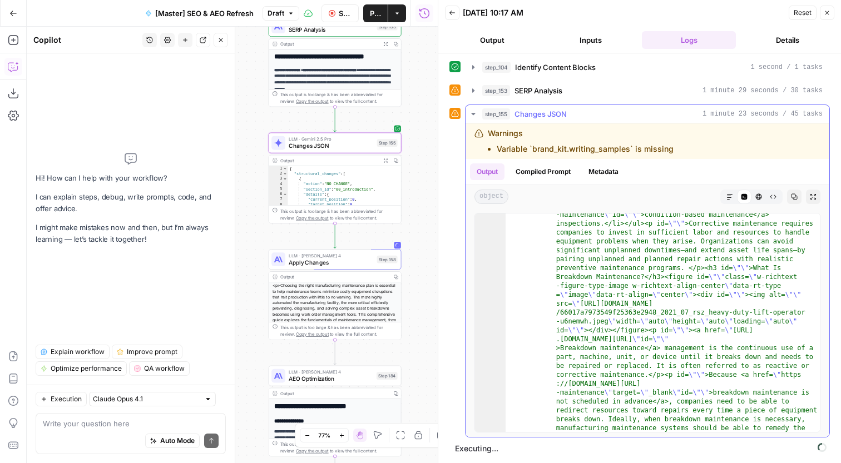
click at [546, 110] on span "Changes JSON" at bounding box center [540, 113] width 52 height 11
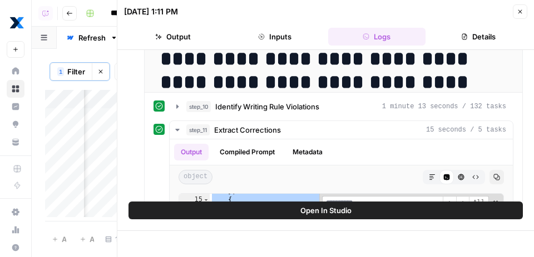
scroll to position [128, 0]
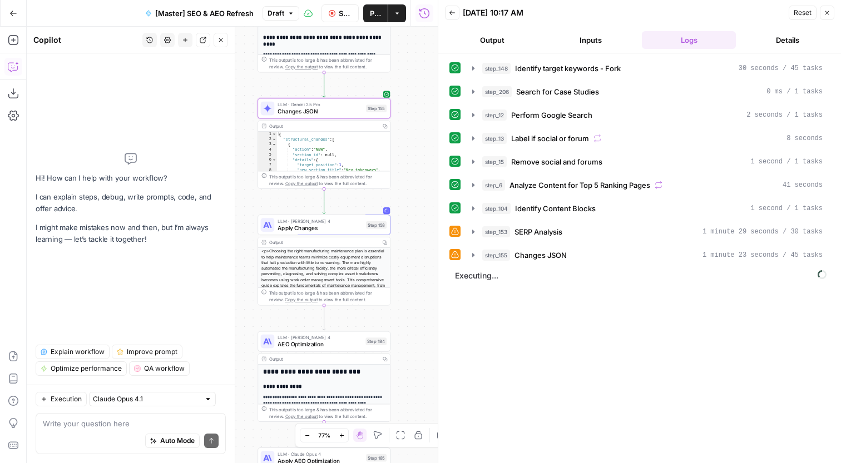
scroll to position [251, 0]
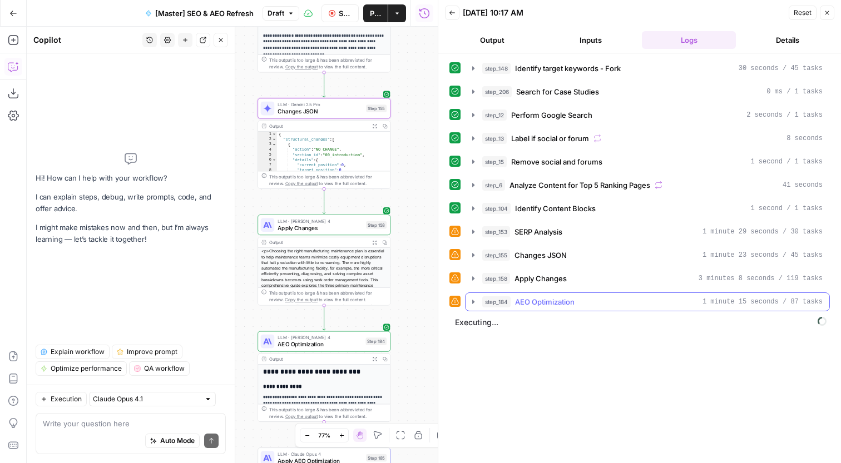
click at [553, 301] on span "AEO Optimization" at bounding box center [545, 301] width 60 height 11
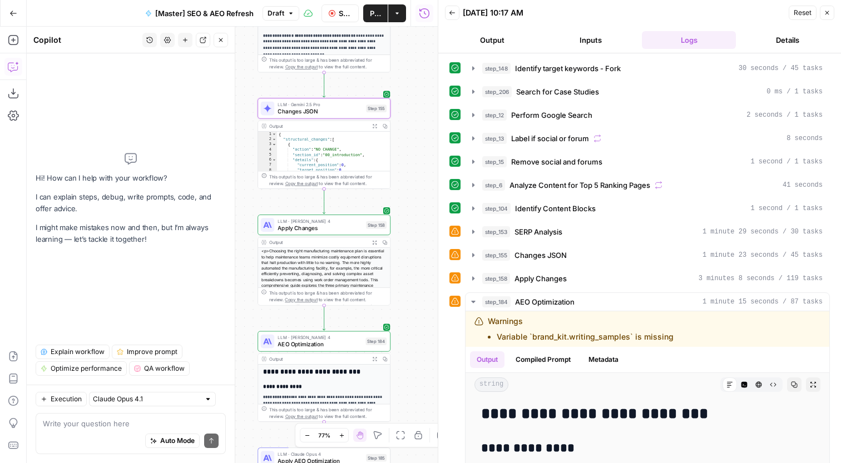
click at [595, 280] on div "step_158 Apply Changes 3 minutes 8 seconds / 119 tasks" at bounding box center [652, 278] width 340 height 11
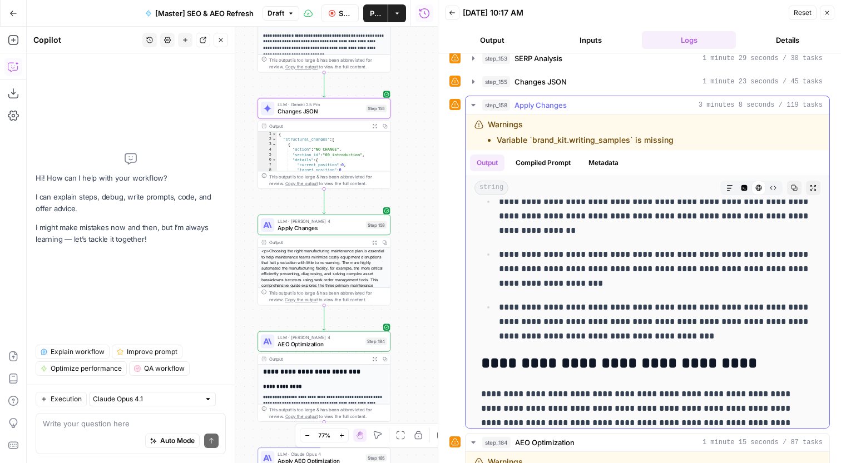
scroll to position [268, 0]
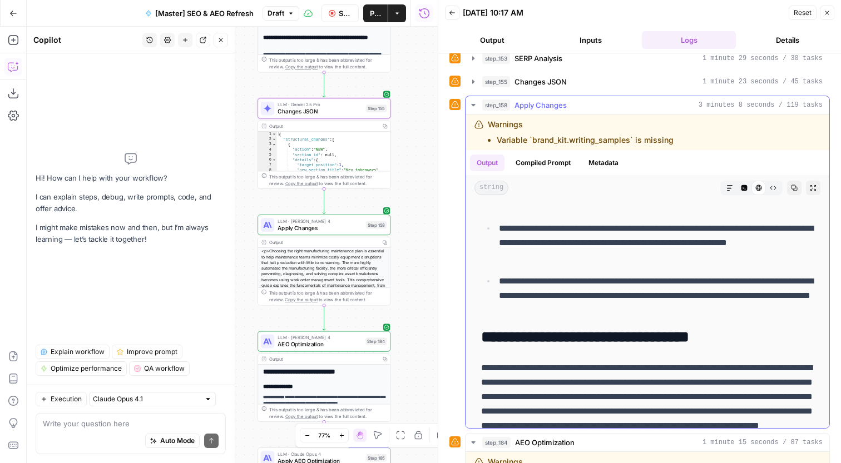
click at [573, 249] on p "**********" at bounding box center [656, 242] width 315 height 43
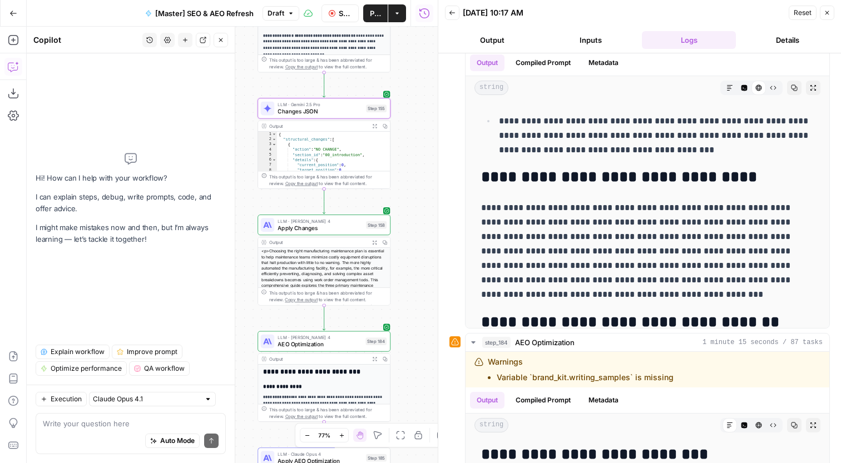
scroll to position [221, 0]
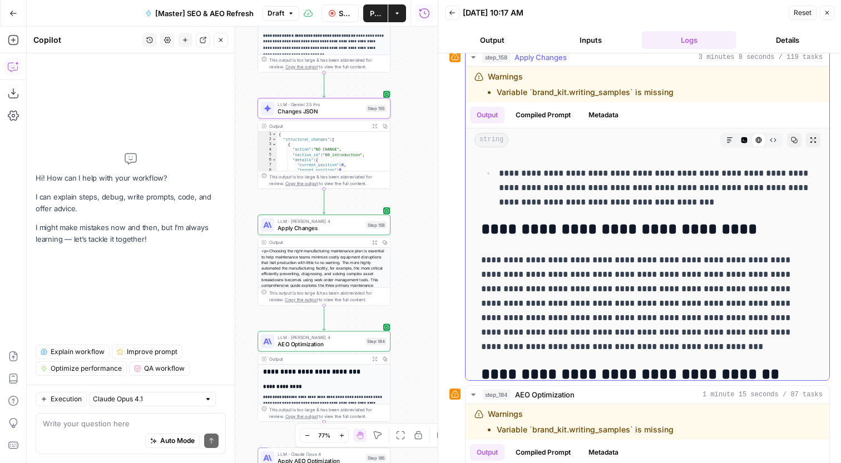
click at [814, 138] on icon "button" at bounding box center [813, 140] width 7 height 7
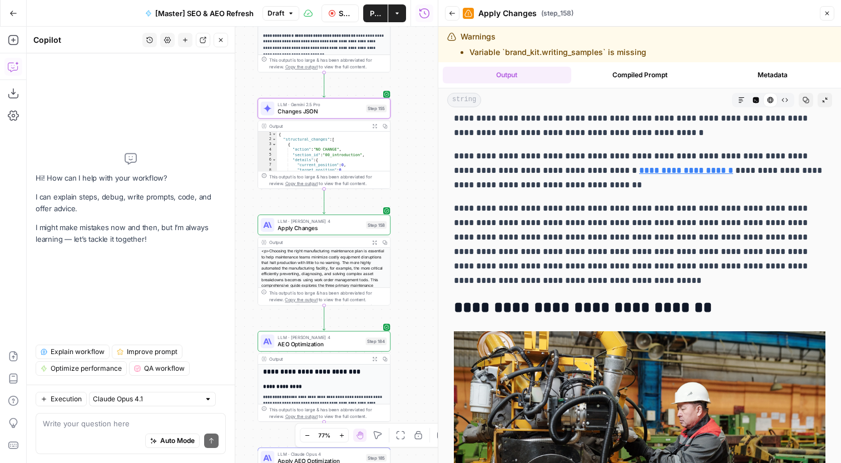
scroll to position [5425, 0]
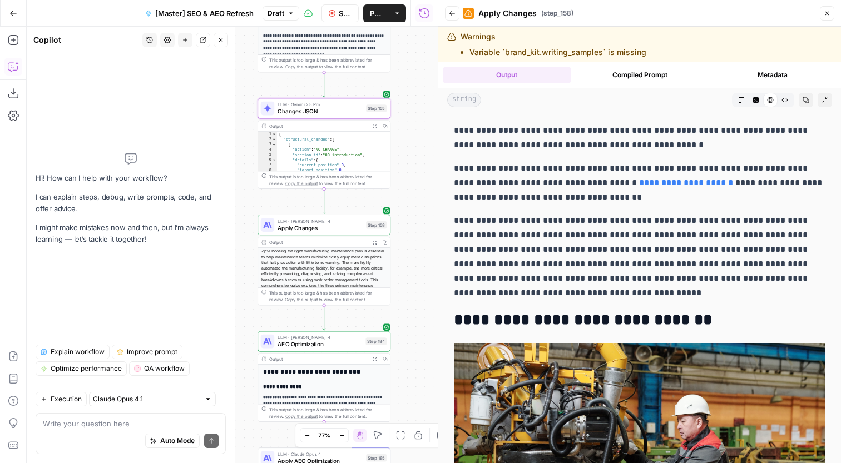
click at [821, 100] on button "Collapse Output" at bounding box center [825, 100] width 14 height 14
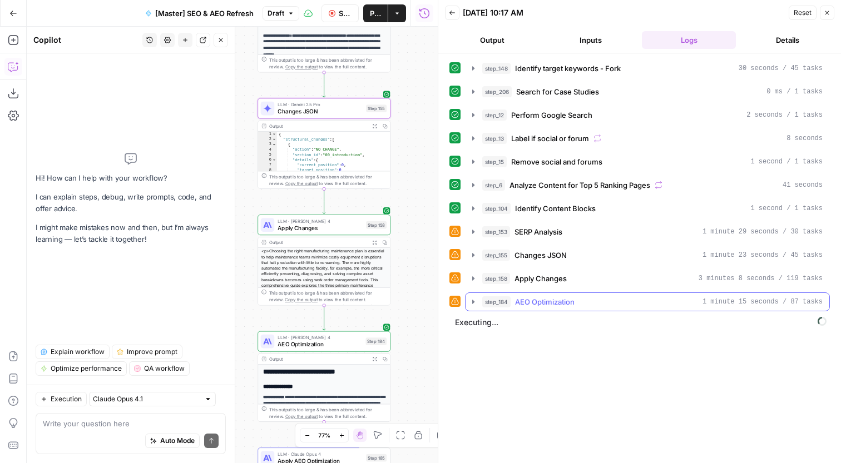
click at [668, 308] on button "step_184 AEO Optimization 1 minute 15 seconds / 87 tasks" at bounding box center [648, 302] width 364 height 18
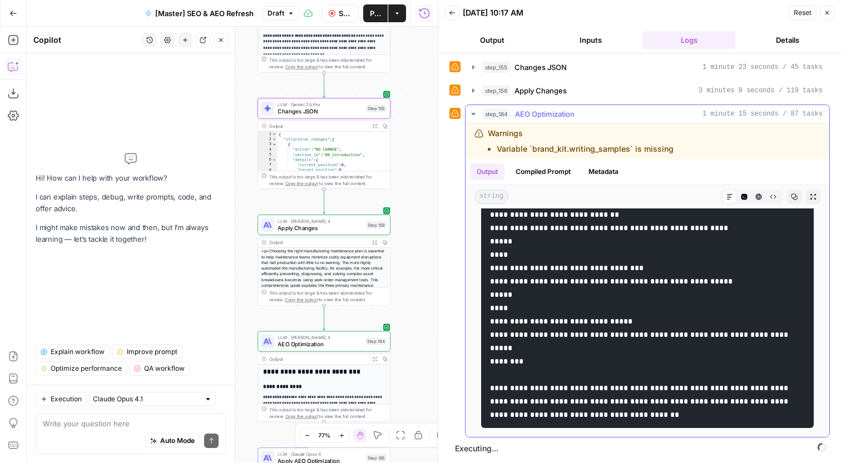
scroll to position [4271, 0]
click at [529, 111] on span "AEO Optimization" at bounding box center [545, 113] width 60 height 11
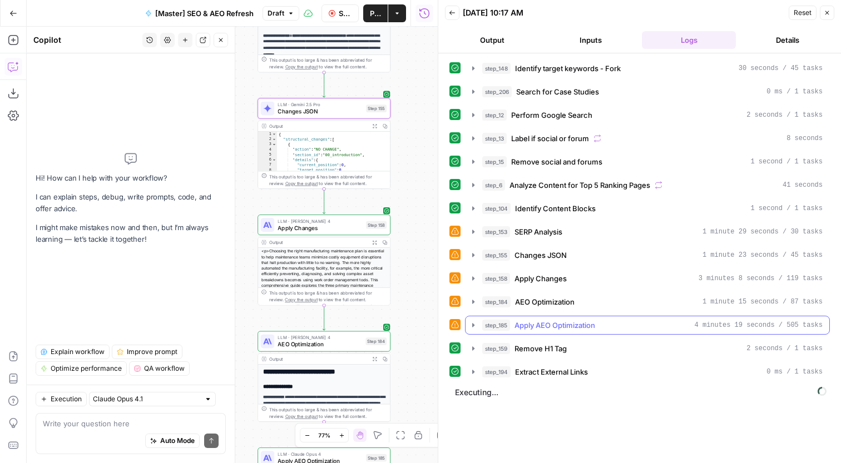
click at [625, 331] on button "step_185 Apply AEO Optimization 4 minutes 19 seconds / 505 tasks" at bounding box center [648, 325] width 364 height 18
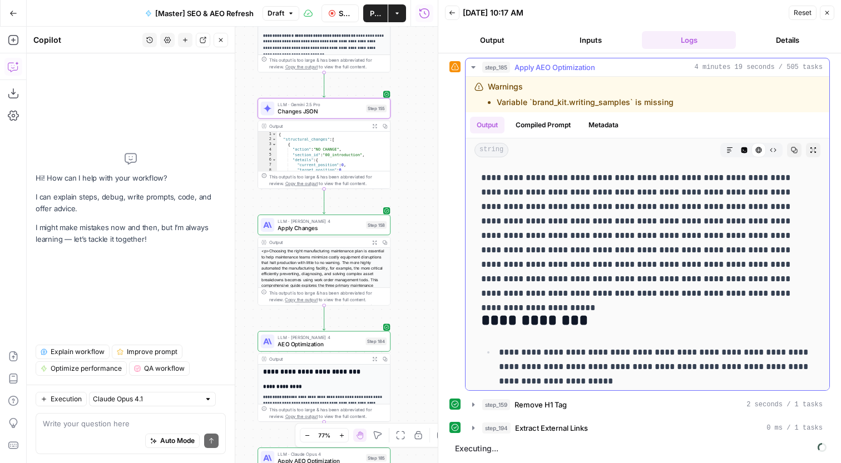
click at [814, 145] on button "Expand Output" at bounding box center [813, 150] width 14 height 14
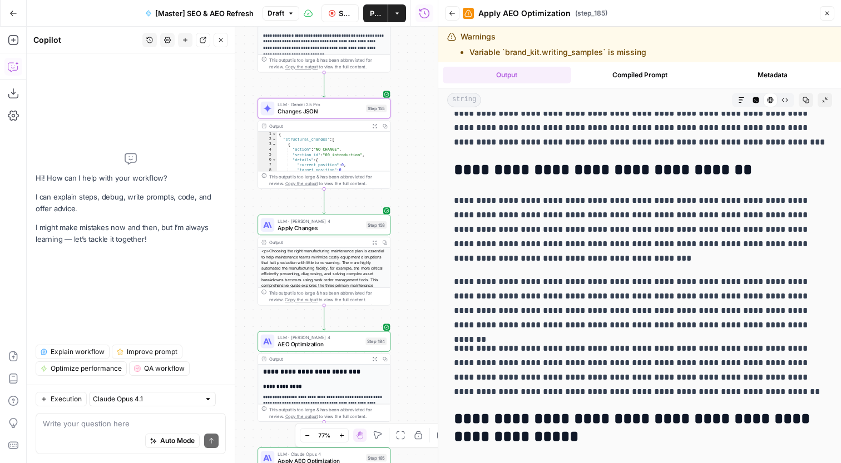
click at [687, 318] on p "**********" at bounding box center [640, 304] width 372 height 58
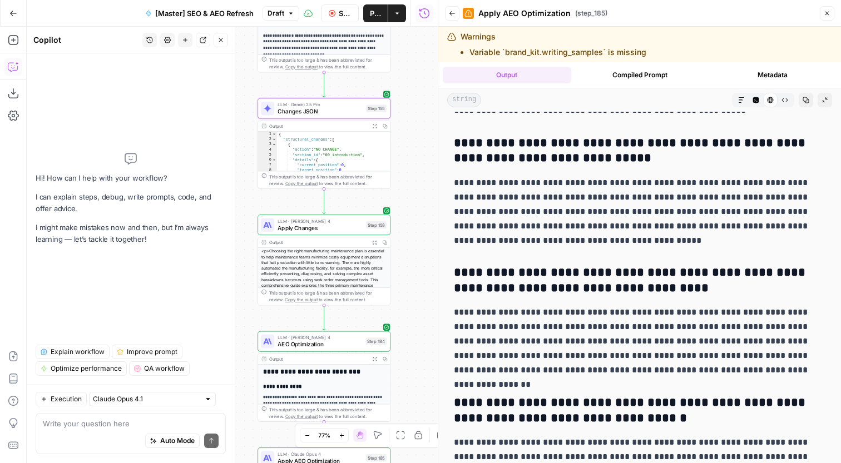
scroll to position [36, 0]
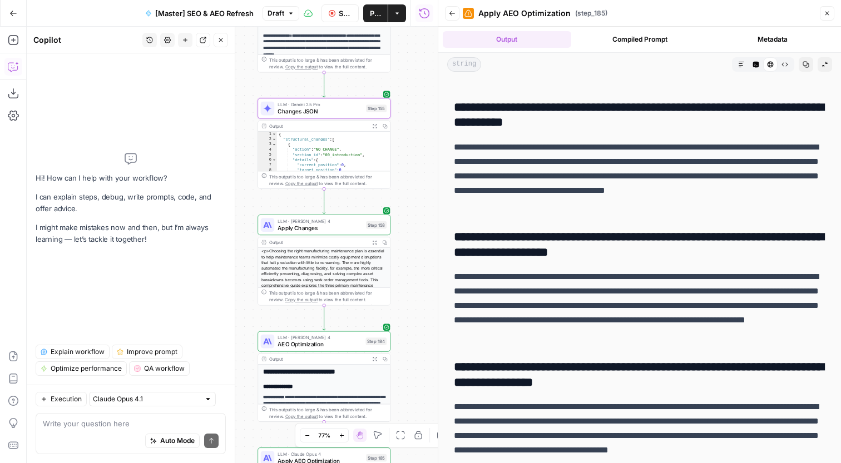
click at [454, 11] on icon "button" at bounding box center [452, 13] width 7 height 7
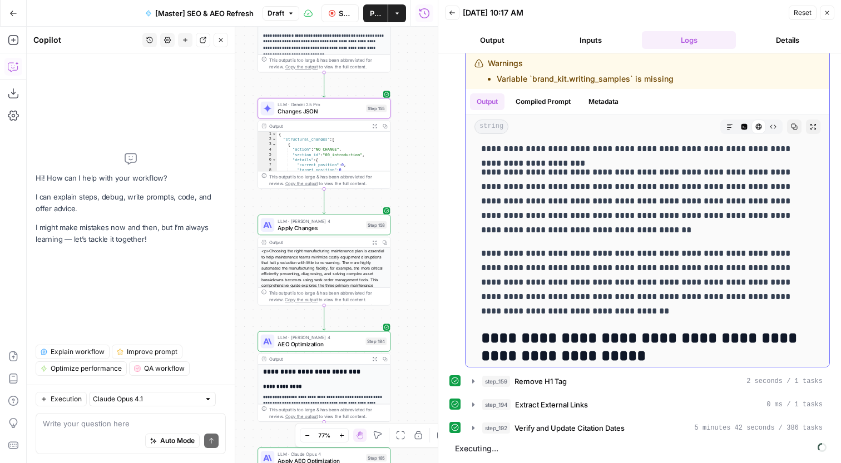
scroll to position [638, 0]
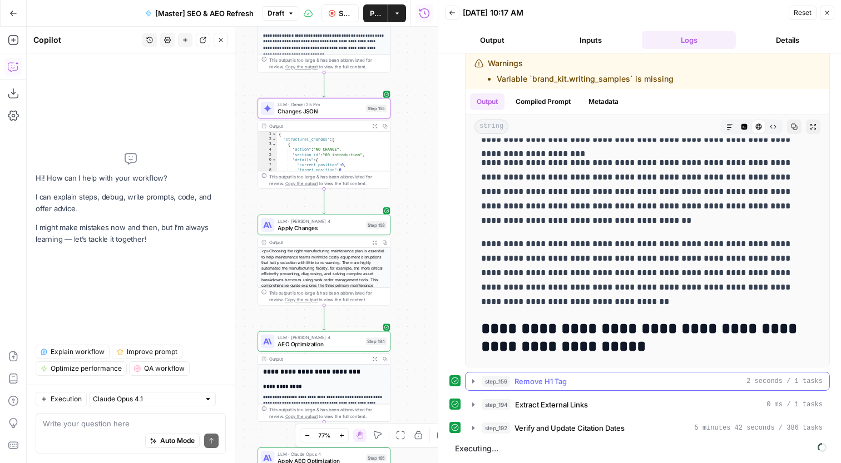
click at [636, 379] on div "step_159 Remove H1 Tag 2 seconds / 1 tasks" at bounding box center [652, 381] width 340 height 11
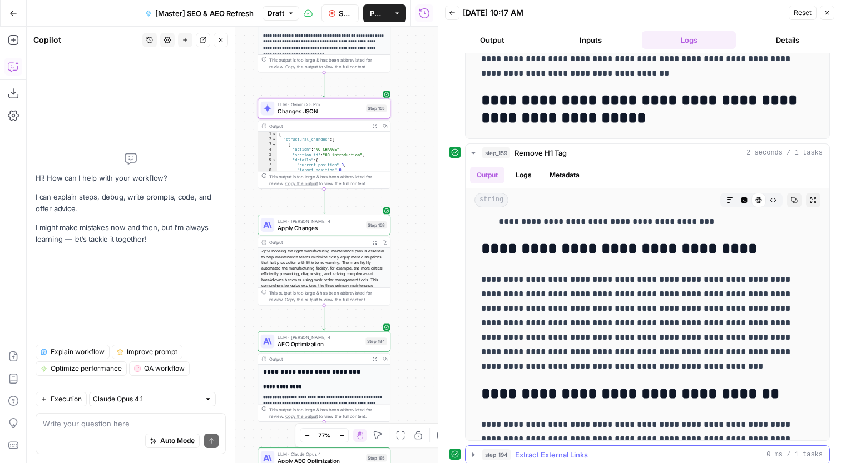
scroll to position [560, 0]
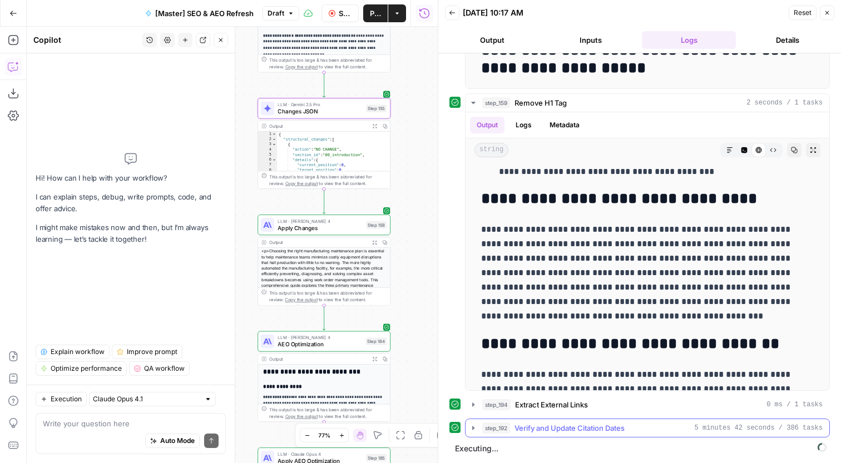
click at [636, 432] on div "step_192 Verify and Update Citation Dates 5 minutes 42 seconds / 386 tasks" at bounding box center [652, 428] width 340 height 11
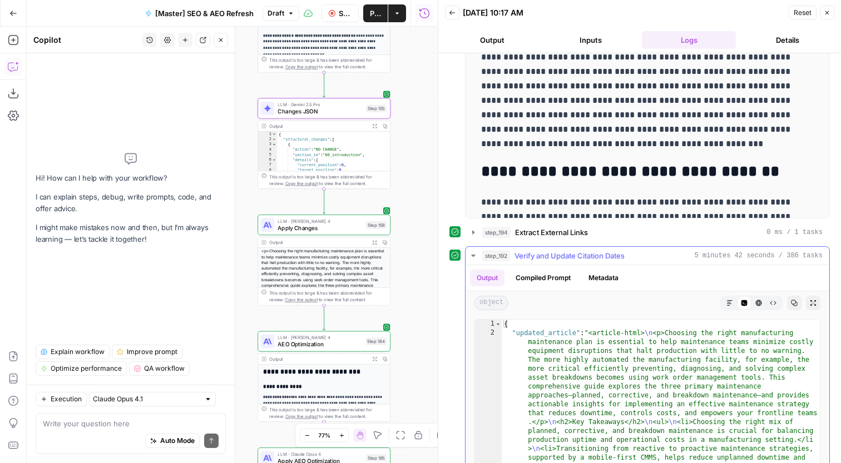
click at [726, 299] on button "Markdown" at bounding box center [729, 303] width 14 height 14
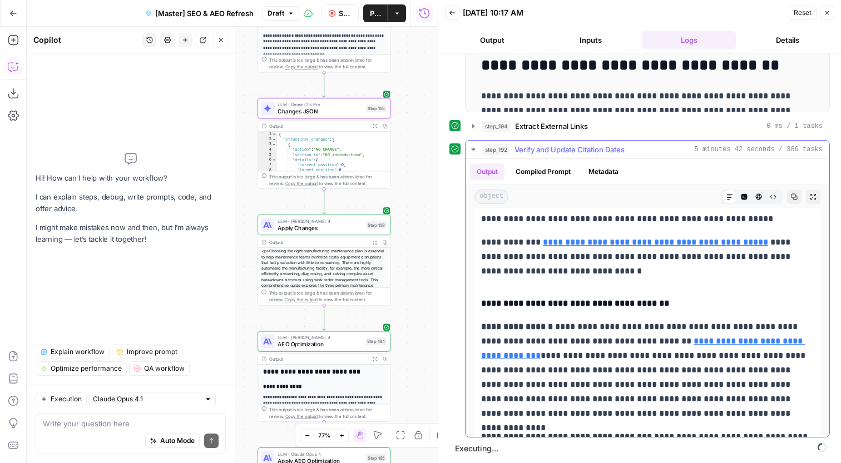
scroll to position [1918, 0]
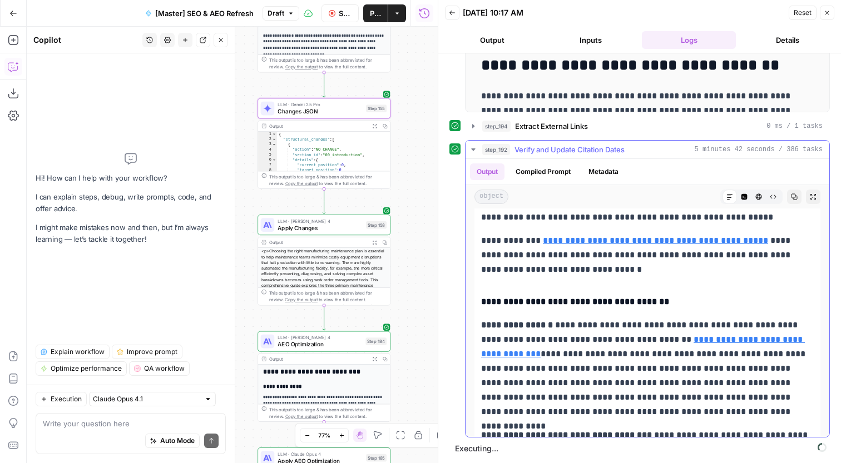
click at [565, 257] on p "**********" at bounding box center [647, 255] width 333 height 43
click at [572, 271] on p "**********" at bounding box center [647, 255] width 333 height 43
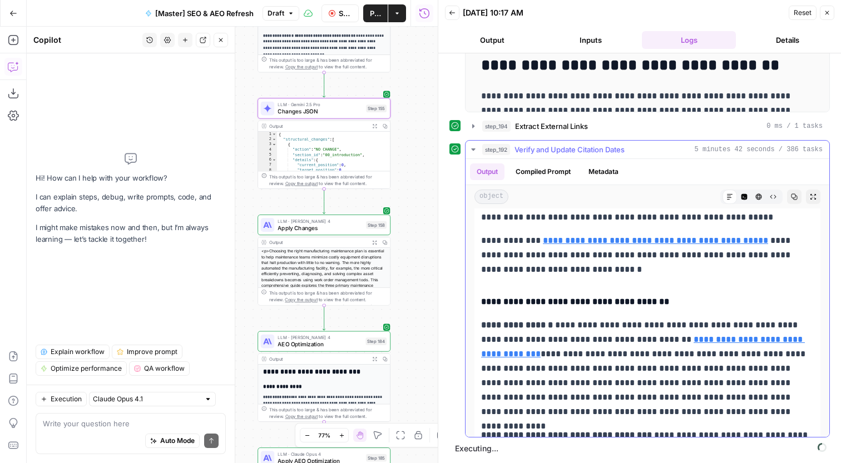
click at [572, 271] on p "**********" at bounding box center [647, 255] width 333 height 43
click at [580, 295] on h4 "**********" at bounding box center [647, 302] width 333 height 14
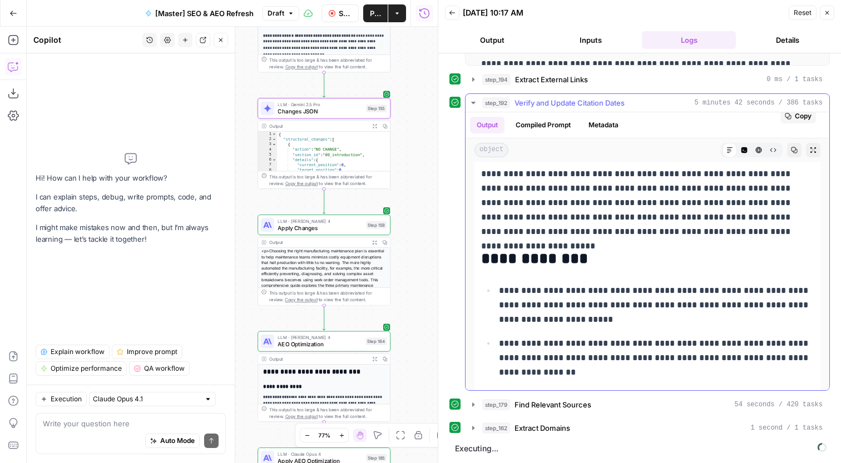
scroll to position [0, 0]
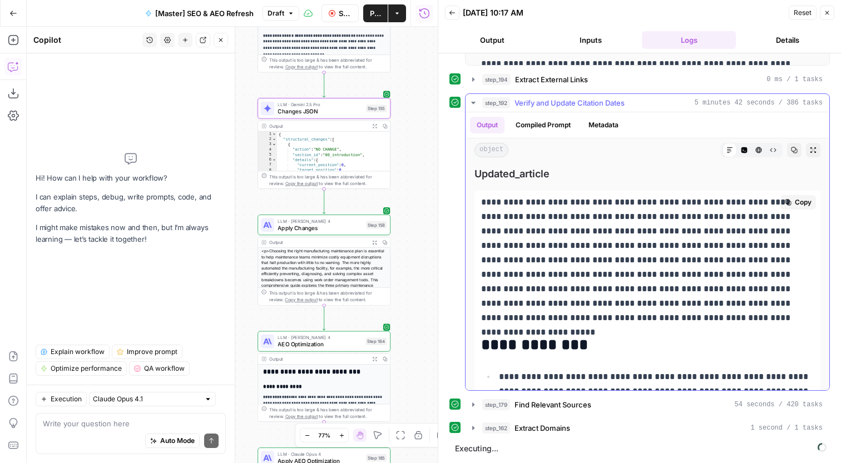
click at [797, 198] on span "Copy" at bounding box center [803, 202] width 17 height 10
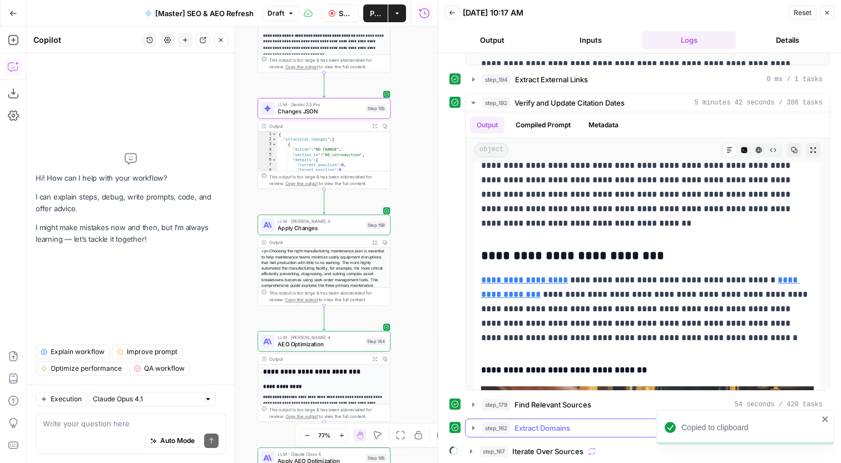
scroll to position [909, 0]
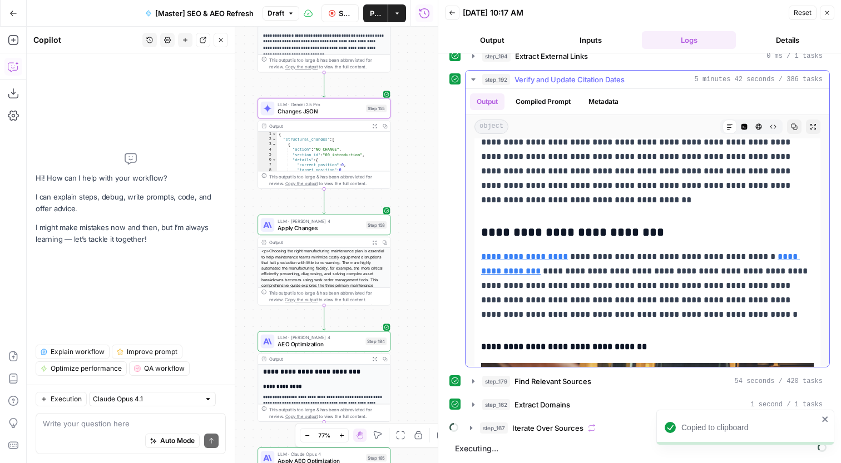
click at [601, 81] on span "Verify and Update Citation Dates" at bounding box center [569, 79] width 110 height 11
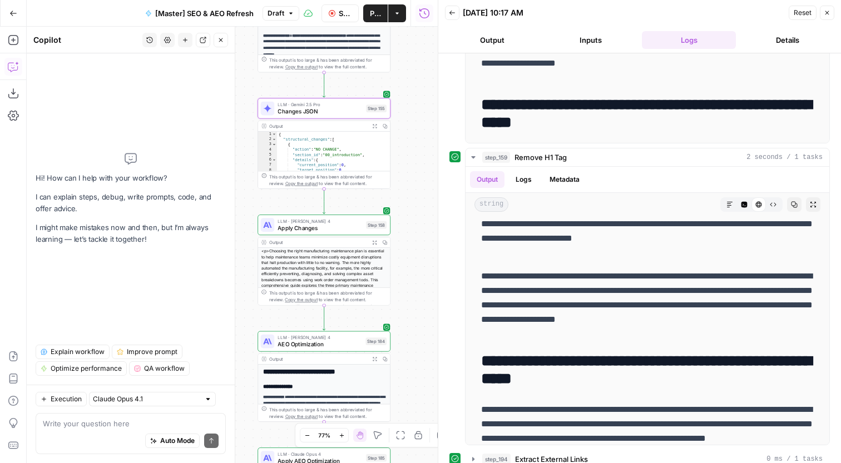
scroll to position [415, 0]
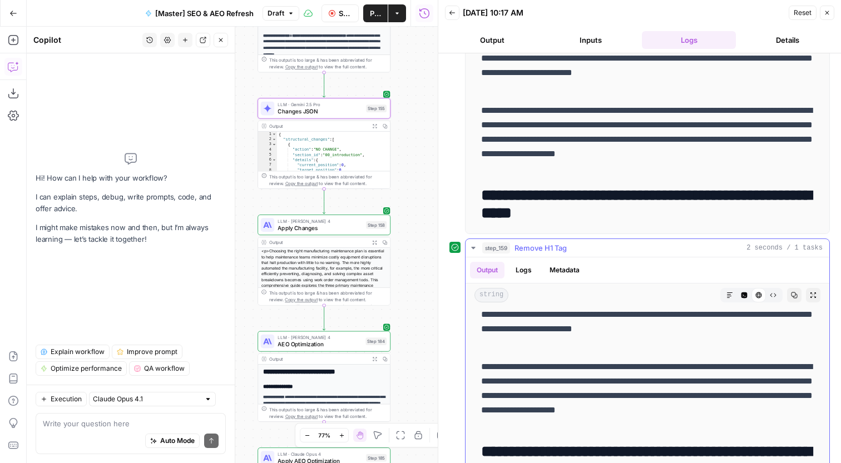
click at [577, 245] on div "step_159 Remove H1 Tag 2 seconds / 1 tasks" at bounding box center [652, 247] width 340 height 11
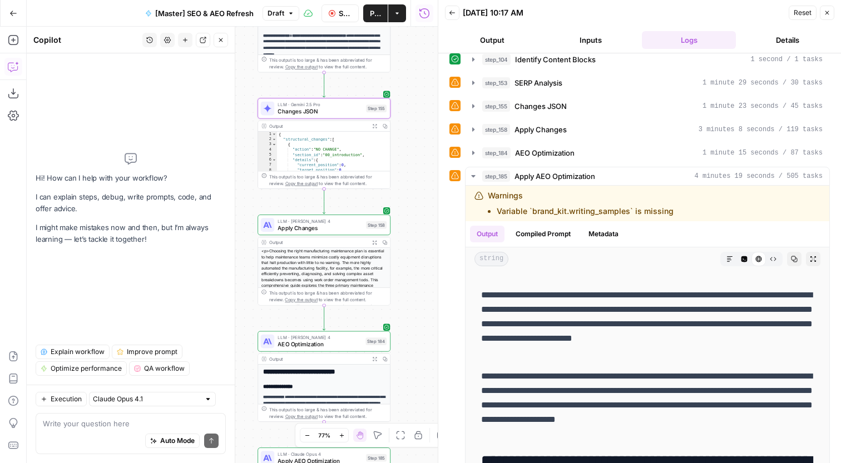
scroll to position [64, 0]
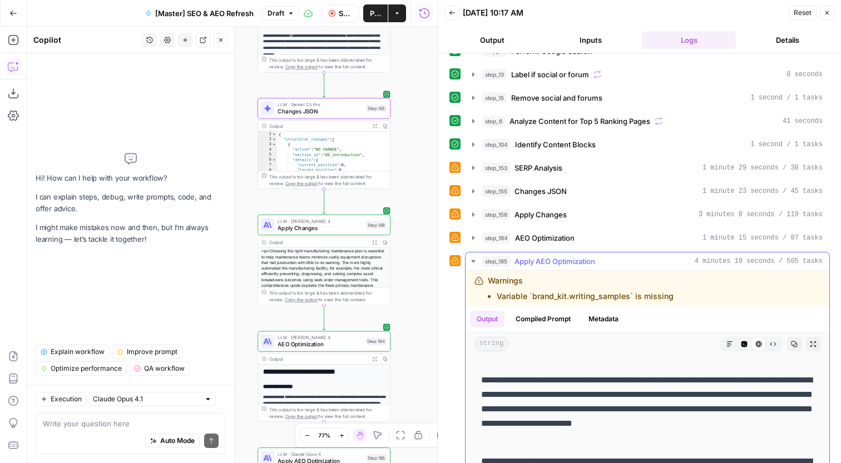
click at [551, 260] on span "Apply AEO Optimization" at bounding box center [554, 261] width 81 height 11
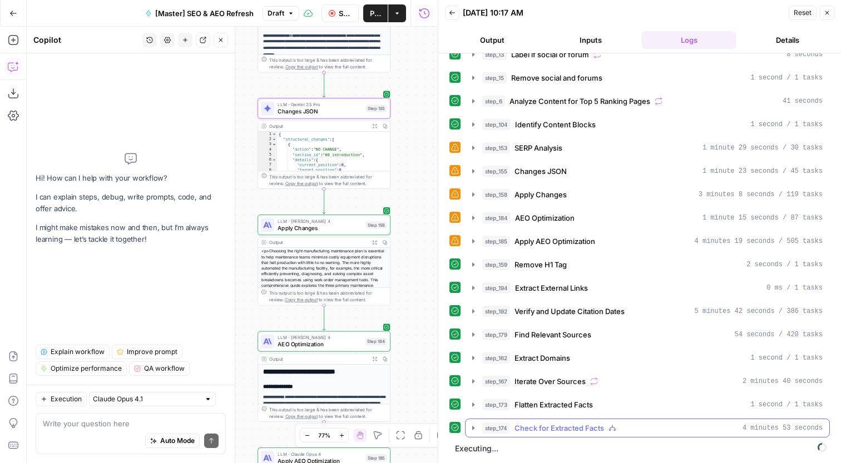
click at [572, 431] on span "Check for Extracted Facts" at bounding box center [559, 428] width 90 height 11
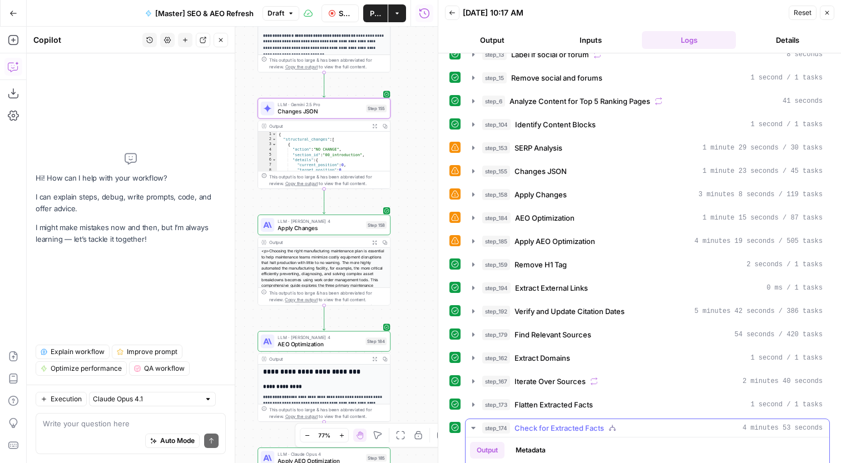
scroll to position [438, 0]
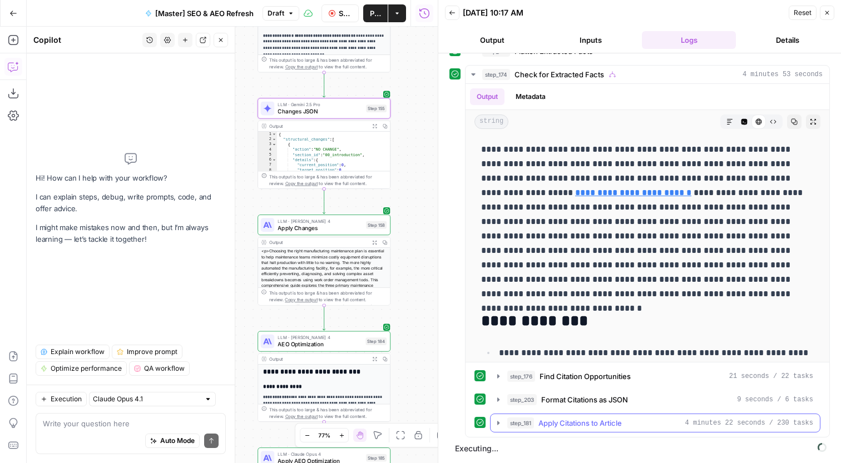
click at [609, 425] on span "Apply Citations to Article" at bounding box center [579, 423] width 83 height 11
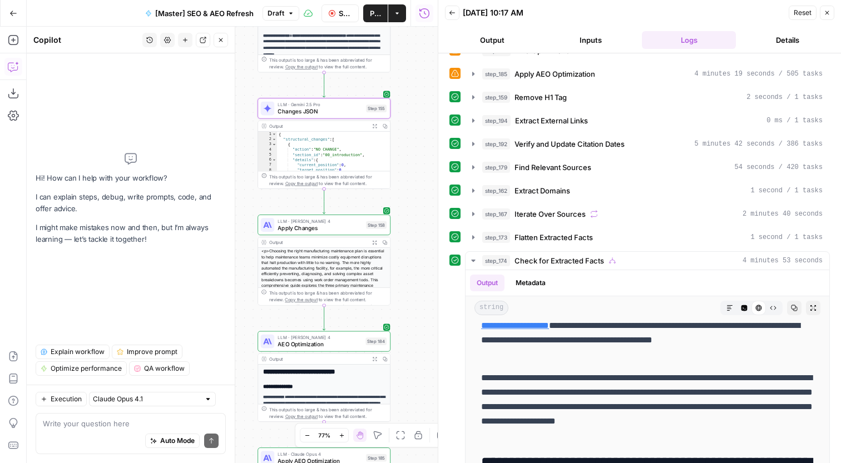
scroll to position [227, 0]
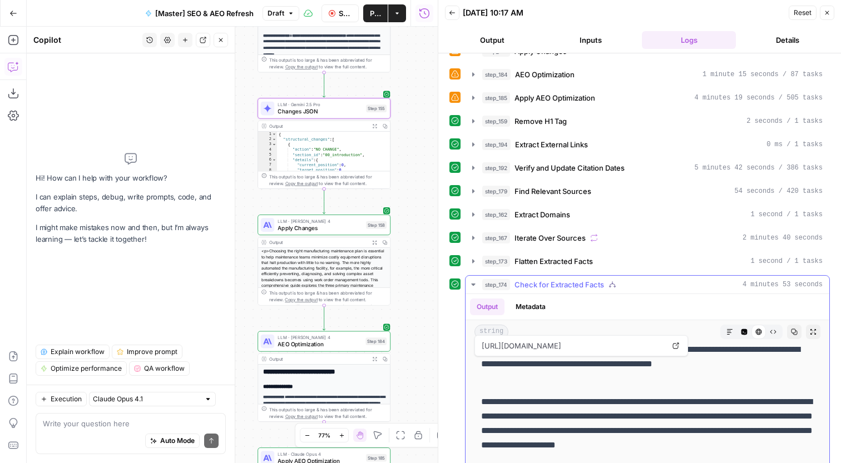
click at [566, 285] on span "Check for Extracted Facts" at bounding box center [559, 284] width 90 height 11
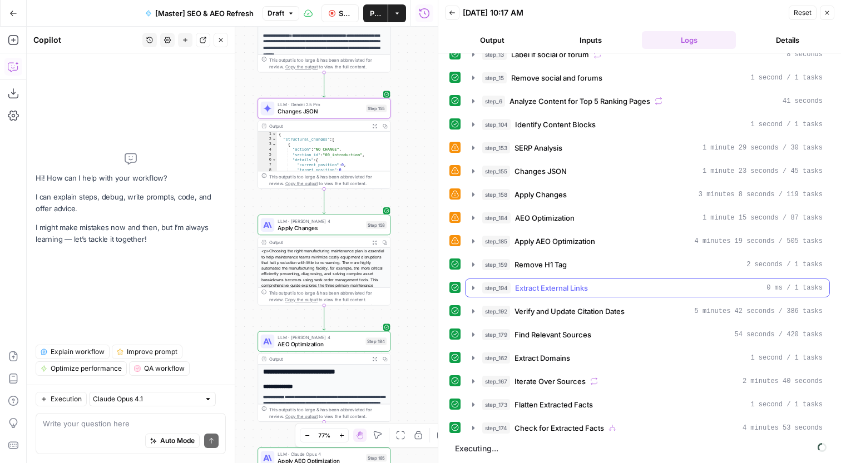
scroll to position [84, 0]
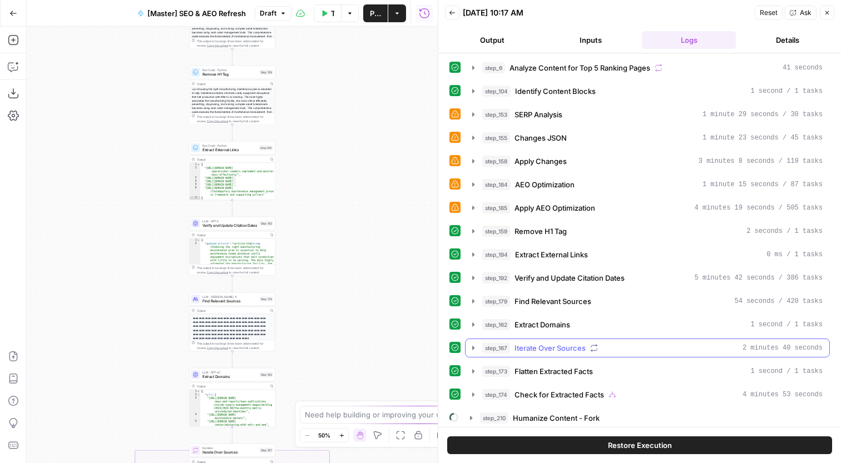
scroll to position [143, 0]
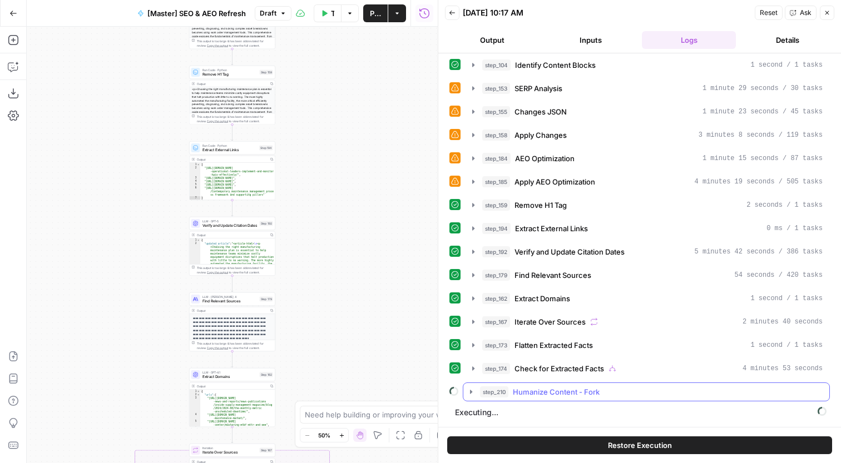
click at [658, 392] on div "step_210 Humanize Content - Fork" at bounding box center [651, 392] width 343 height 11
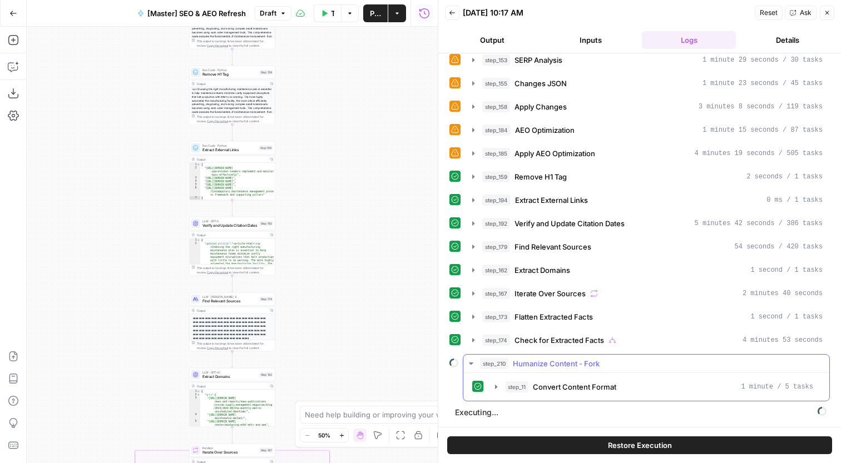
click at [675, 358] on div "step_210 Humanize Content - Fork" at bounding box center [651, 363] width 343 height 11
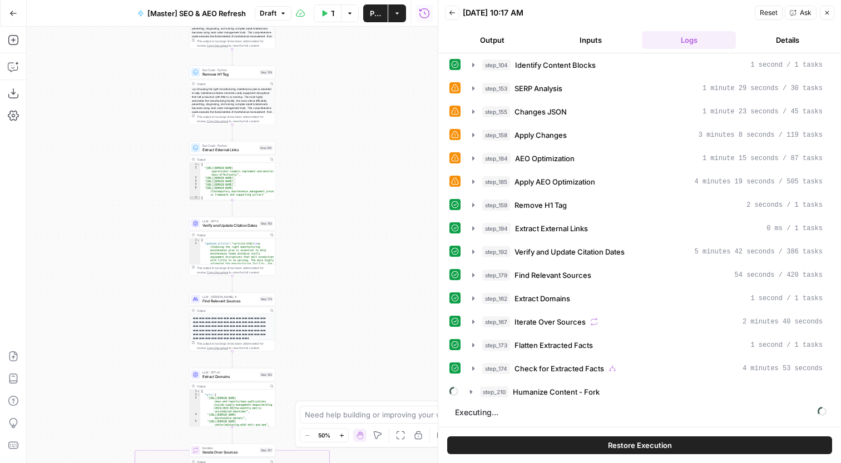
scroll to position [143, 0]
click at [647, 400] on button "step_210 Humanize Content - Fork 2 minutes 11 seconds / 49 tasks" at bounding box center [648, 392] width 364 height 18
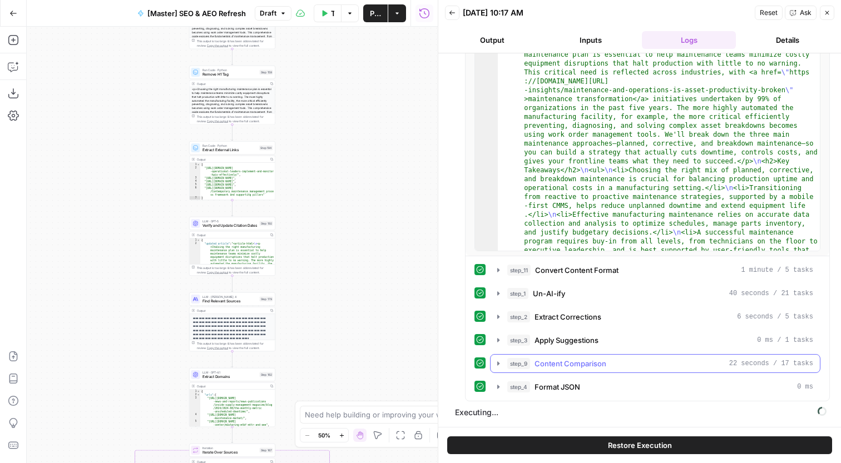
click at [634, 365] on div "step_9 Content Comparison 22 seconds / 17 tasks" at bounding box center [660, 363] width 306 height 11
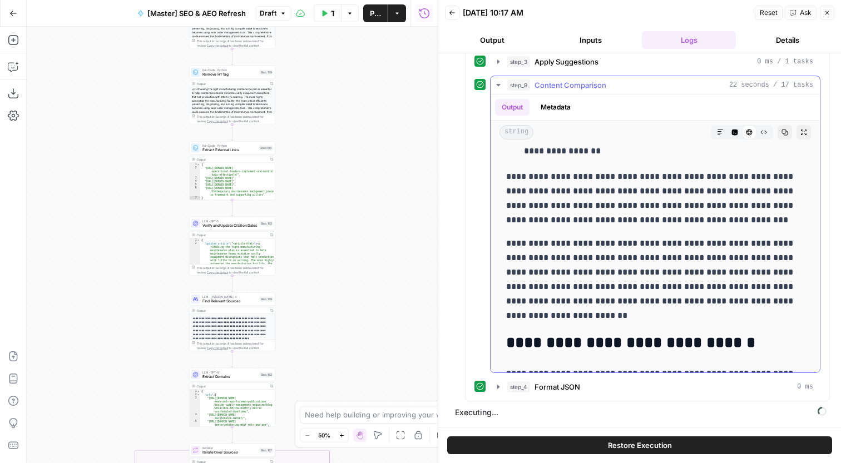
scroll to position [5811, 0]
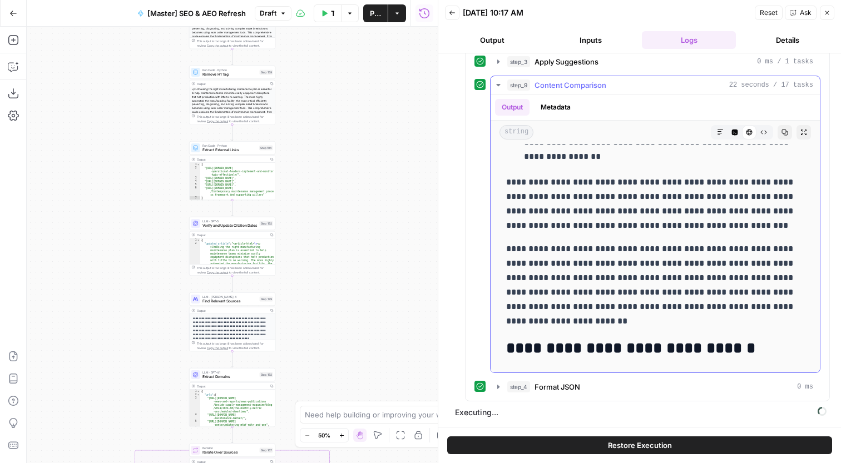
click at [608, 76] on button "step_9 Content Comparison 22 seconds / 17 tasks" at bounding box center [655, 85] width 329 height 18
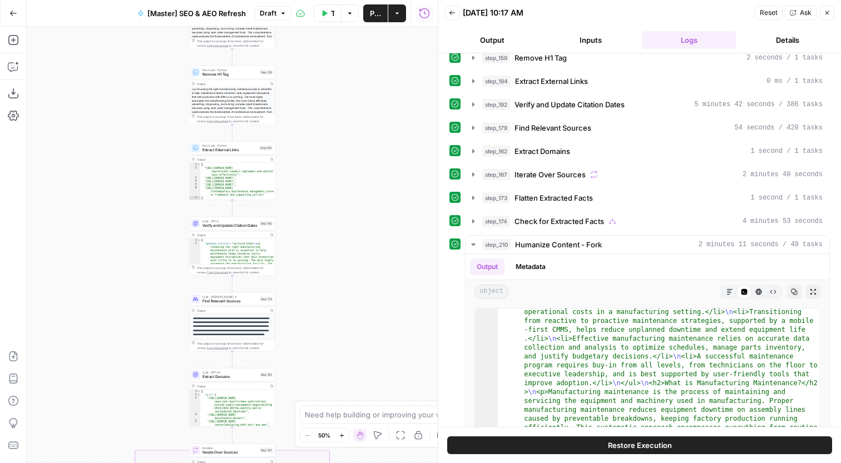
scroll to position [266, 0]
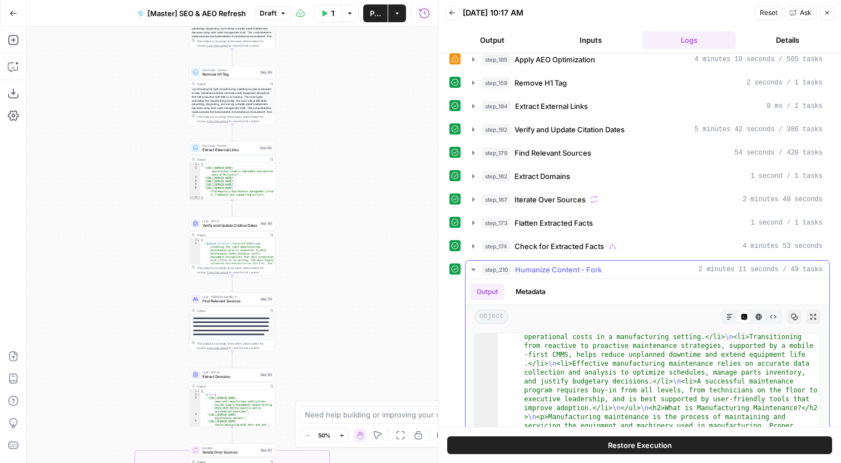
click at [588, 275] on span "Humanize Content - Fork" at bounding box center [558, 269] width 87 height 11
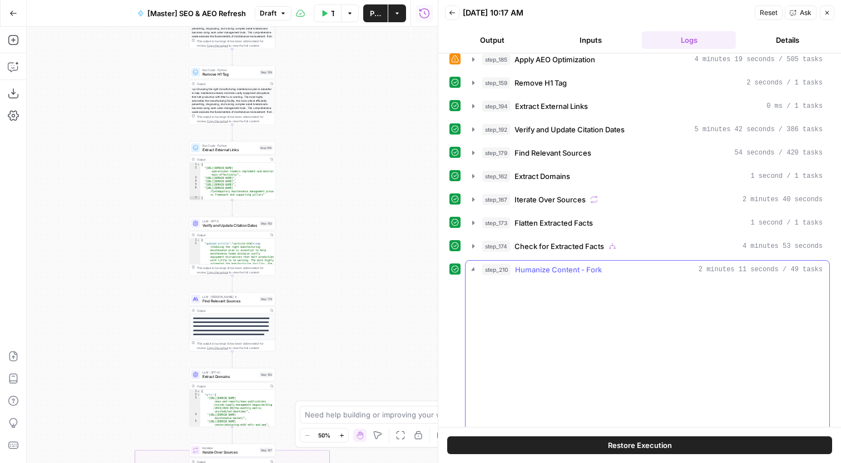
click at [588, 275] on span "Humanize Content - Fork" at bounding box center [558, 269] width 87 height 11
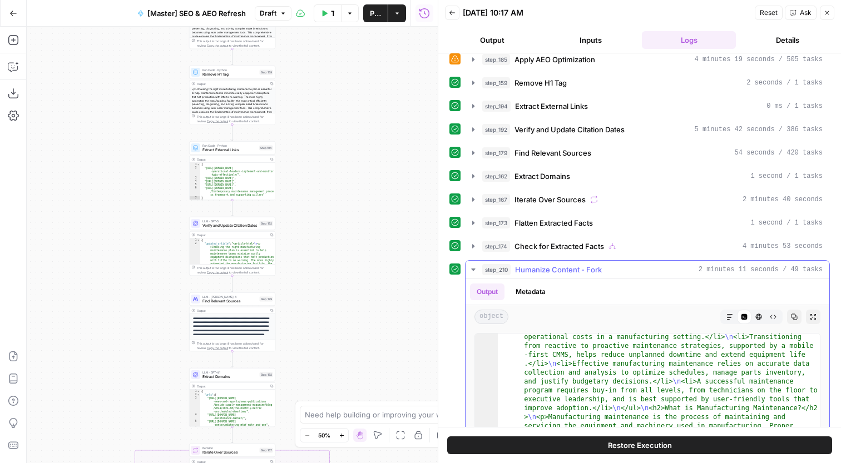
click at [588, 275] on span "Humanize Content - Fork" at bounding box center [558, 269] width 87 height 11
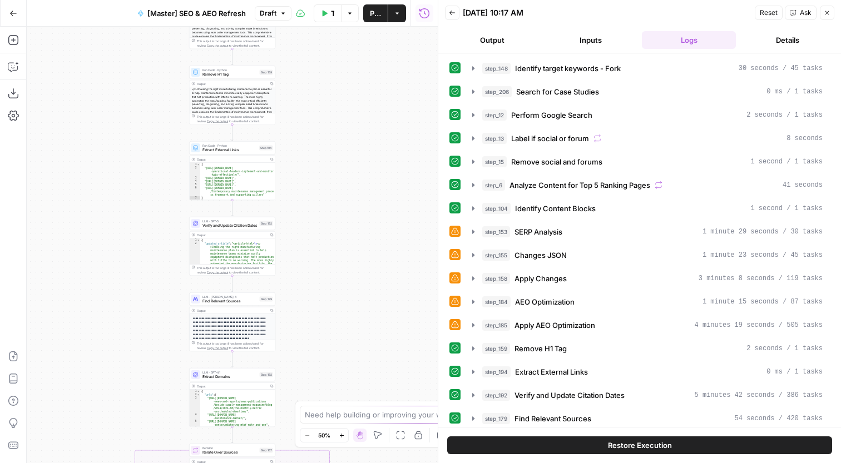
scroll to position [143, 0]
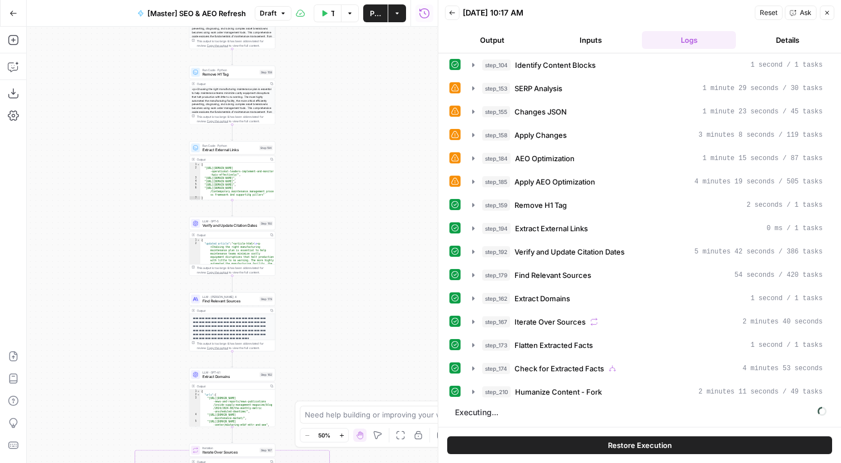
click at [664, 444] on span "Restore Execution" at bounding box center [640, 445] width 64 height 11
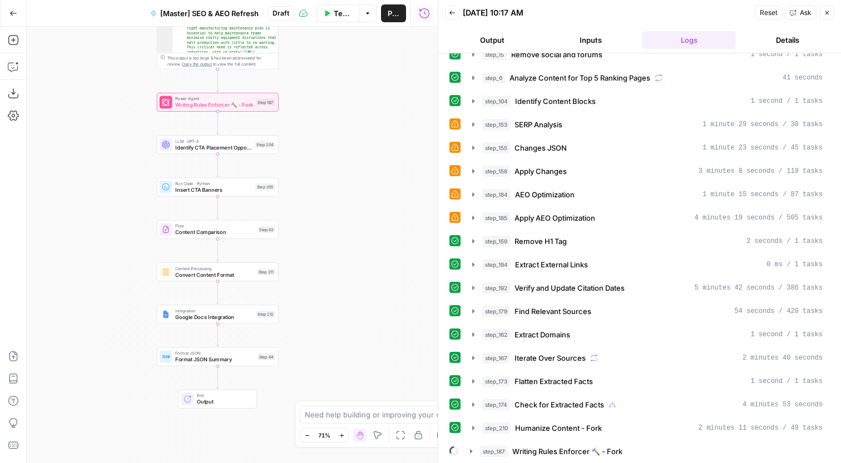
scroll to position [131, 0]
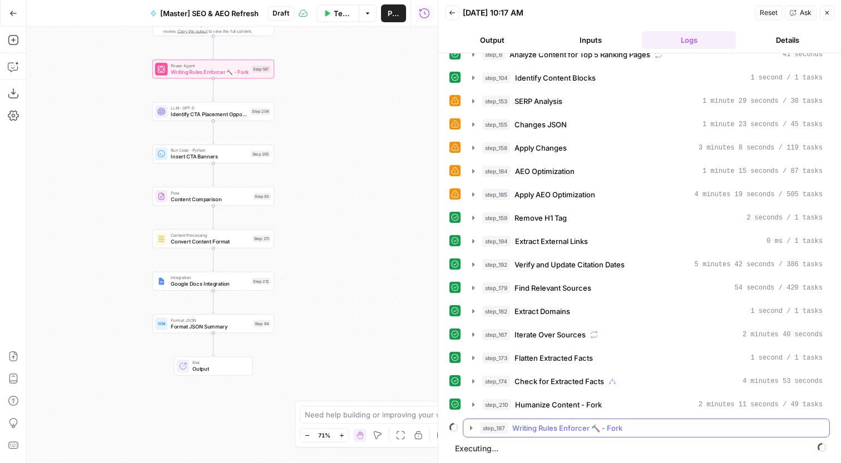
click at [631, 424] on div "step_187 Writing Rules Enforcer 🔨 - Fork" at bounding box center [651, 428] width 343 height 11
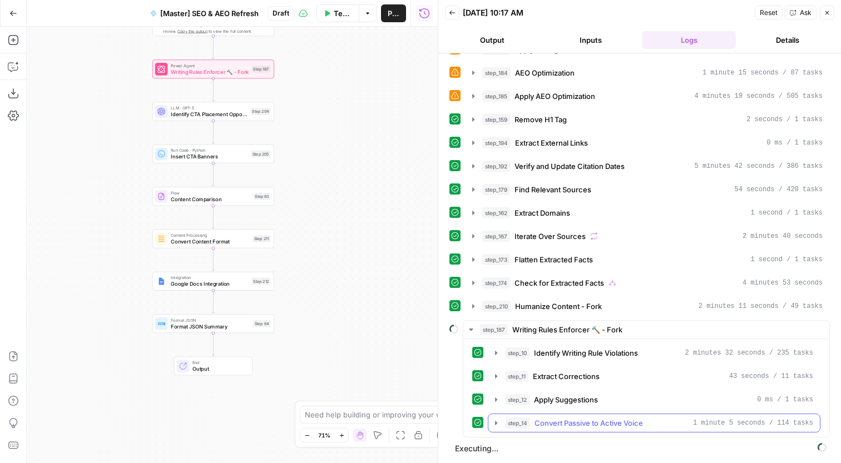
click at [641, 417] on button "step_14 Convert Passive to Active Voice 1 minute 5 seconds / 114 tasks" at bounding box center [653, 423] width 331 height 18
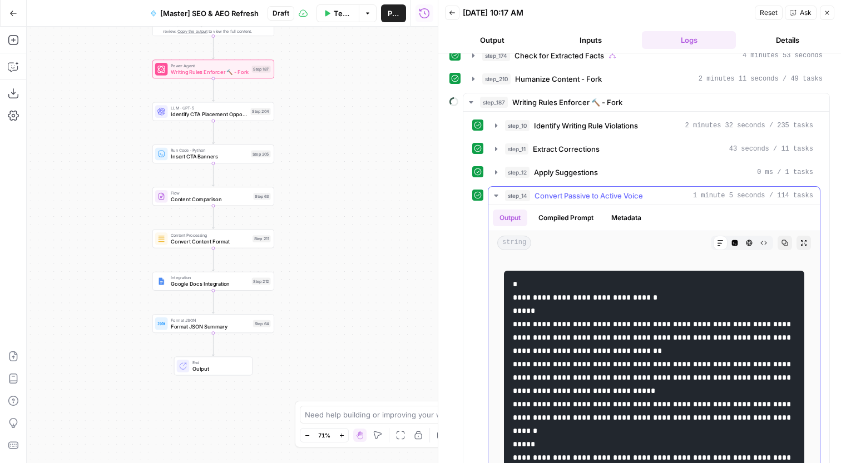
scroll to position [38, 0]
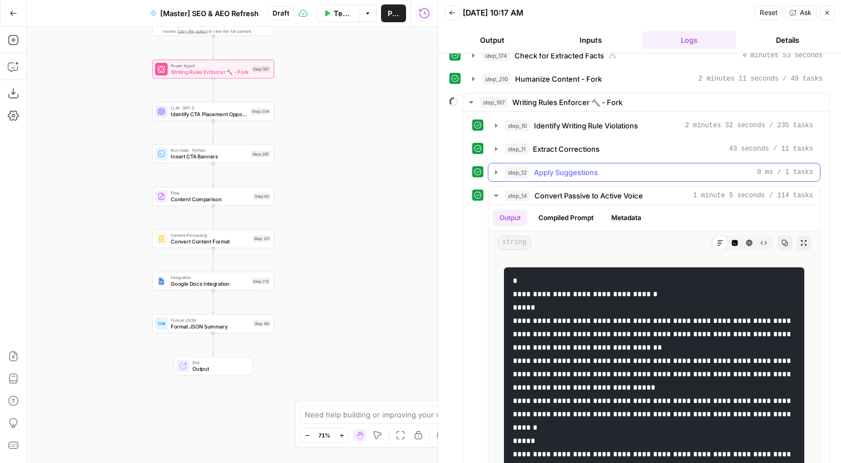
click at [640, 181] on div "step_12 Apply Suggestions 0 ms / 1 tasks" at bounding box center [654, 172] width 333 height 19
click at [640, 199] on span "Convert Passive to Active Voice" at bounding box center [588, 195] width 108 height 11
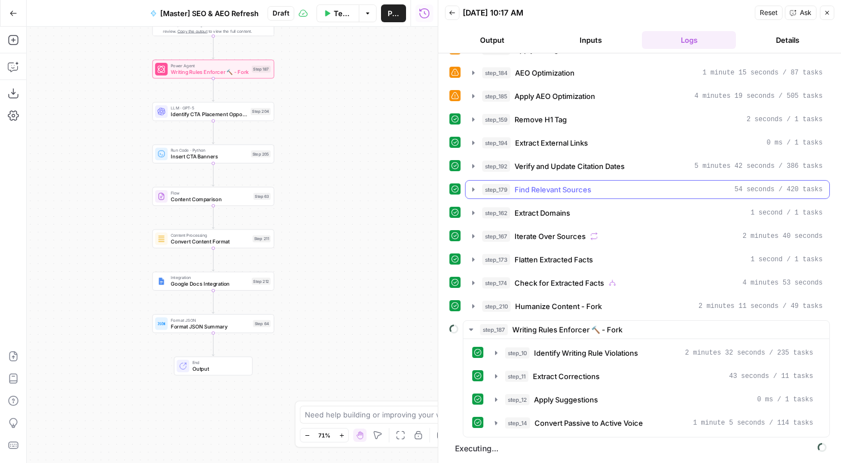
scroll to position [229, 0]
click at [643, 324] on button "step_187 Writing Rules Enforcer 🔨 - Fork" at bounding box center [646, 330] width 366 height 18
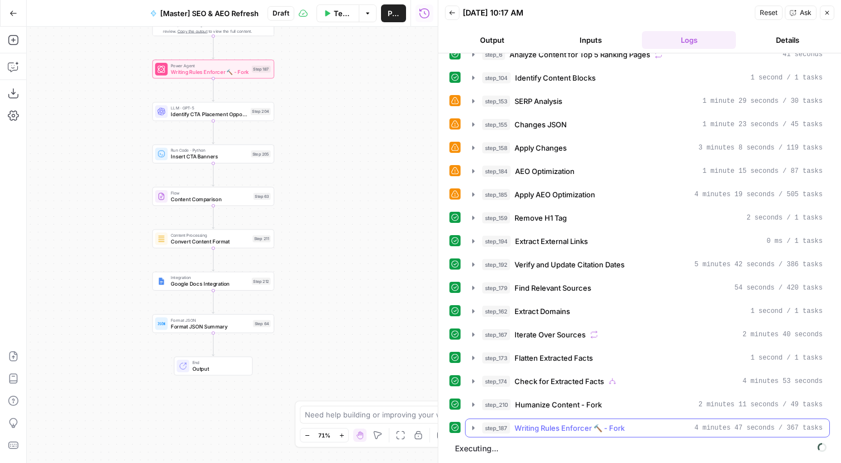
click at [623, 423] on span "Writing Rules Enforcer 🔨 - Fork" at bounding box center [569, 428] width 110 height 11
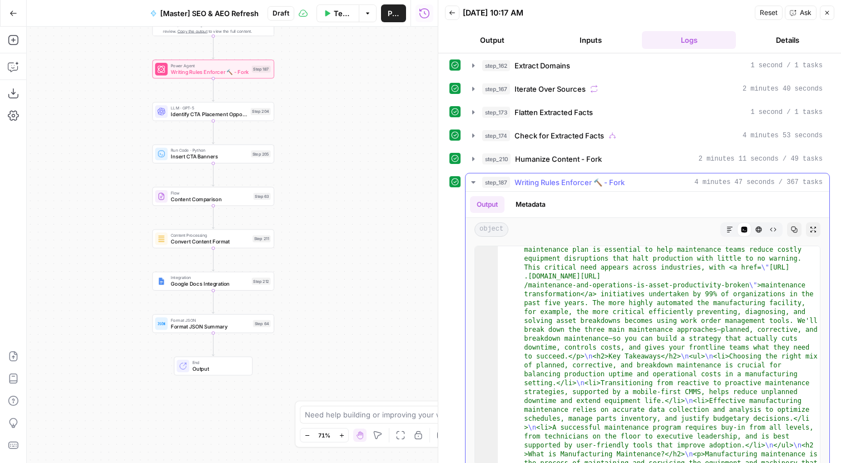
scroll to position [18, 0]
click at [611, 180] on span "Writing Rules Enforcer 🔨 - Fork" at bounding box center [569, 182] width 110 height 11
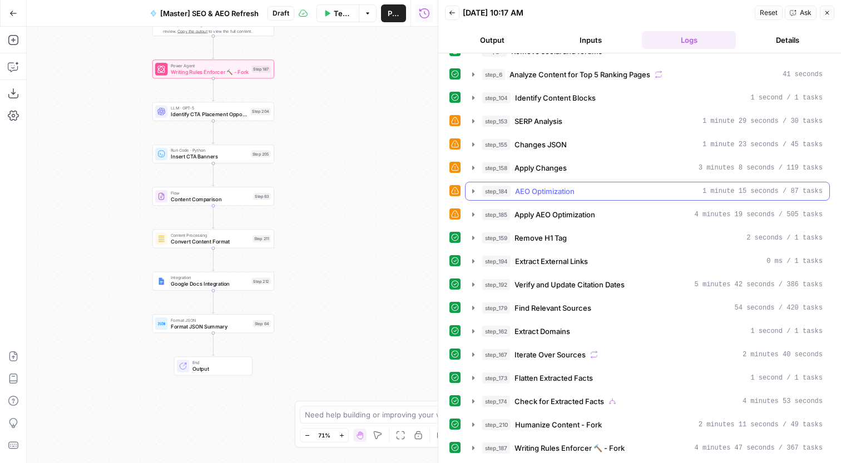
scroll to position [154, 0]
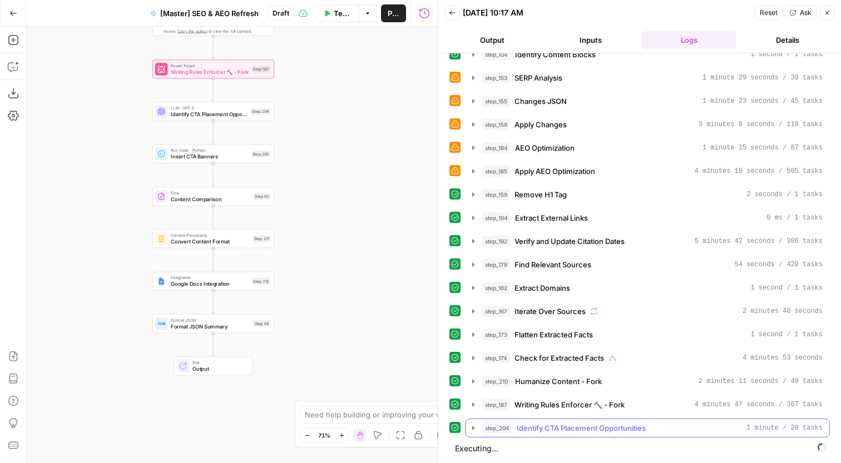
click at [628, 425] on span "Identify CTA Placement Opportunities" at bounding box center [581, 428] width 129 height 11
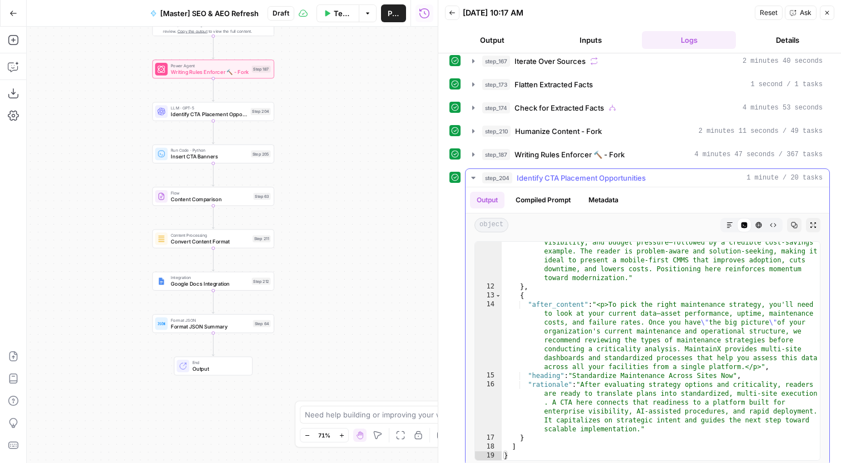
scroll to position [456, 0]
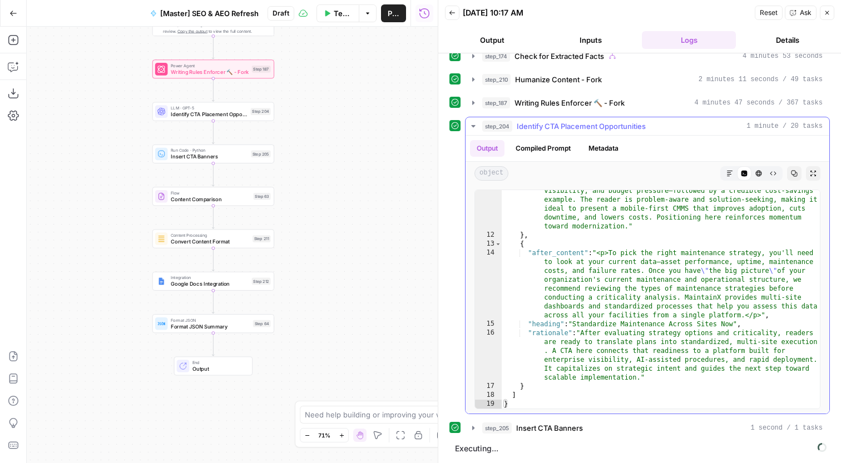
click at [607, 128] on span "Identify CTA Placement Opportunities" at bounding box center [581, 126] width 129 height 11
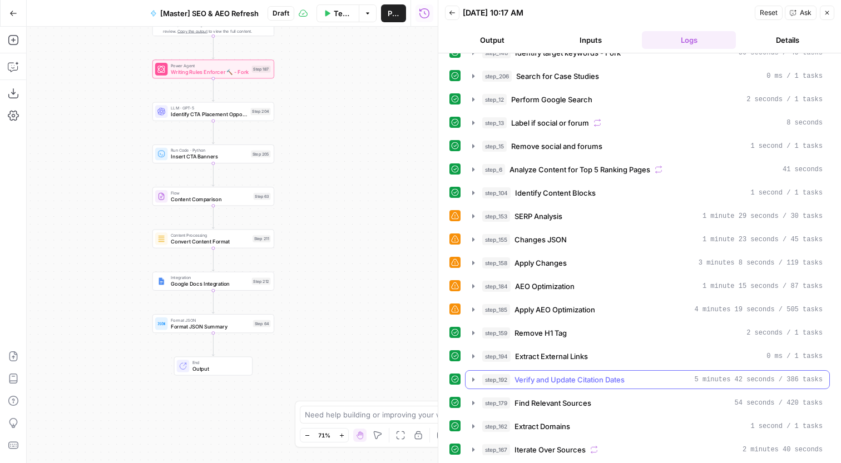
scroll to position [0, 0]
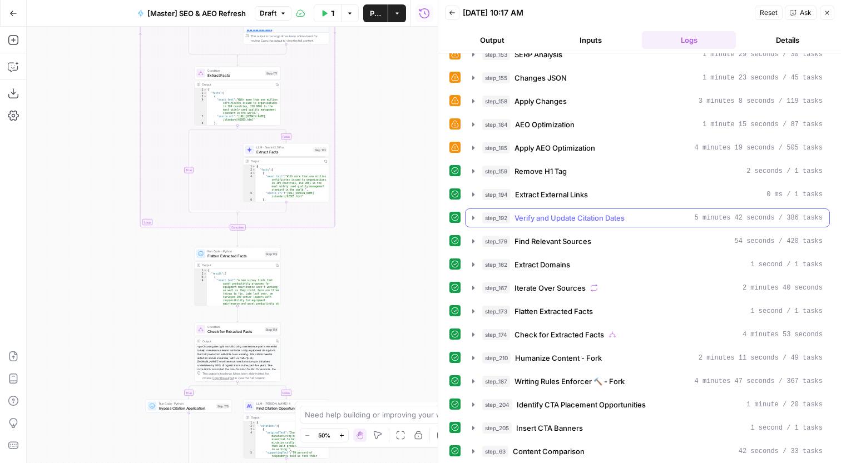
scroll to position [201, 0]
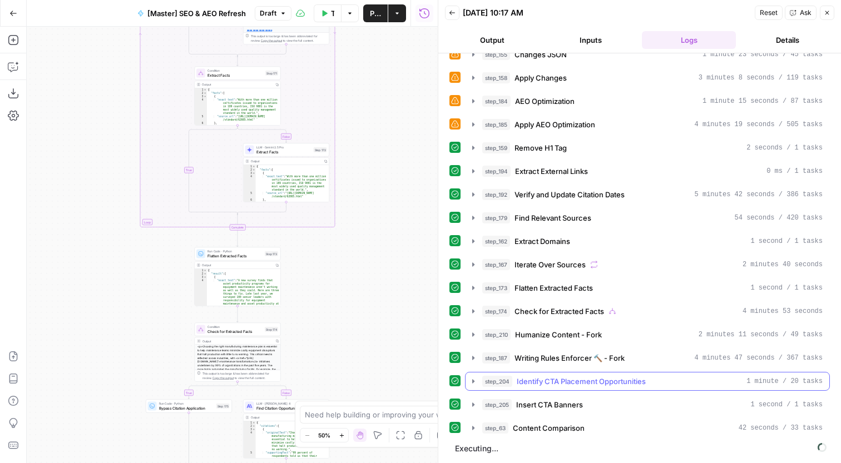
click at [655, 390] on button "step_204 Identify CTA Placement Opportunities 1 minute / 20 tasks" at bounding box center [648, 382] width 364 height 18
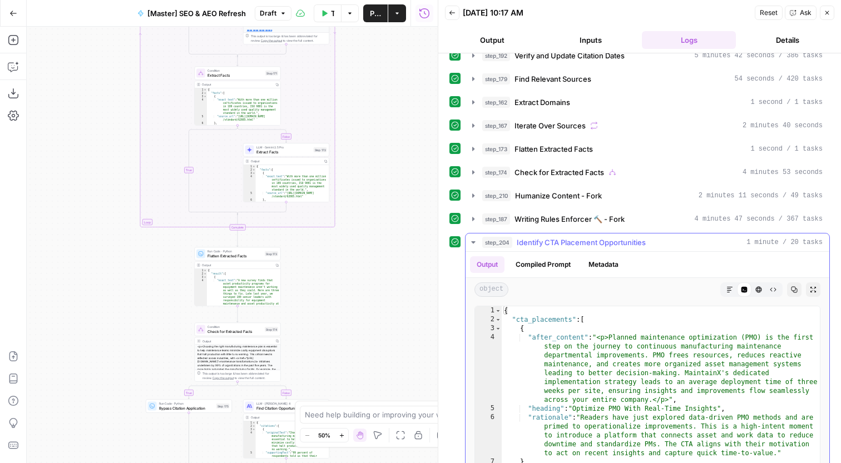
click at [628, 236] on button "step_204 Identify CTA Placement Opportunities 1 minute / 20 tasks" at bounding box center [648, 243] width 364 height 18
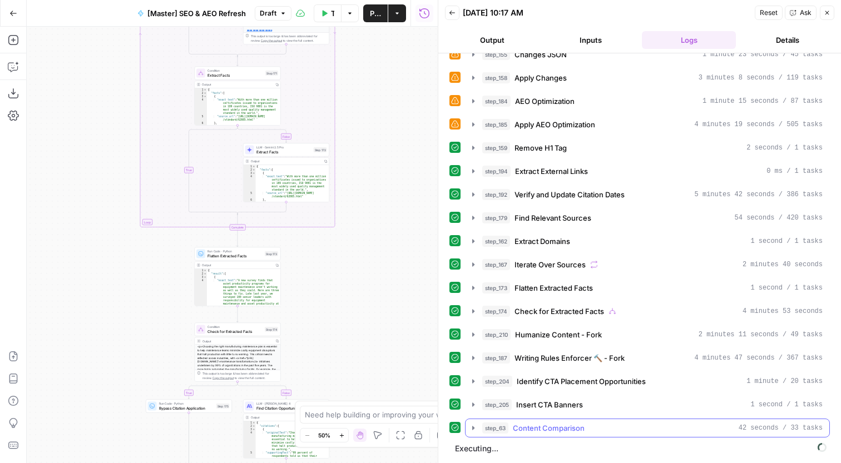
click at [663, 431] on div "step_63 Content Comparison 42 seconds / 33 tasks" at bounding box center [652, 428] width 340 height 11
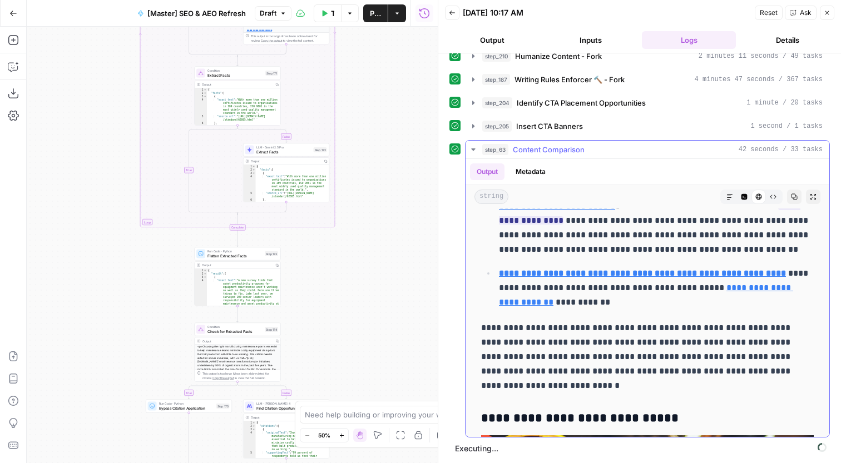
scroll to position [4097, 0]
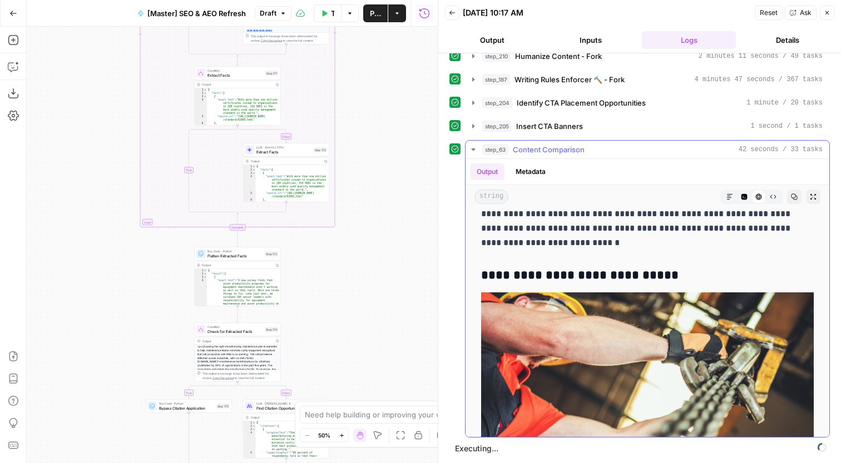
click at [798, 194] on icon "button" at bounding box center [794, 197] width 7 height 7
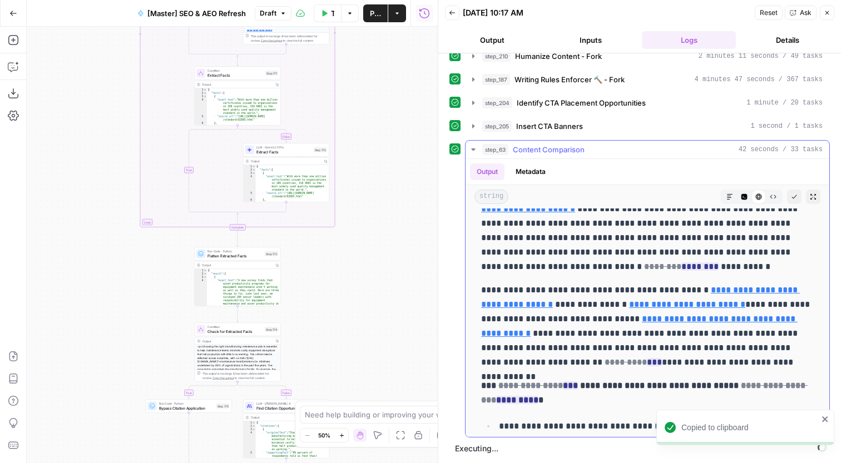
scroll to position [6132, 0]
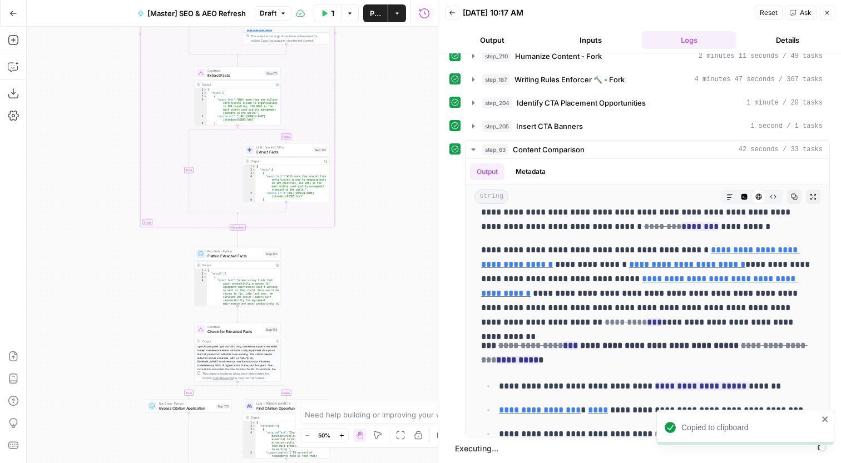
click at [14, 70] on icon "button" at bounding box center [12, 67] width 9 height 9
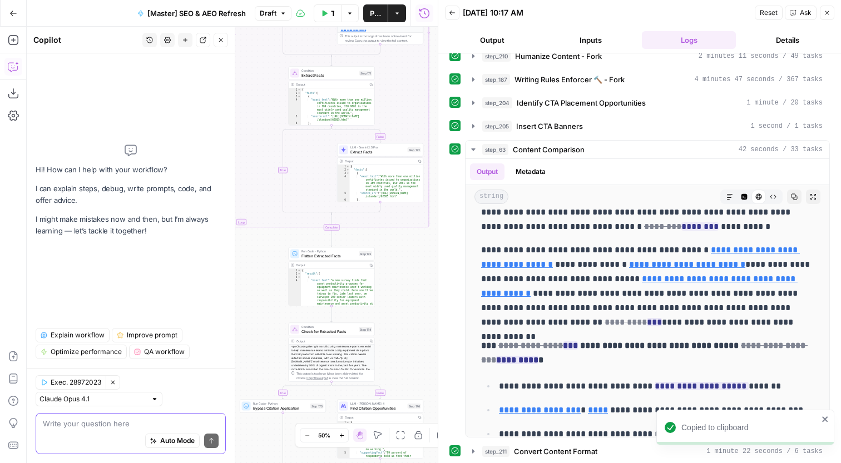
type textarea "s"
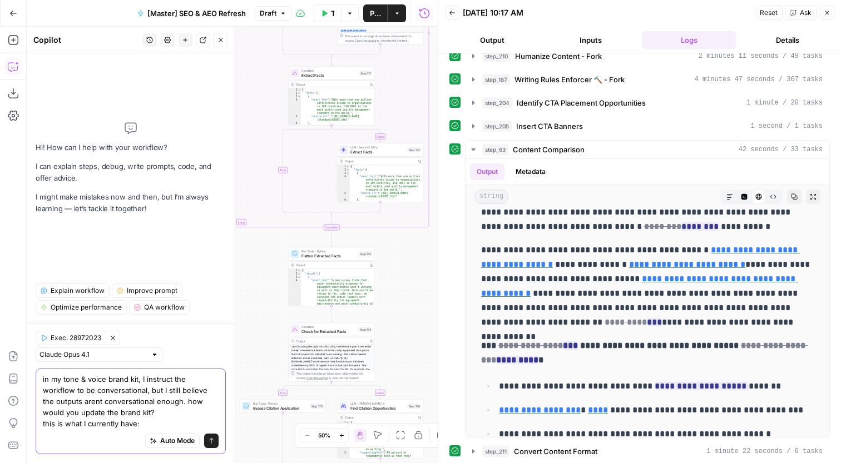
scroll to position [11, 0]
paste textarea "VOICE ● Authoritative: Knowledgeable, experienced, accurate, industry-savvy. ● …"
type textarea "in my tone & voice brand kit, I instruct the workflow to be conversational, but…"
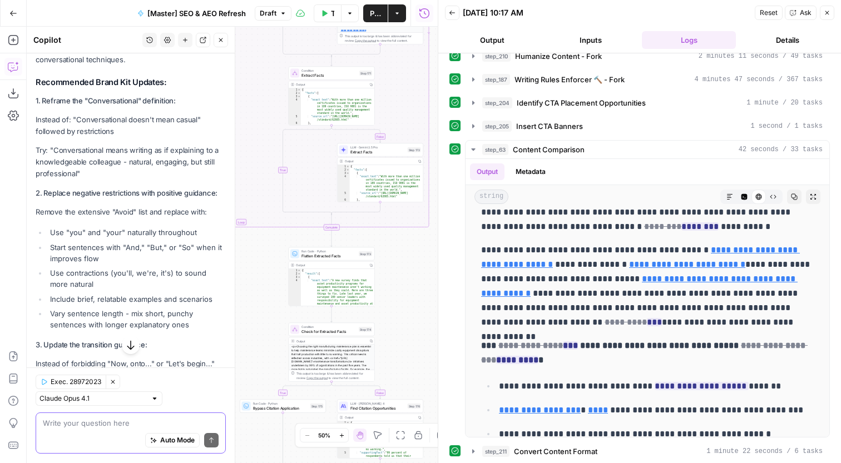
scroll to position [1313, 0]
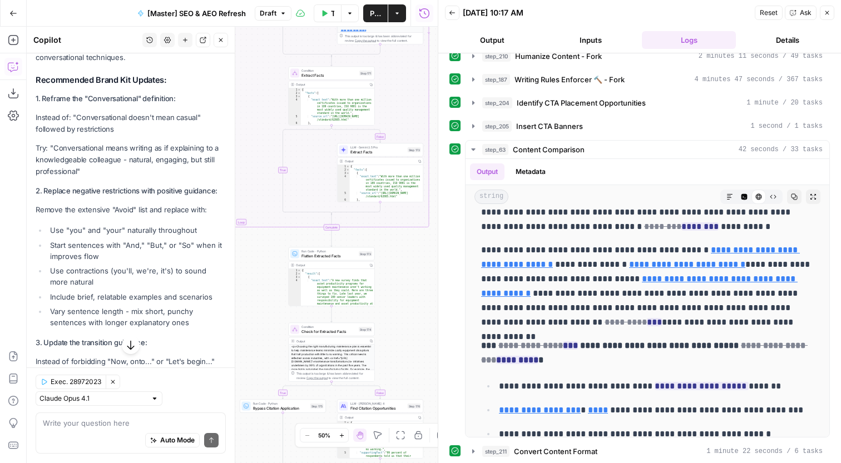
click at [63, 160] on p "Try: "Conversational means writing as if explaining to a knowledgeable colleagu…" at bounding box center [131, 159] width 190 height 35
drag, startPoint x: 63, startPoint y: 160, endPoint x: 66, endPoint y: 181, distance: 20.8
click at [66, 177] on p "Try: "Conversational means writing as if explaining to a knowledgeable colleagu…" at bounding box center [131, 159] width 190 height 35
copy p "Conversational means writing as if explaining to a knowledgeable colleague - na…"
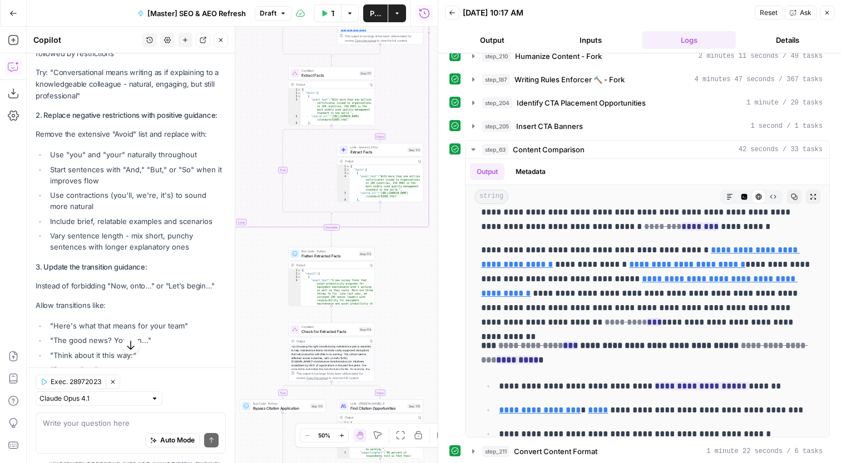
click at [125, 153] on div "Looking at your brand kit and the workflow output, I can see the issue. Your cu…" at bounding box center [131, 324] width 190 height 1066
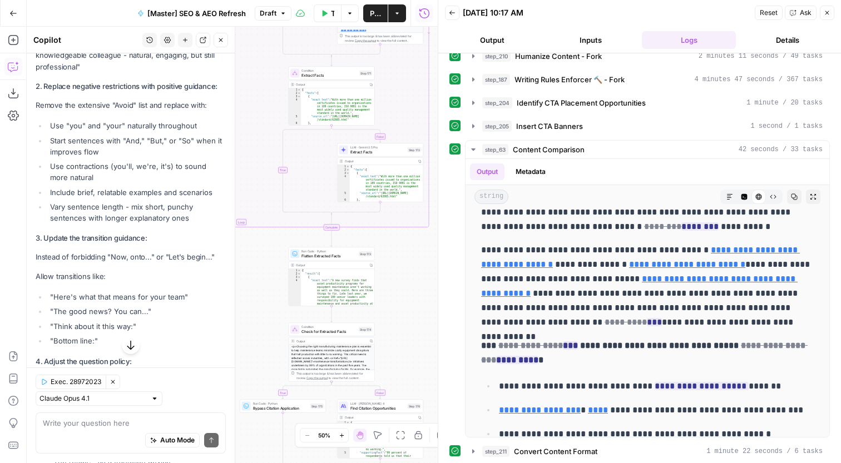
scroll to position [1426, 0]
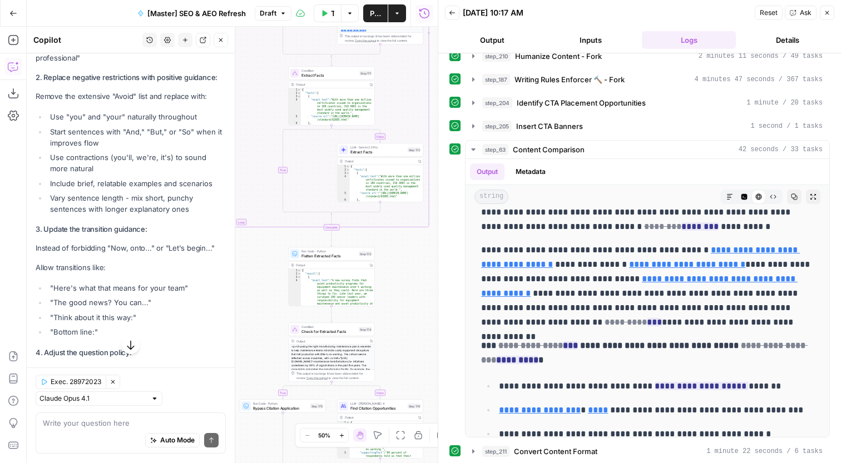
click at [111, 115] on div "Looking at your brand kit and the workflow output, I can see the issue. Your cu…" at bounding box center [131, 286] width 190 height 1066
click at [126, 141] on li "Start sentences with "And," "But," or "So" when it improves flow" at bounding box center [136, 137] width 179 height 22
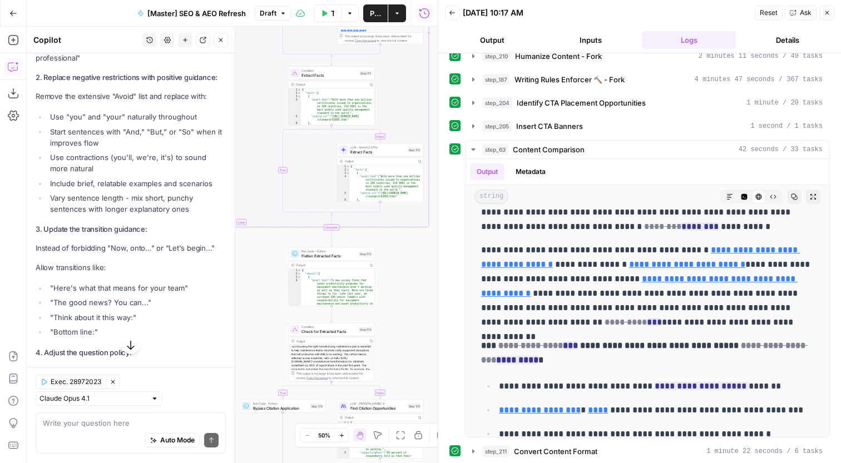
click at [126, 141] on li "Start sentences with "And," "But," or "So" when it improves flow" at bounding box center [136, 137] width 179 height 22
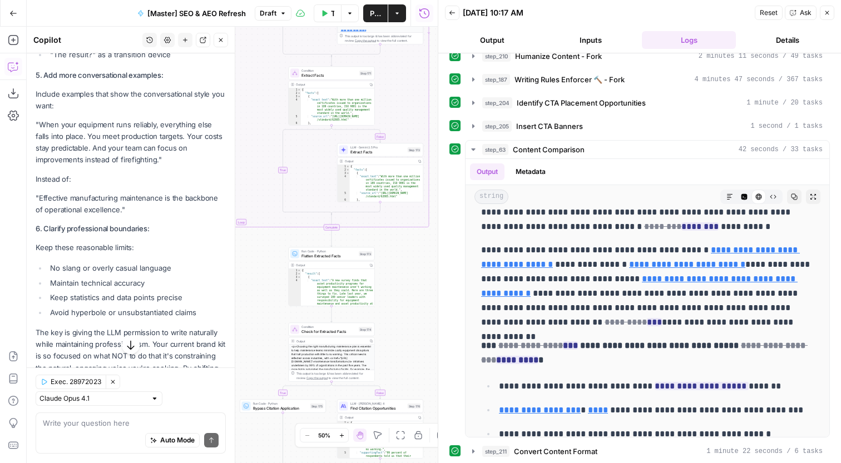
scroll to position [1808, 0]
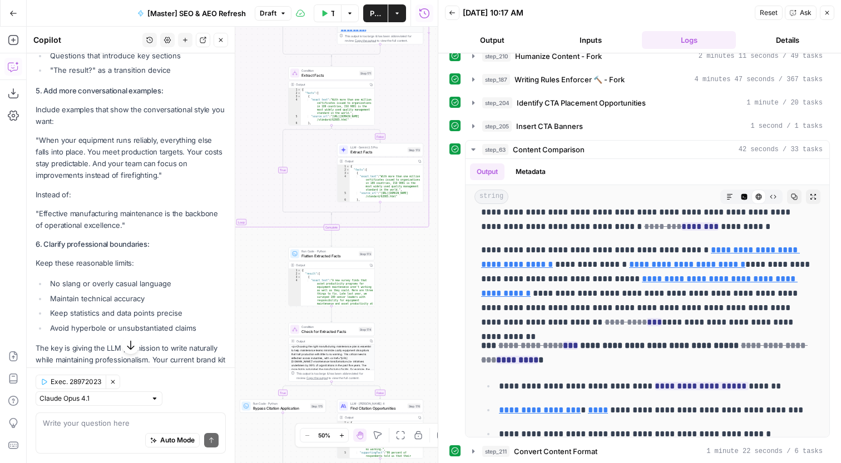
click at [42, 122] on p "Include examples that show the conversational style you want:" at bounding box center [131, 115] width 190 height 23
drag, startPoint x: 42, startPoint y: 122, endPoint x: 99, endPoint y: 218, distance: 111.7
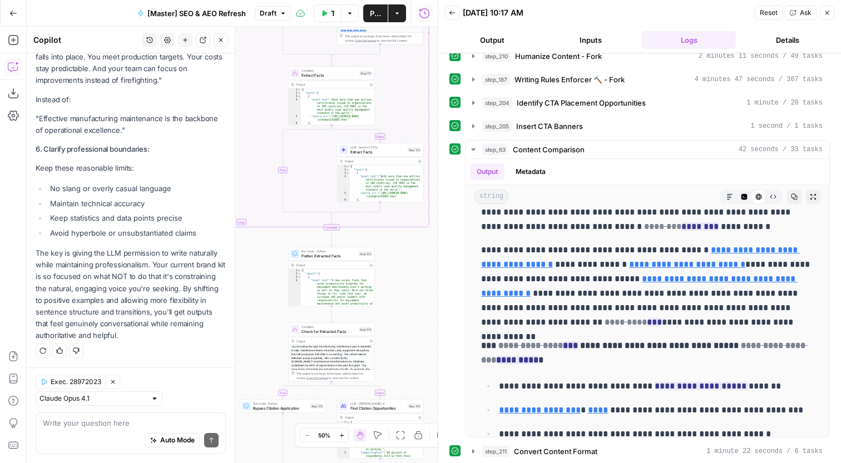
click at [18, 49] on div "Add Steps Copilot Download as JSON Settings Import JSON AirOps Academy Help Giv…" at bounding box center [13, 245] width 27 height 437
click at [18, 47] on button "Add Steps" at bounding box center [13, 40] width 18 height 18
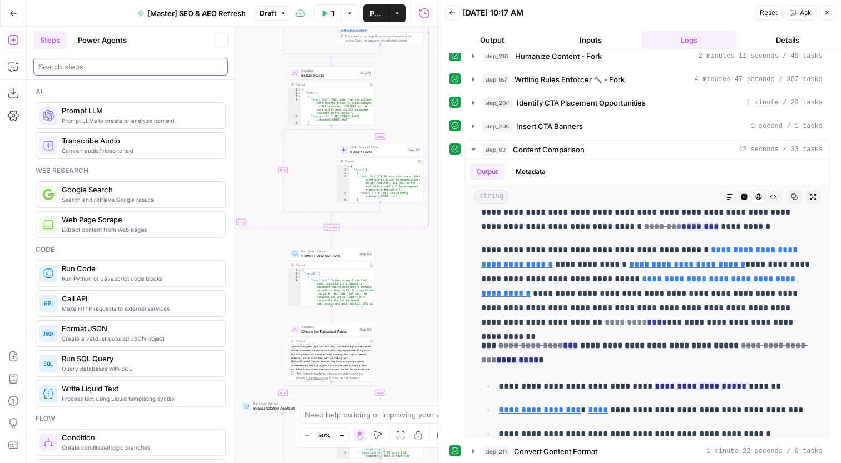
click at [109, 66] on input "search" at bounding box center [130, 66] width 185 height 11
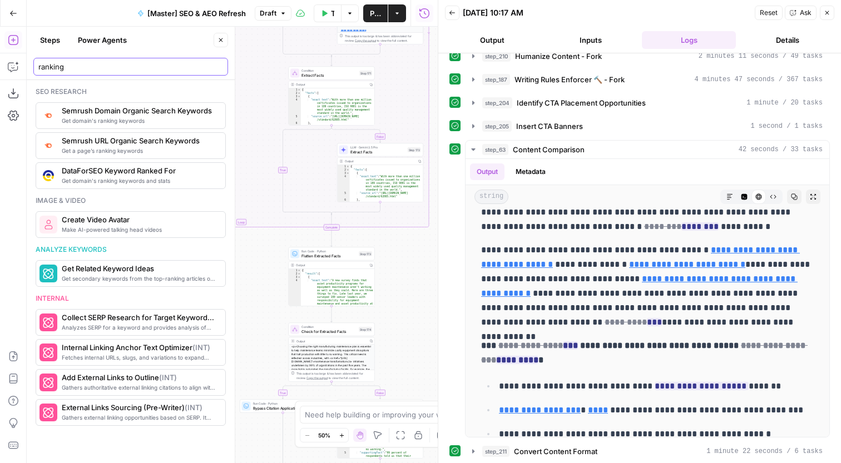
scroll to position [0, 0]
type input "ranking"
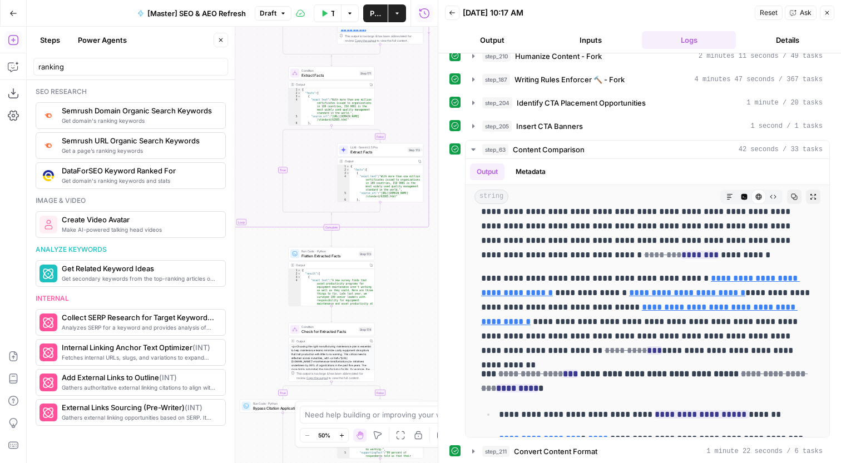
scroll to position [6132, 0]
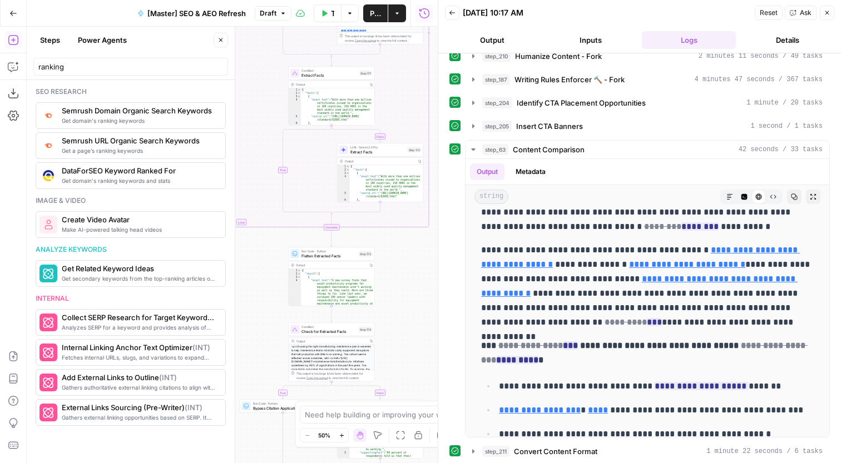
click at [225, 42] on button "Close" at bounding box center [221, 40] width 14 height 14
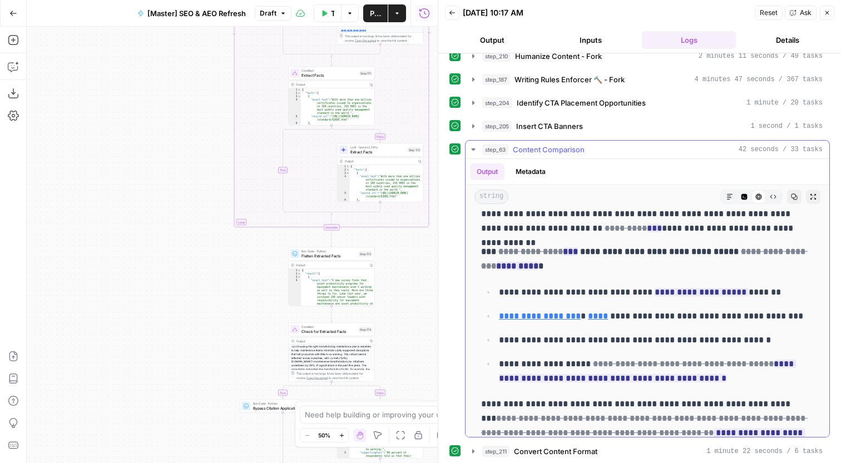
scroll to position [6322, 0]
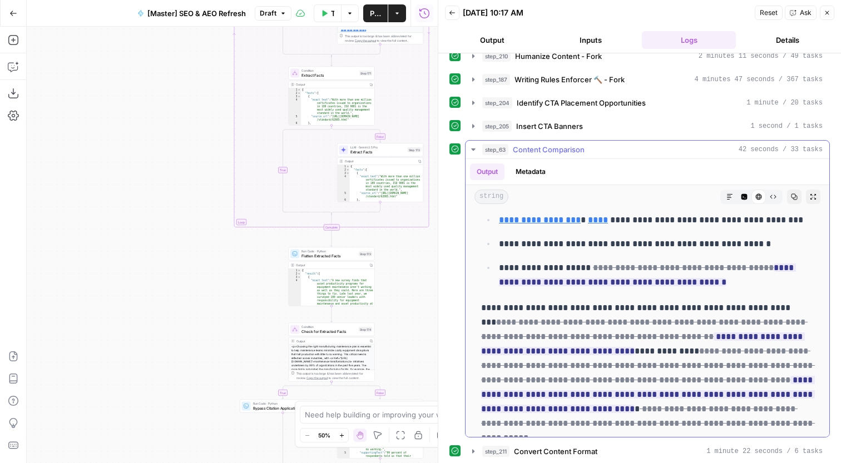
click at [649, 144] on button "step_63 Content Comparison 42 seconds / 33 tasks" at bounding box center [648, 150] width 364 height 18
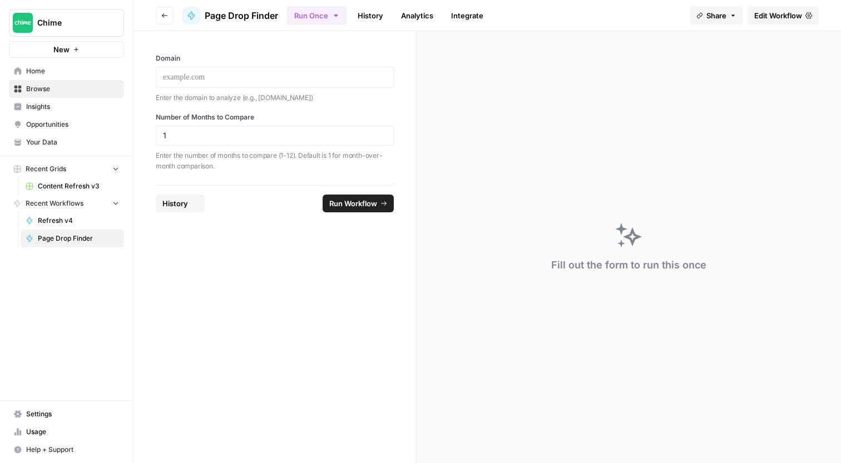
click at [800, 11] on span "Edit Workflow" at bounding box center [778, 15] width 48 height 11
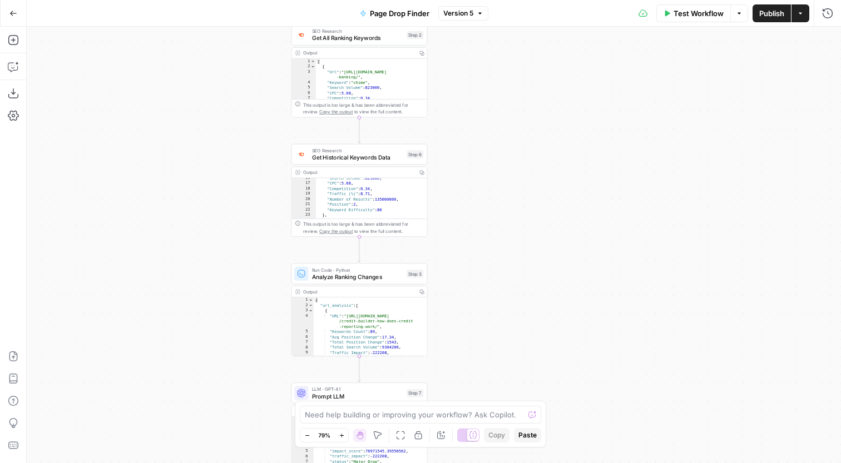
scroll to position [106, 0]
click at [393, 279] on span "Analyze Ranking Changes" at bounding box center [357, 277] width 91 height 9
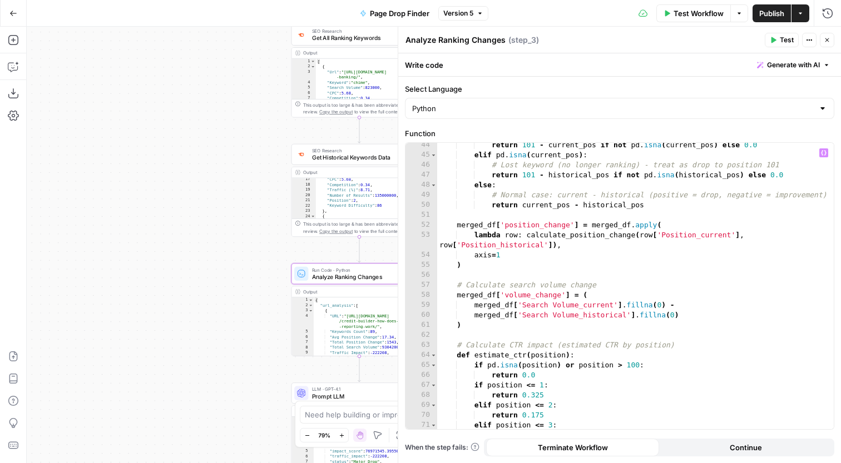
scroll to position [450, 0]
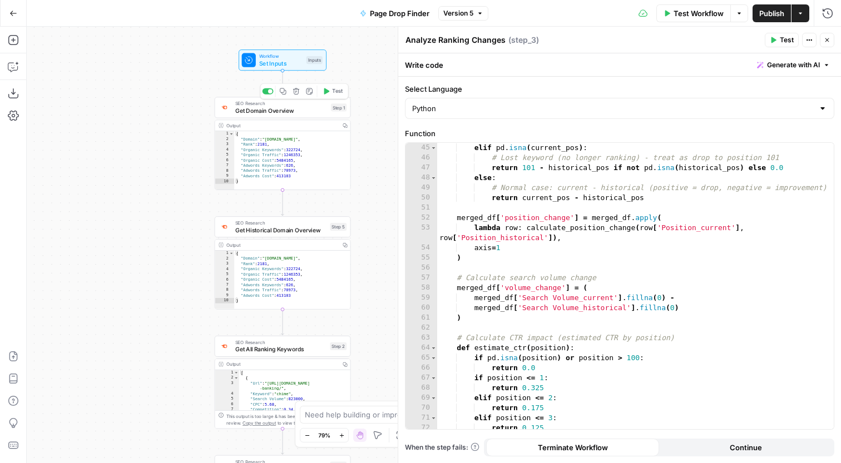
click at [256, 106] on span "SEO Research" at bounding box center [281, 103] width 92 height 7
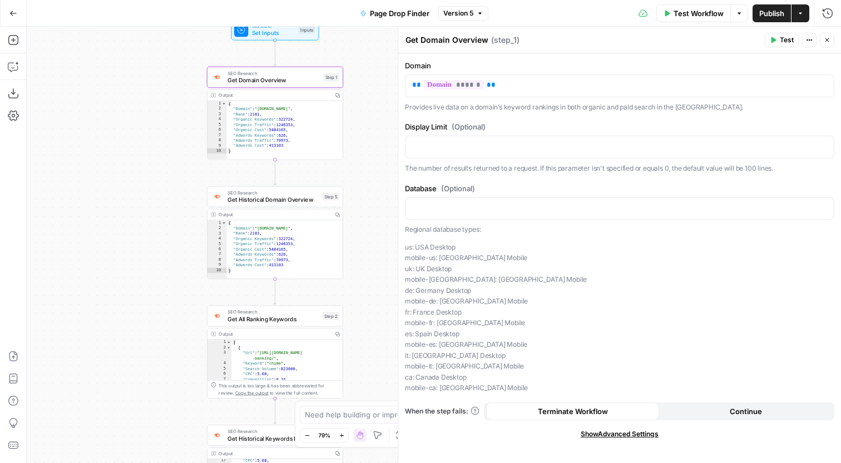
click at [307, 196] on span "Get Historical Domain Overview" at bounding box center [272, 199] width 91 height 9
click at [368, 245] on div "Workflow Set Inputs Inputs SEO Research Get Domain Overview Step 1 Output Copy …" at bounding box center [434, 245] width 814 height 437
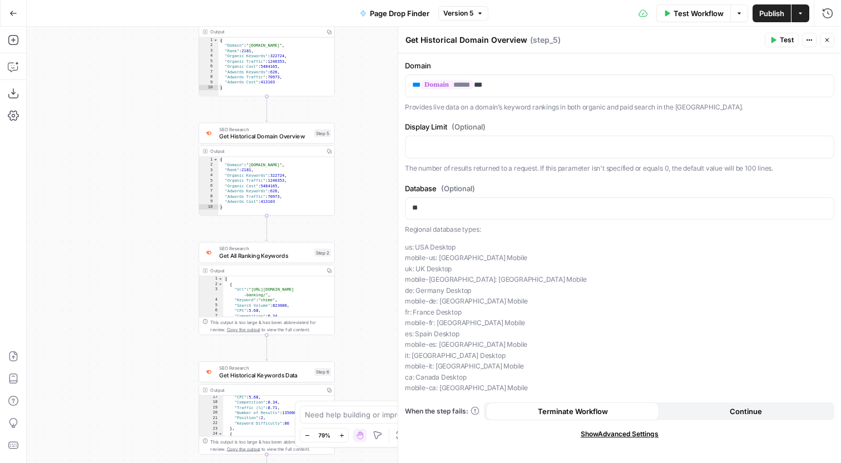
click at [274, 257] on span "Get All Ranking Keywords" at bounding box center [264, 255] width 91 height 9
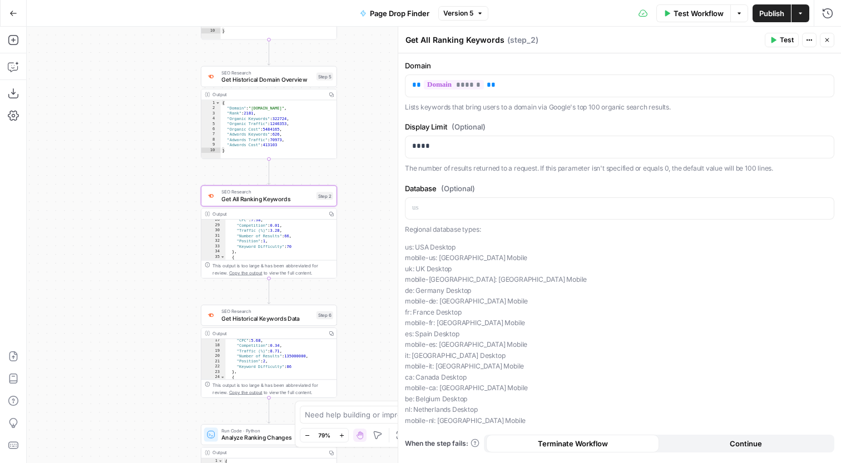
scroll to position [186, 0]
click at [299, 319] on span "Get Historical Keywords Data" at bounding box center [266, 318] width 91 height 9
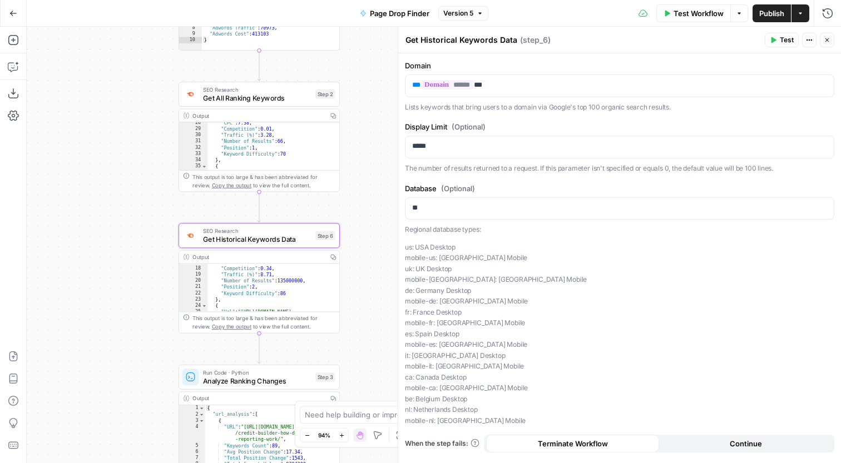
scroll to position [142, 0]
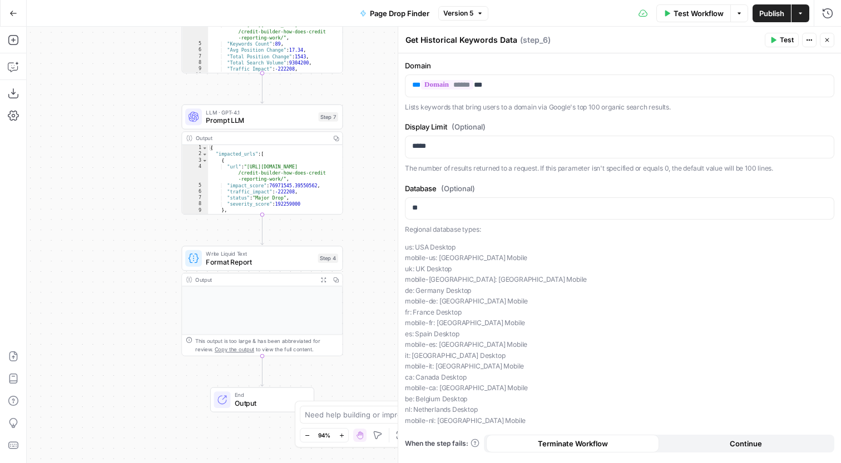
click at [326, 278] on icon "button" at bounding box center [323, 280] width 4 height 4
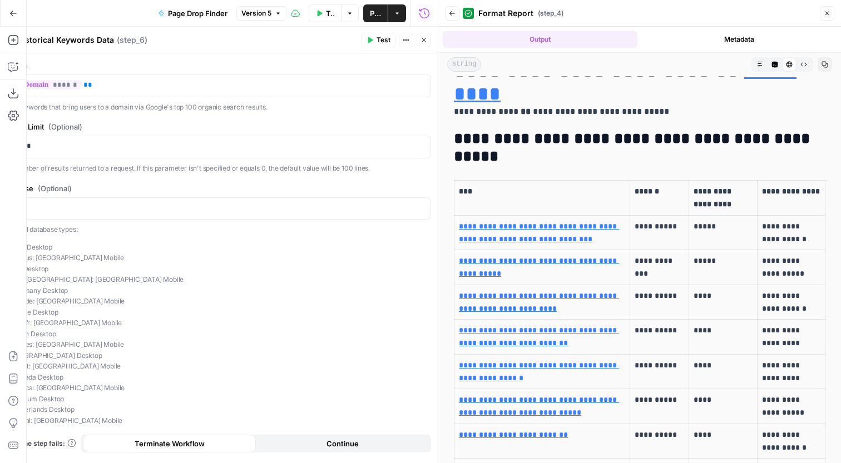
scroll to position [0, 0]
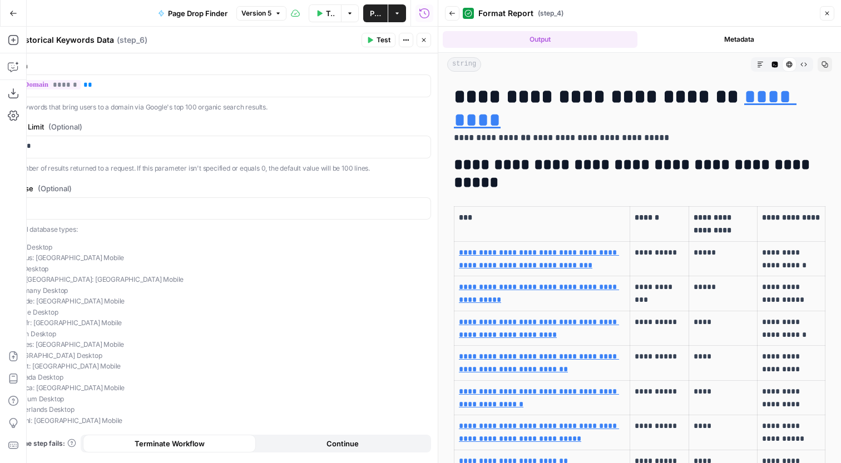
click at [454, 14] on icon "button" at bounding box center [452, 13] width 7 height 7
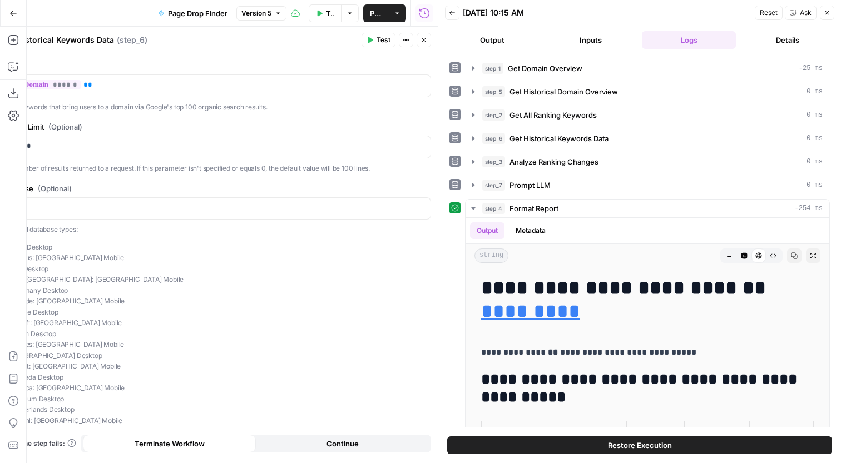
click at [424, 43] on button "Close" at bounding box center [424, 40] width 14 height 14
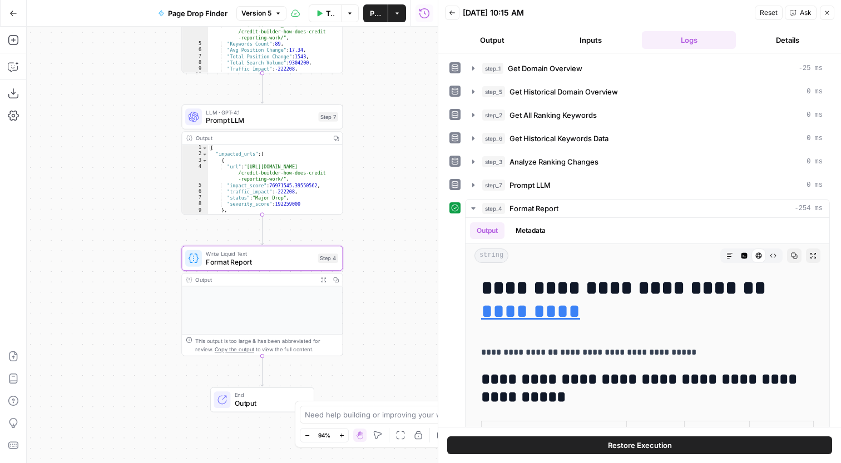
click at [22, 12] on button "Go Back" at bounding box center [13, 13] width 20 height 20
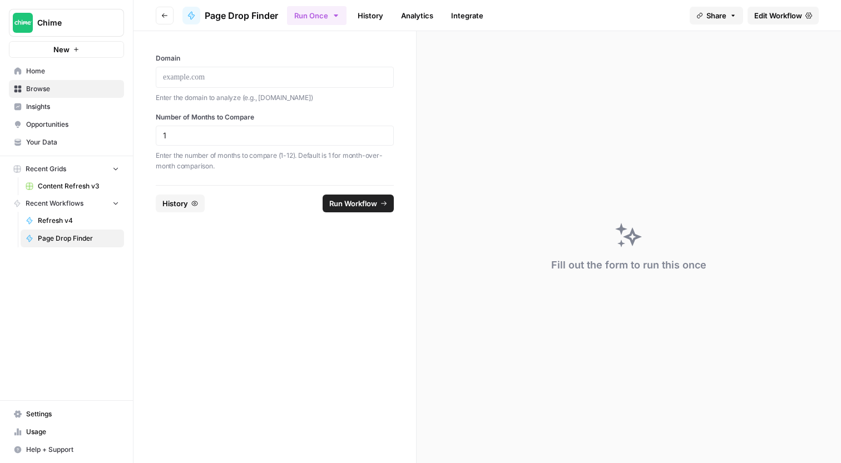
click at [88, 190] on span "Content Refresh v3" at bounding box center [78, 186] width 81 height 10
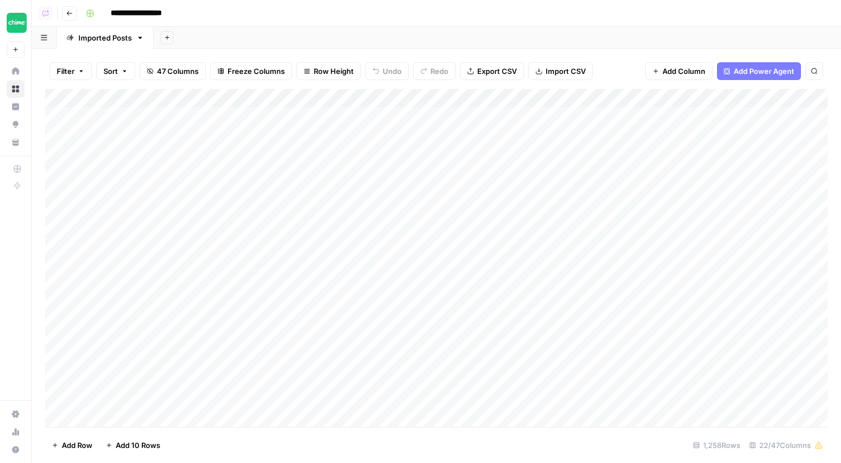
scroll to position [0, 1]
click at [273, 116] on div "Add Column" at bounding box center [436, 259] width 783 height 341
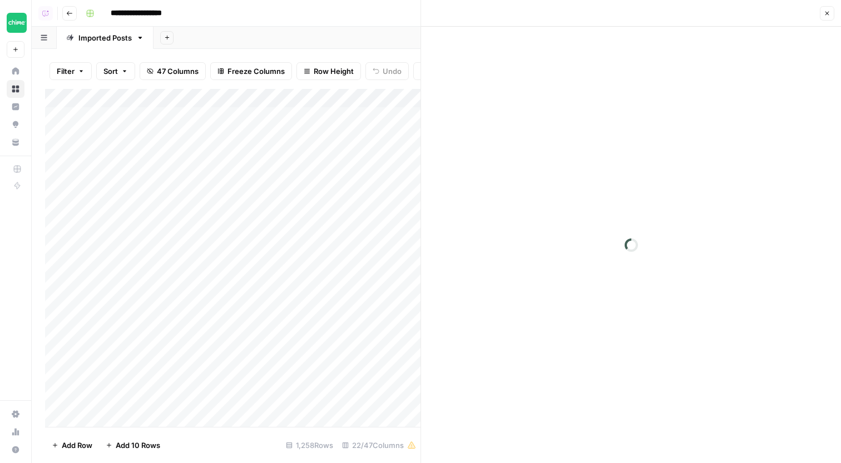
click at [274, 226] on div "Add Column" at bounding box center [232, 259] width 375 height 341
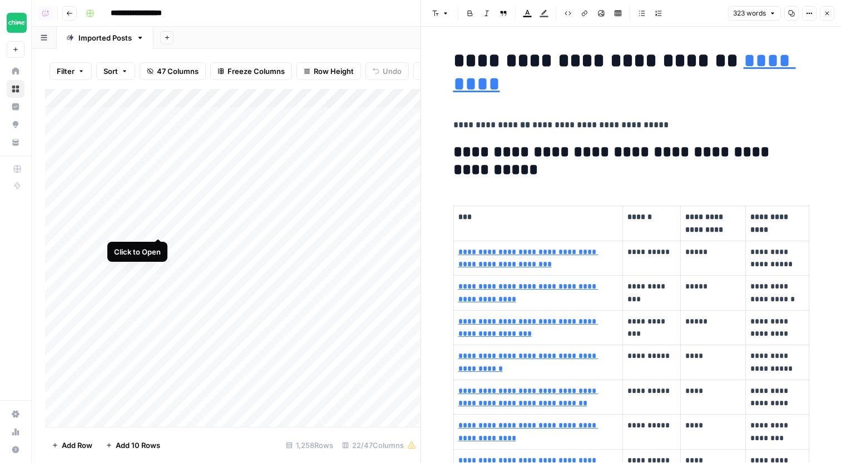
click at [159, 226] on div "Add Column" at bounding box center [232, 259] width 375 height 341
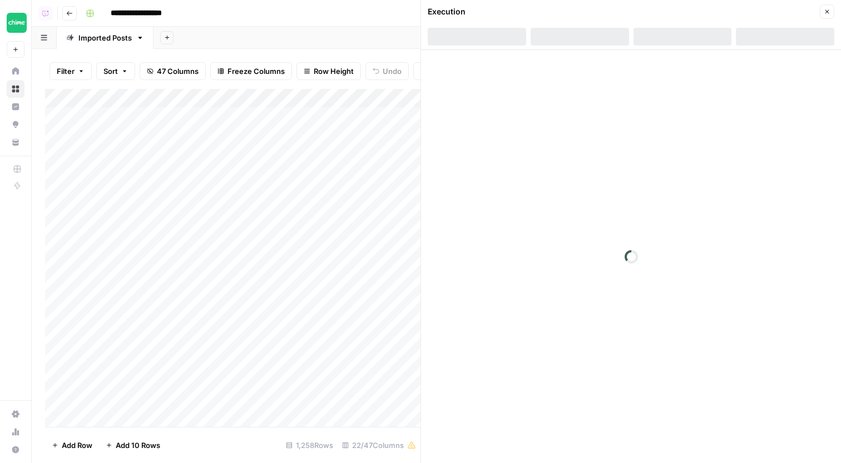
click at [689, 38] on div at bounding box center [682, 37] width 98 height 18
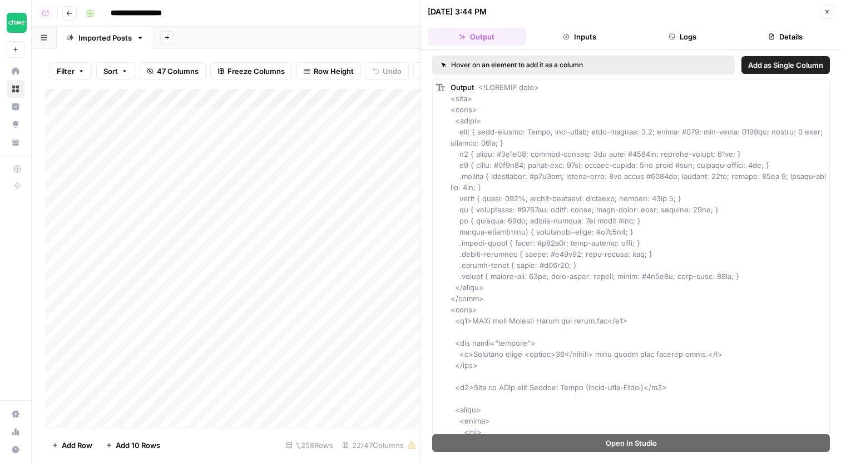
click at [671, 38] on icon "button" at bounding box center [671, 36] width 7 height 7
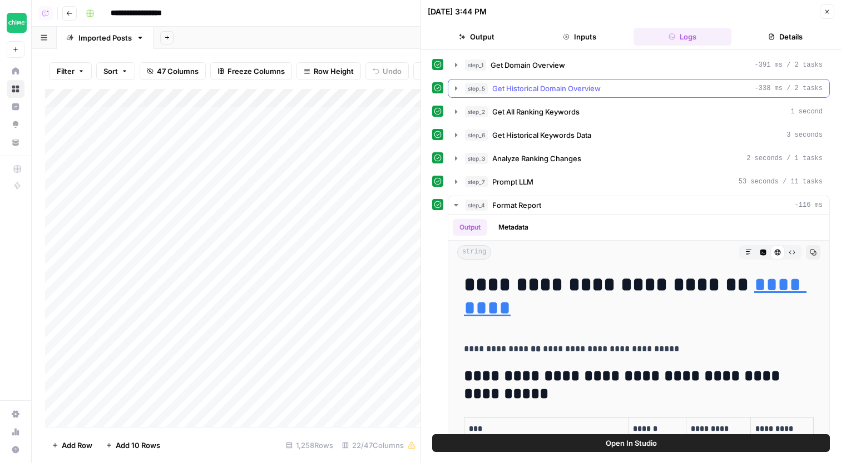
click at [643, 86] on div "step_5 Get Historical Domain Overview -338 ms / 2 tasks" at bounding box center [644, 88] width 358 height 11
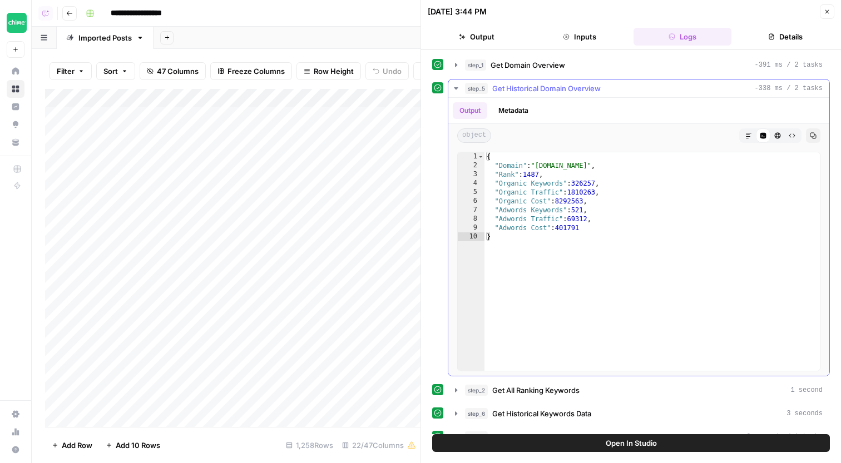
click at [643, 86] on div "step_5 Get Historical Domain Overview -338 ms / 2 tasks" at bounding box center [644, 88] width 358 height 11
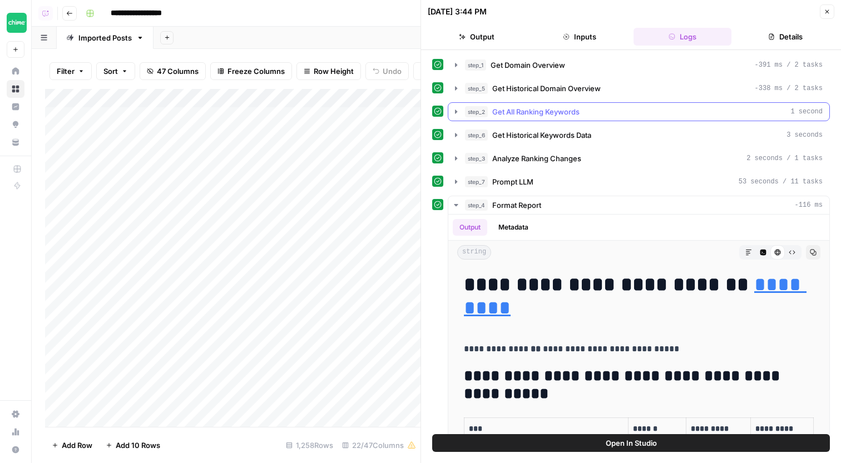
click at [643, 119] on button "step_2 Get All Ranking Keywords 1 second" at bounding box center [638, 112] width 381 height 18
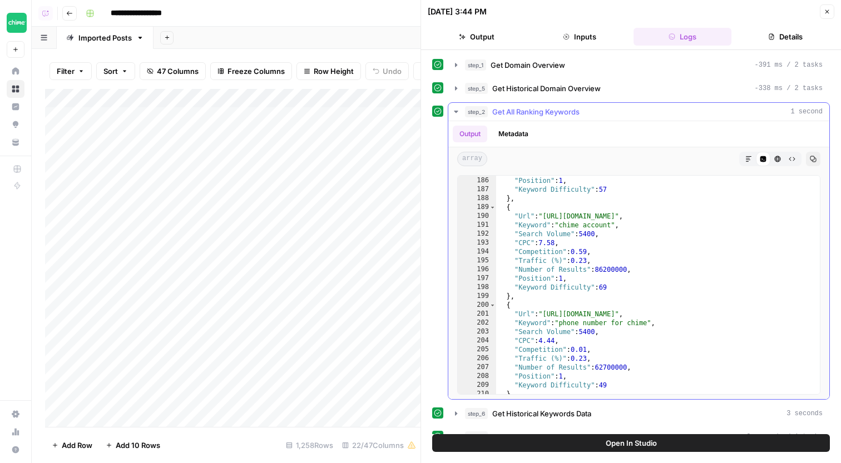
scroll to position [61, 0]
click at [646, 116] on div "step_2 Get All Ranking Keywords 1 second" at bounding box center [644, 111] width 358 height 11
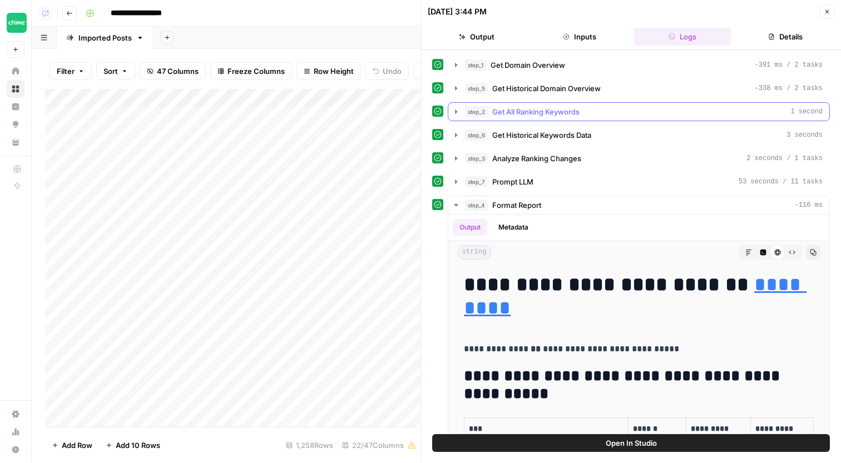
click at [644, 121] on div "step_2 Get All Ranking Keywords 1 second" at bounding box center [639, 111] width 382 height 19
click at [576, 118] on button "step_2 Get All Ranking Keywords 1 second" at bounding box center [638, 112] width 381 height 18
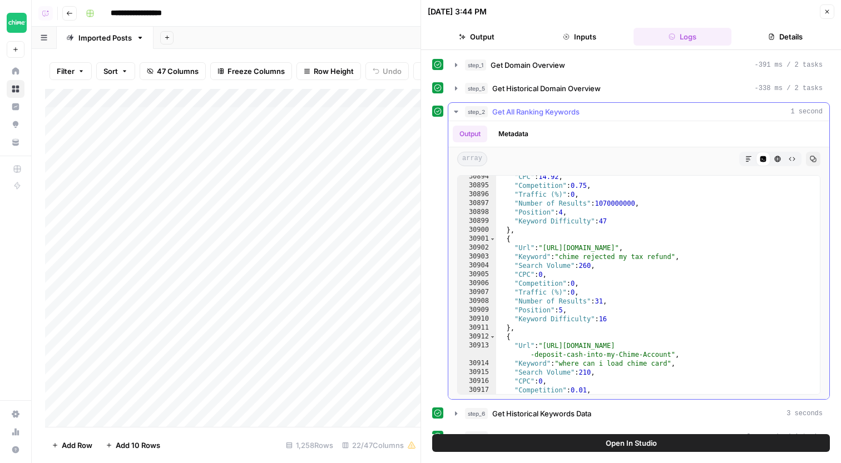
scroll to position [11259, 0]
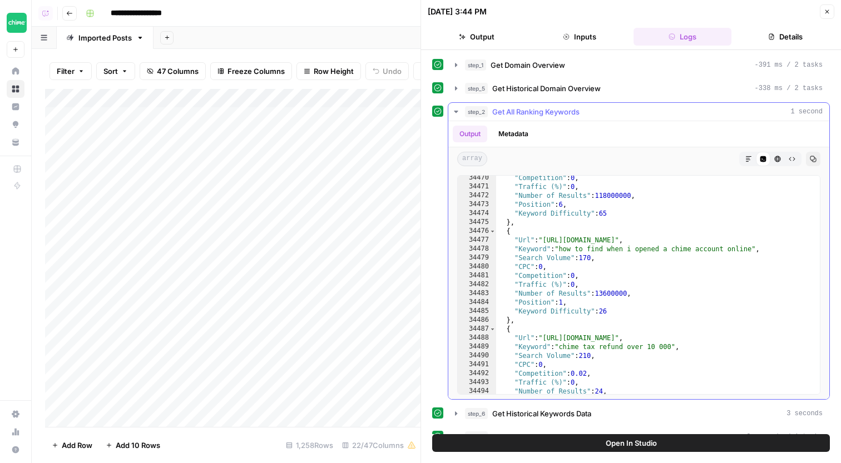
click at [590, 259] on div ""Competition" : 0 , "Traffic (%)" : 0 , "Number of Results" : 118000000 , "Posi…" at bounding box center [658, 292] width 324 height 236
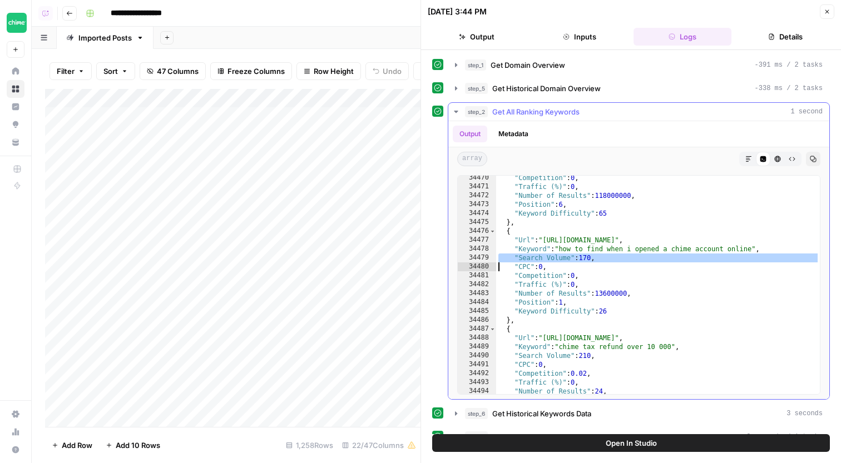
click at [610, 283] on div ""Competition" : 0 , "Traffic (%)" : 0 , "Number of Results" : 118000000 , "Posi…" at bounding box center [658, 292] width 324 height 236
type textarea "**********"
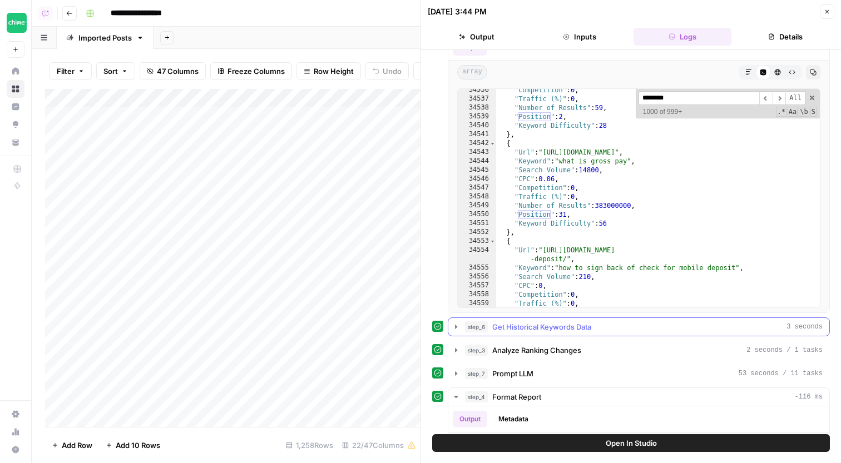
scroll to position [101, 0]
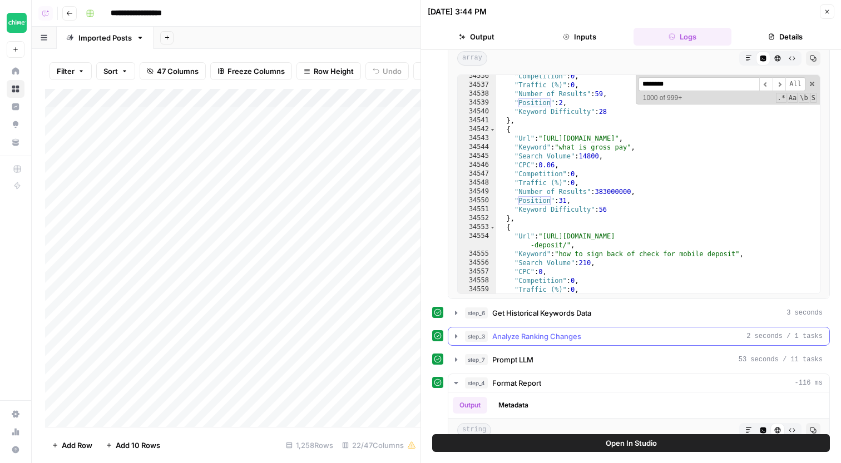
type input "********"
click at [595, 326] on div "**********" at bounding box center [631, 313] width 398 height 716
click at [597, 314] on div "step_6 Get Historical Keywords Data 3 seconds" at bounding box center [644, 313] width 358 height 11
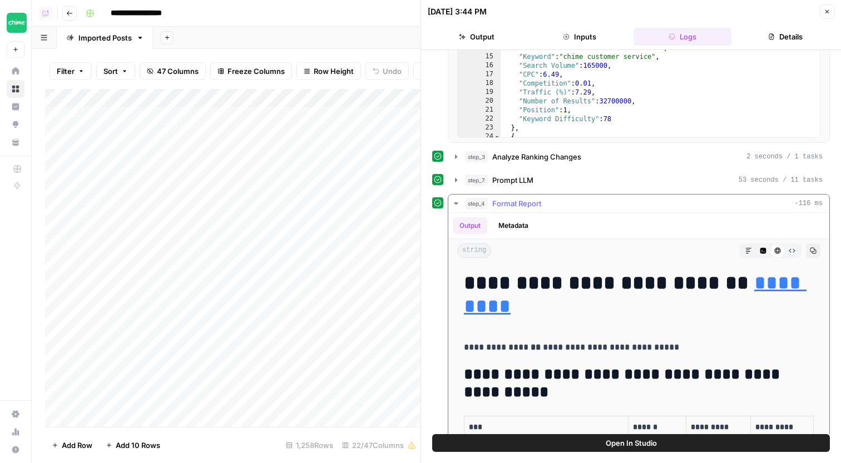
scroll to position [8, 0]
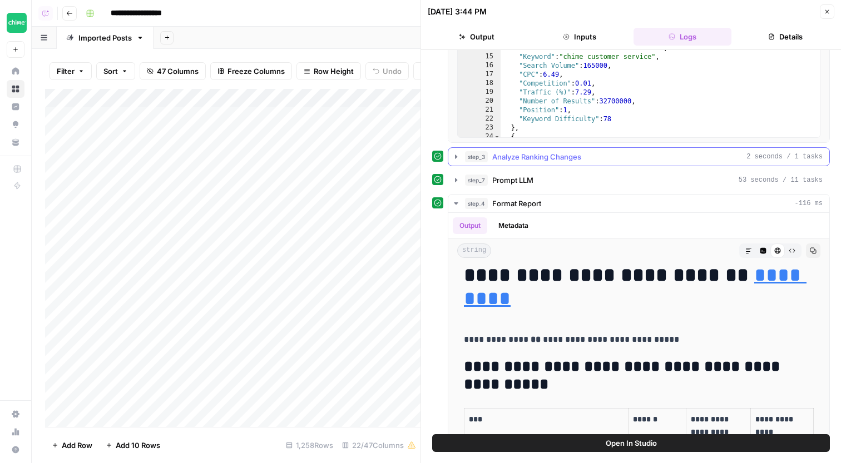
click at [642, 156] on div "step_3 Analyze Ranking Changes 2 seconds / 1 tasks" at bounding box center [644, 156] width 358 height 11
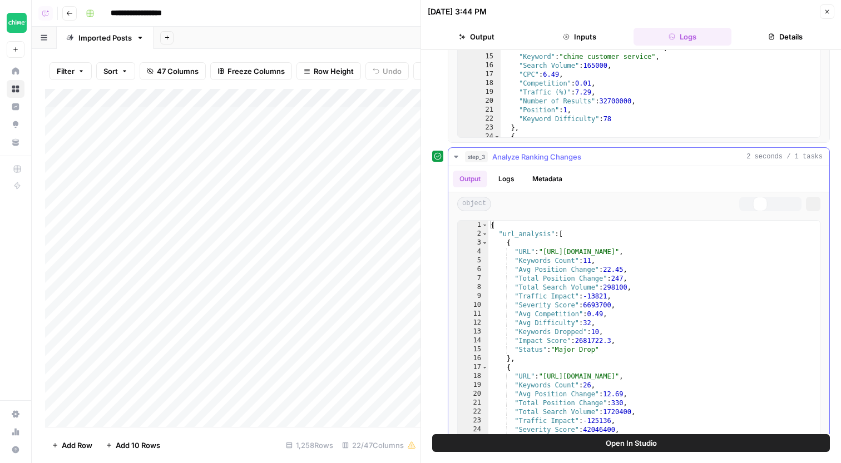
click at [642, 156] on div "step_3 Analyze Ranking Changes 2 seconds / 1 tasks" at bounding box center [644, 156] width 358 height 11
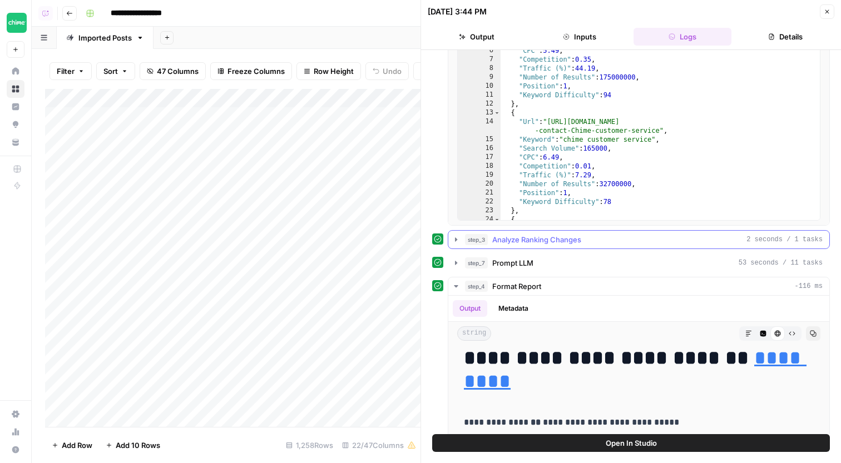
scroll to position [457, 0]
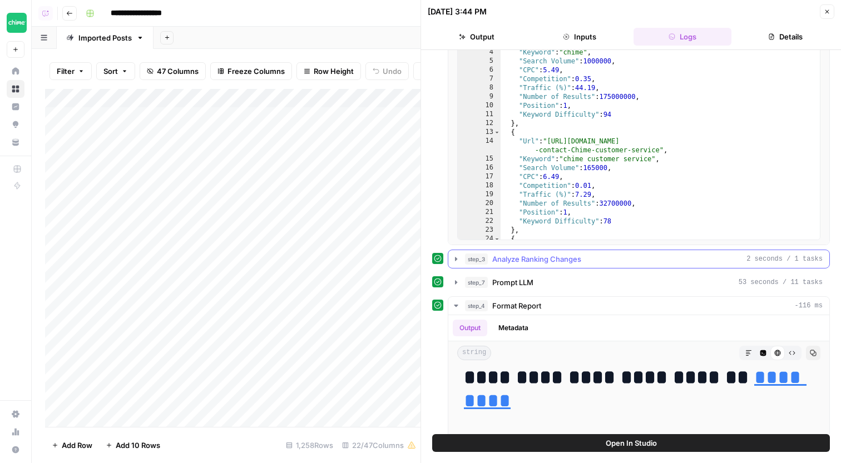
click at [646, 261] on div "step_3 Analyze Ranking Changes 2 seconds / 1 tasks" at bounding box center [644, 259] width 358 height 11
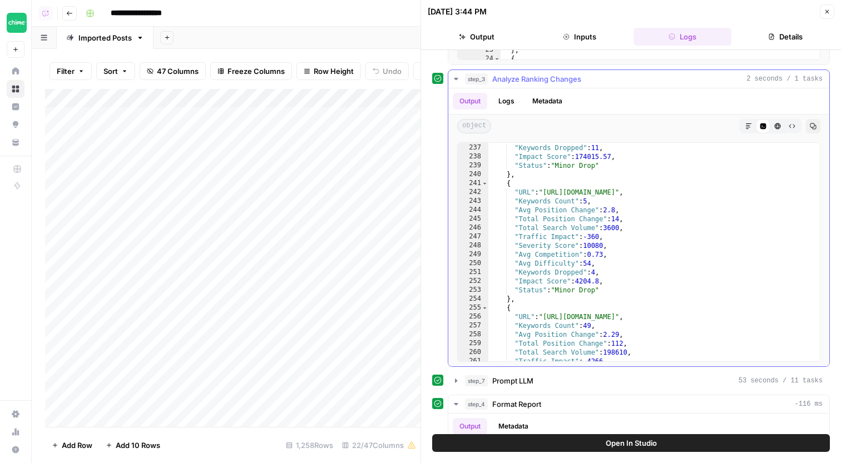
scroll to position [2144, 0]
click at [602, 72] on button "step_3 Analyze Ranking Changes 2 seconds / 1 tasks" at bounding box center [638, 79] width 381 height 18
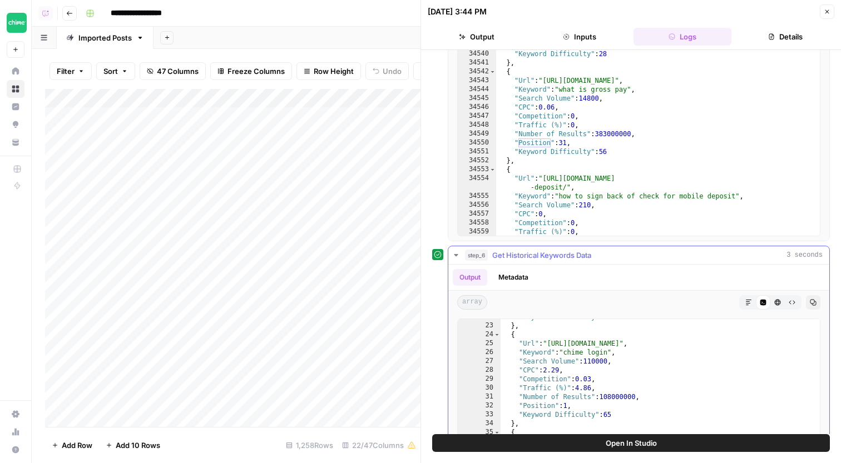
scroll to position [0, 0]
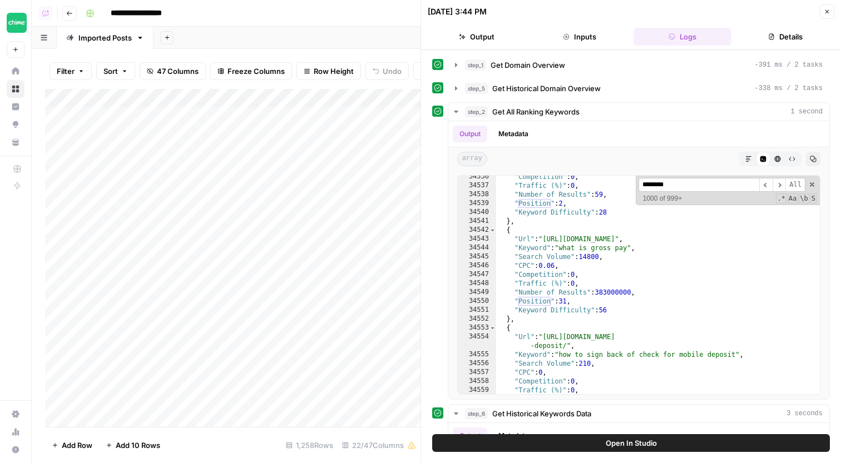
click at [658, 446] on button "Open In Studio" at bounding box center [631, 443] width 398 height 18
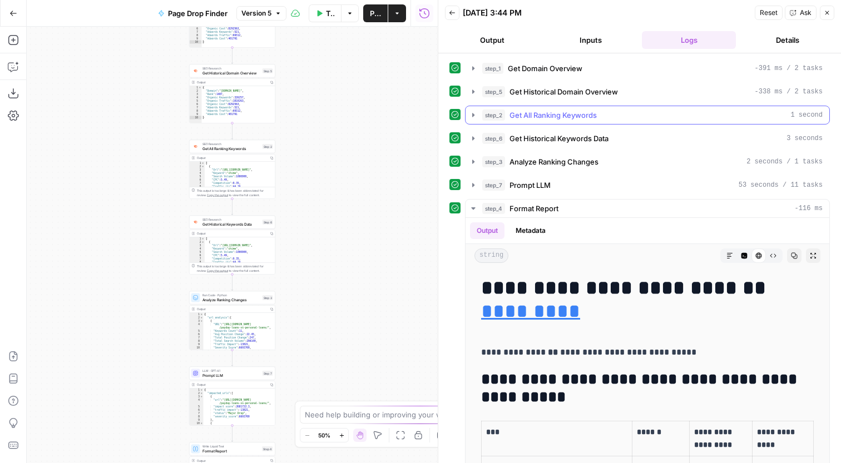
click at [529, 112] on span "Get All Ranking Keywords" at bounding box center [552, 115] width 87 height 11
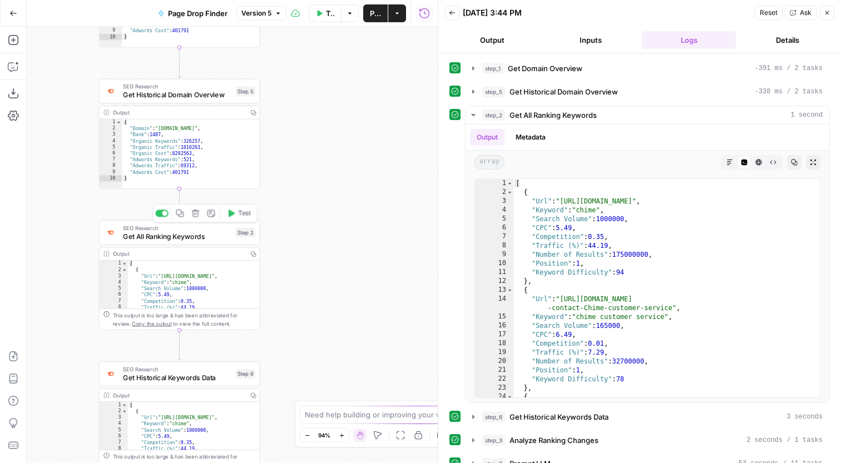
click at [236, 239] on div "SEO Research Get All Ranking Keywords Step 2 Copy step Delete step Add Note Test" at bounding box center [178, 233] width 153 height 18
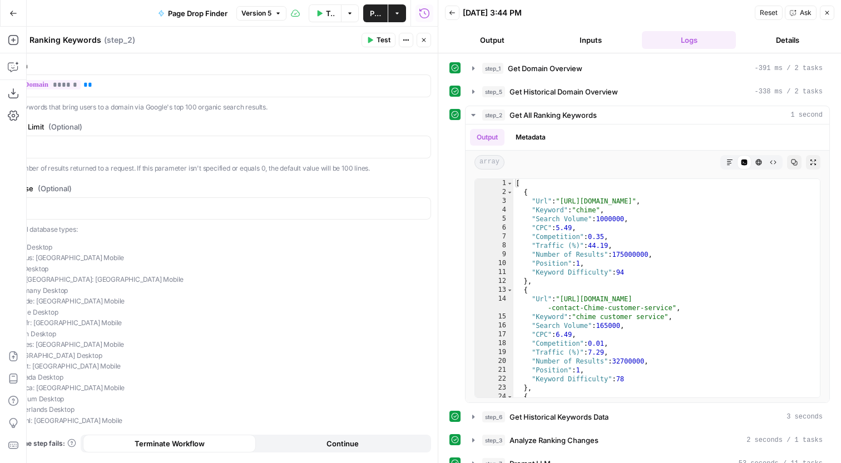
click at [825, 14] on icon "button" at bounding box center [827, 12] width 7 height 7
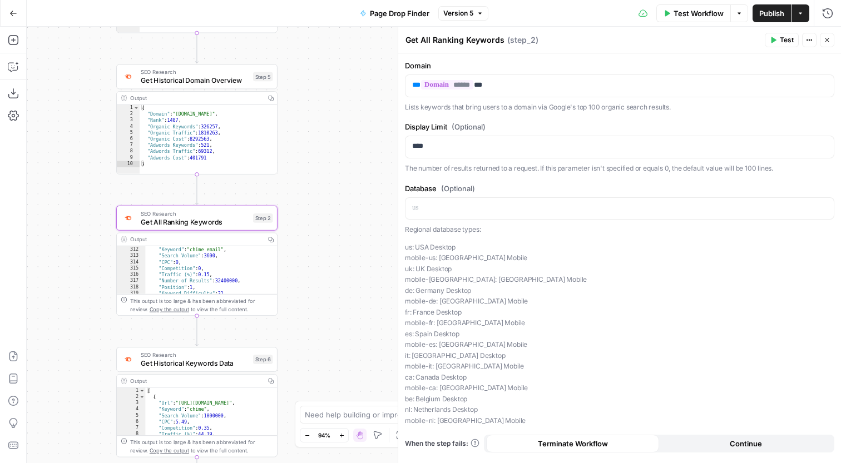
scroll to position [2059, 0]
click at [14, 68] on icon "button" at bounding box center [13, 66] width 11 height 11
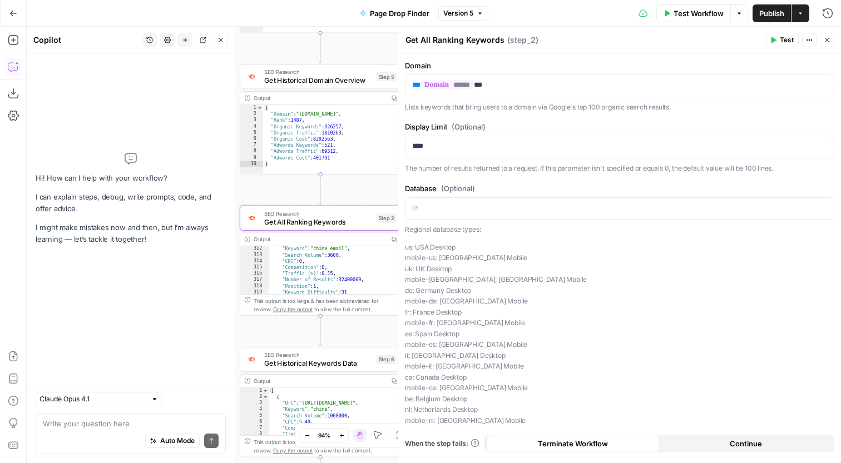
click at [1, 19] on div "Go Back" at bounding box center [13, 13] width 27 height 26
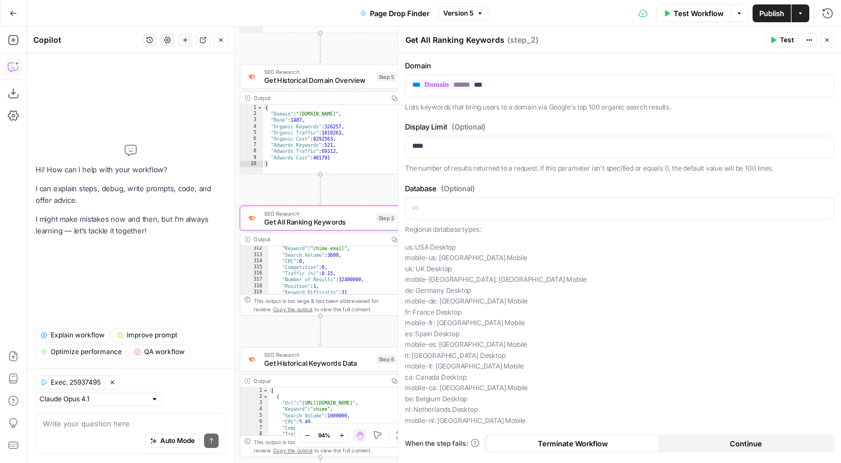
click at [4, 32] on div "Add Steps Copilot Download as JSON Settings Import JSON AirOps Academy Help Giv…" at bounding box center [13, 245] width 27 height 437
click at [10, 33] on button "Add Steps" at bounding box center [13, 40] width 18 height 18
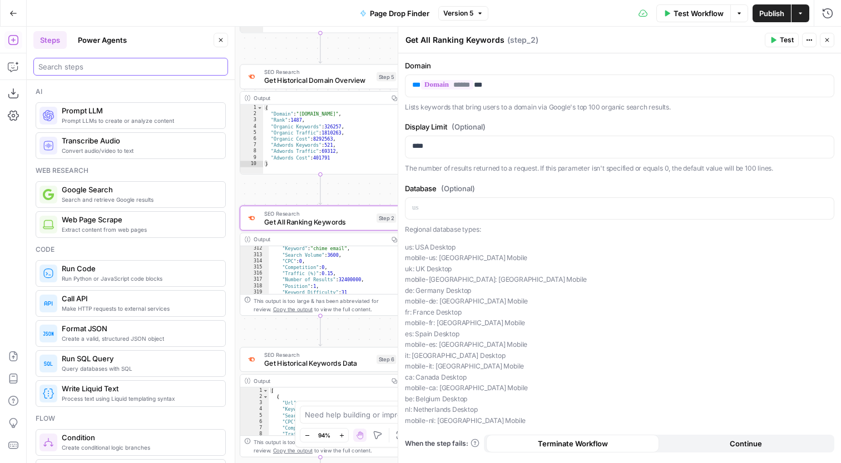
click at [113, 65] on input "search" at bounding box center [130, 66] width 185 height 11
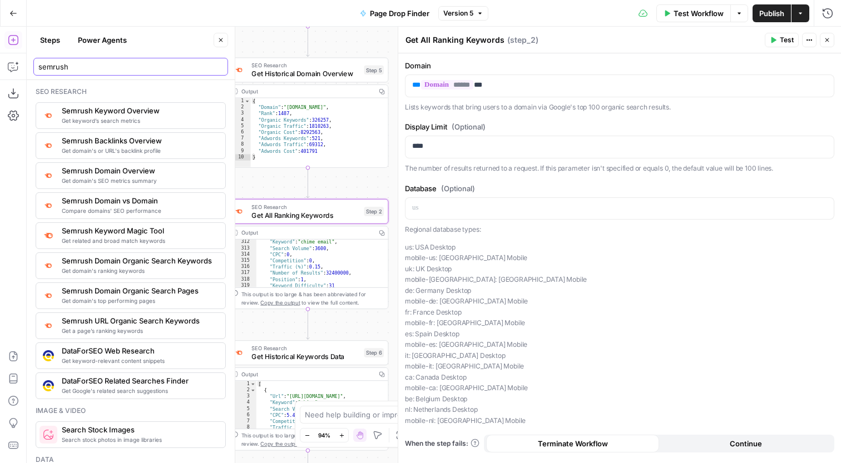
type input "semrush"
click at [120, 121] on span "Get keyword’s search metrics" at bounding box center [139, 120] width 155 height 9
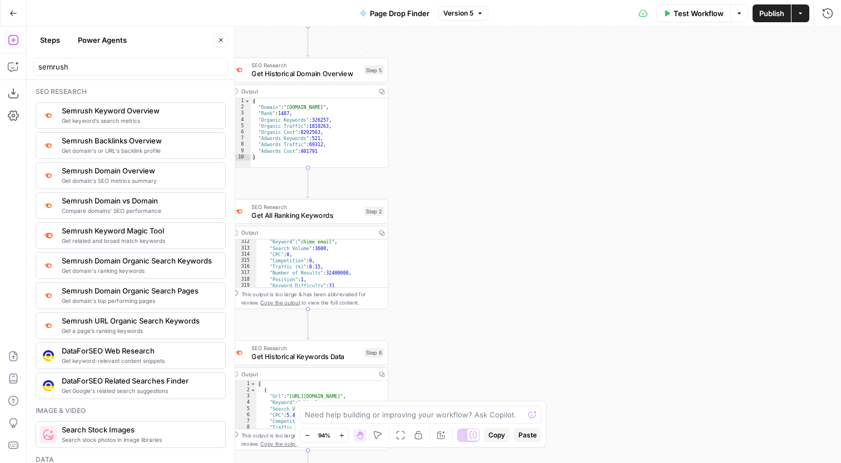
type textarea "Semrush Keyword Overview"
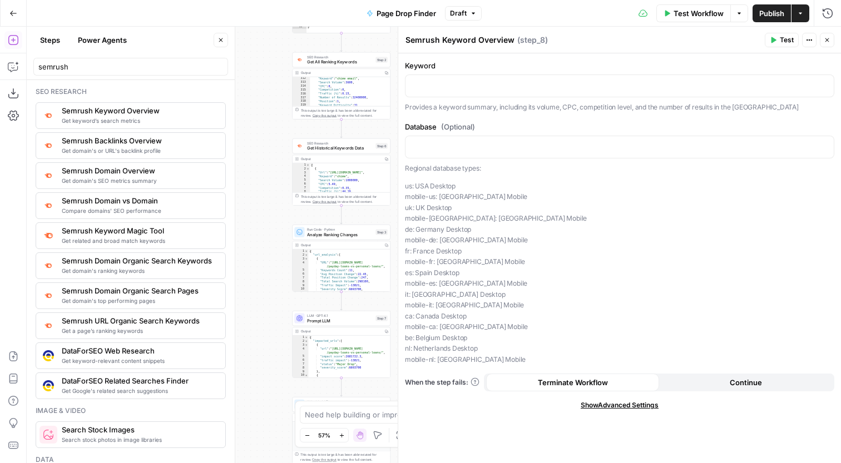
drag, startPoint x: 266, startPoint y: 279, endPoint x: 273, endPoint y: 153, distance: 125.3
click at [273, 153] on div "Workflow Set Inputs Inputs SEO Research Get Domain Overview Step 1 Output Copy …" at bounding box center [434, 245] width 814 height 437
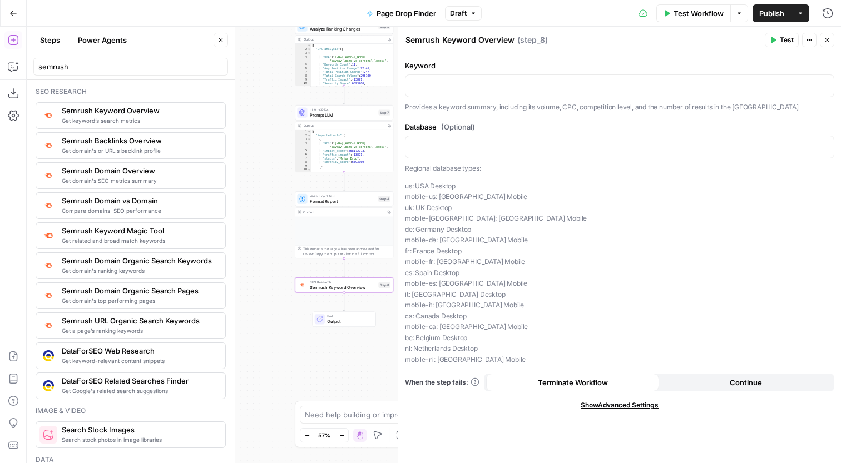
drag, startPoint x: 265, startPoint y: 293, endPoint x: 261, endPoint y: 126, distance: 166.3
click at [261, 125] on div "Workflow Set Inputs Inputs SEO Research Get Domain Overview Step 1 Output Copy …" at bounding box center [434, 245] width 814 height 437
click at [378, 285] on div "Step 8" at bounding box center [383, 285] width 12 height 6
click at [354, 272] on icon "button" at bounding box center [352, 272] width 5 height 5
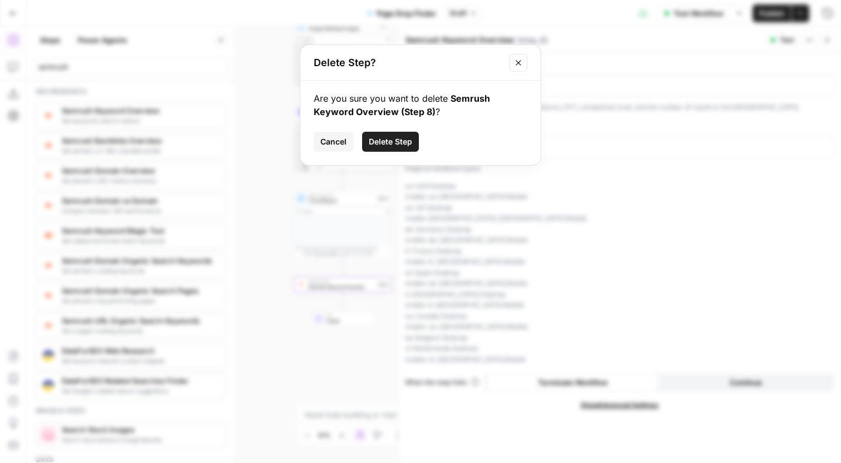
click at [397, 136] on button "Delete Step" at bounding box center [390, 142] width 57 height 20
